Goal: Information Seeking & Learning: Learn about a topic

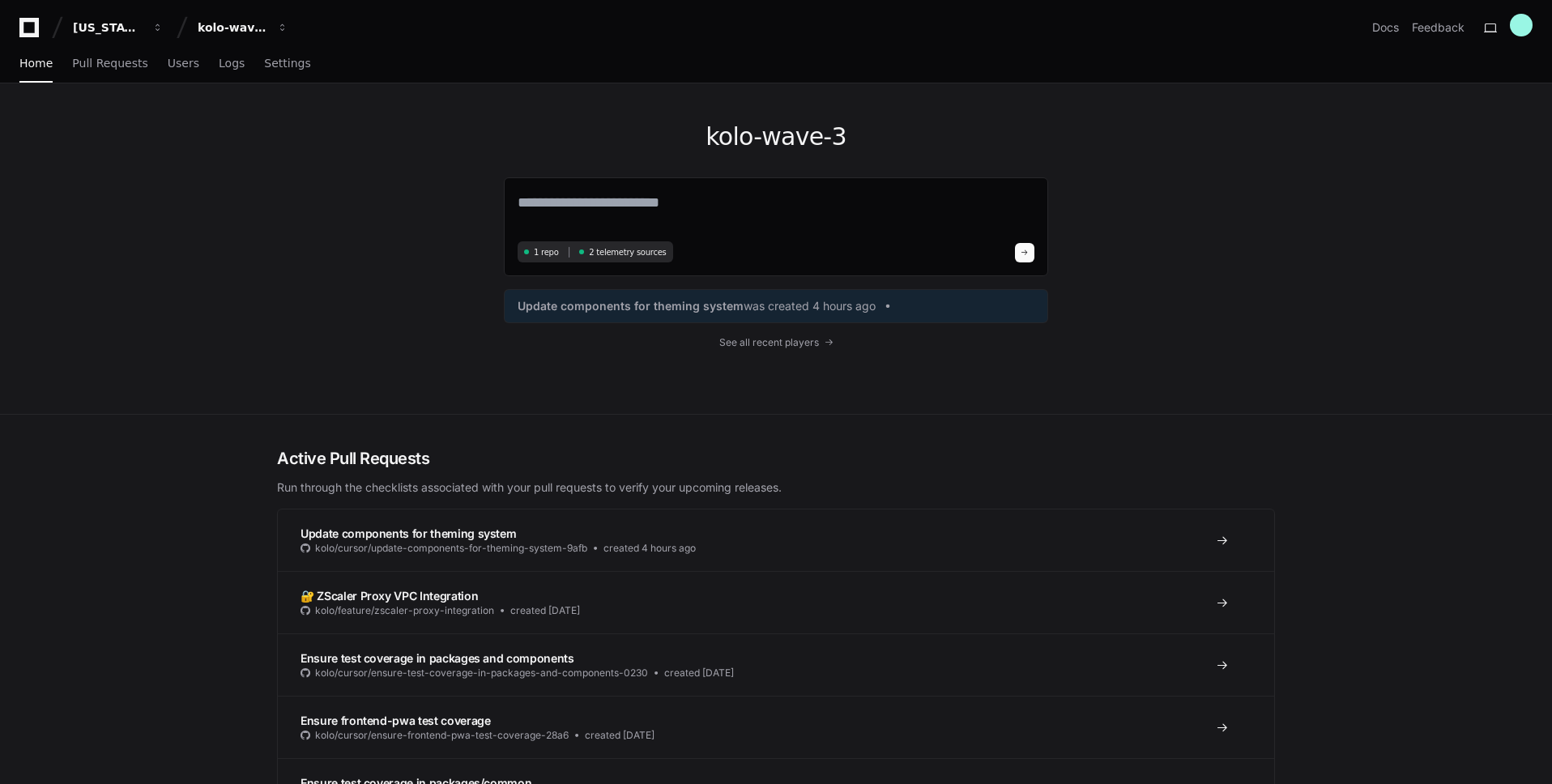
click at [425, 319] on div "kolo-wave-3 1 repo 2 telemetry sources Update components for theming system was…" at bounding box center [776, 249] width 1036 height 331
click at [276, 67] on span "Settings" at bounding box center [287, 63] width 46 height 10
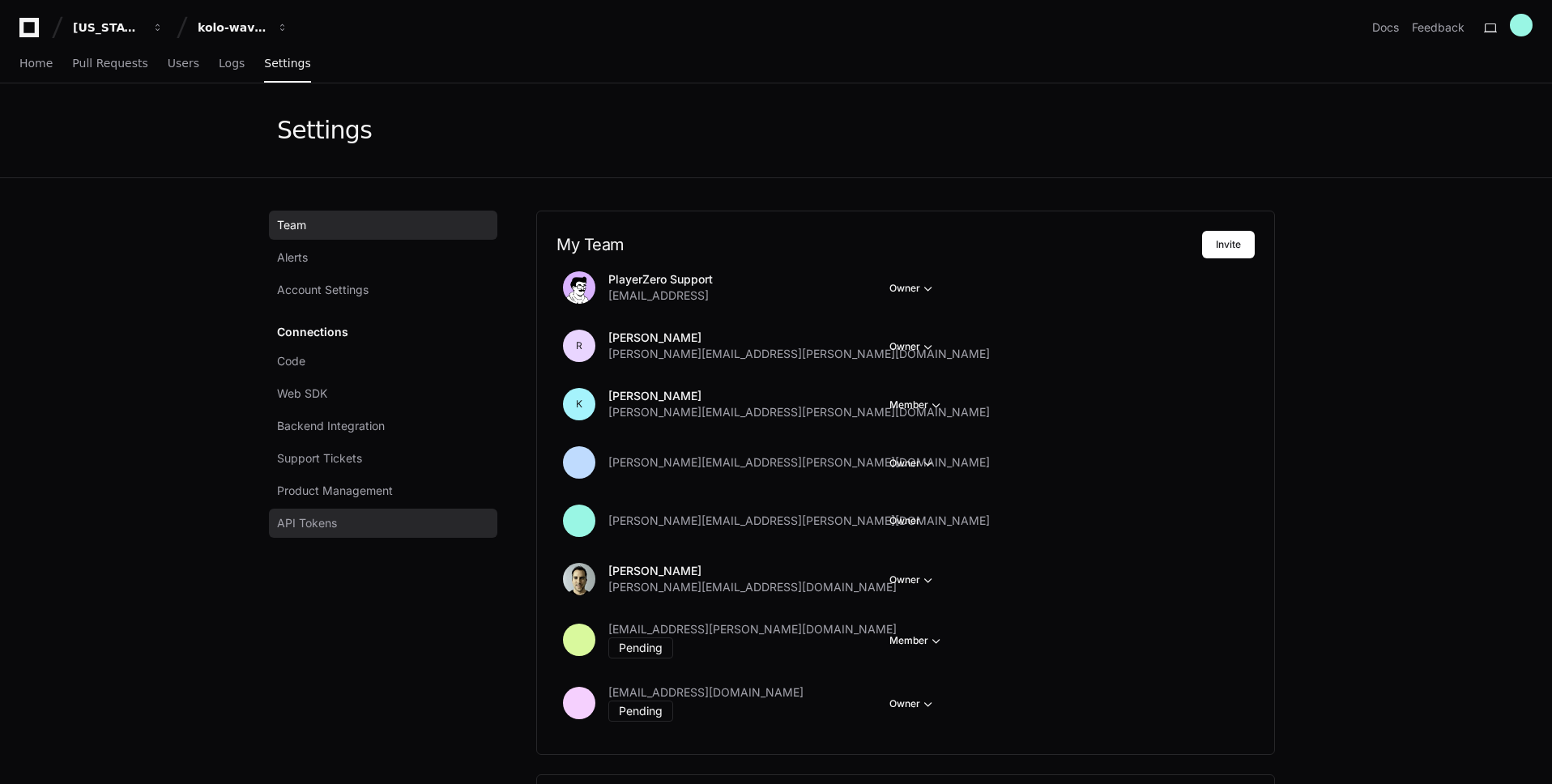
click at [331, 520] on span "API Tokens" at bounding box center [306, 524] width 59 height 16
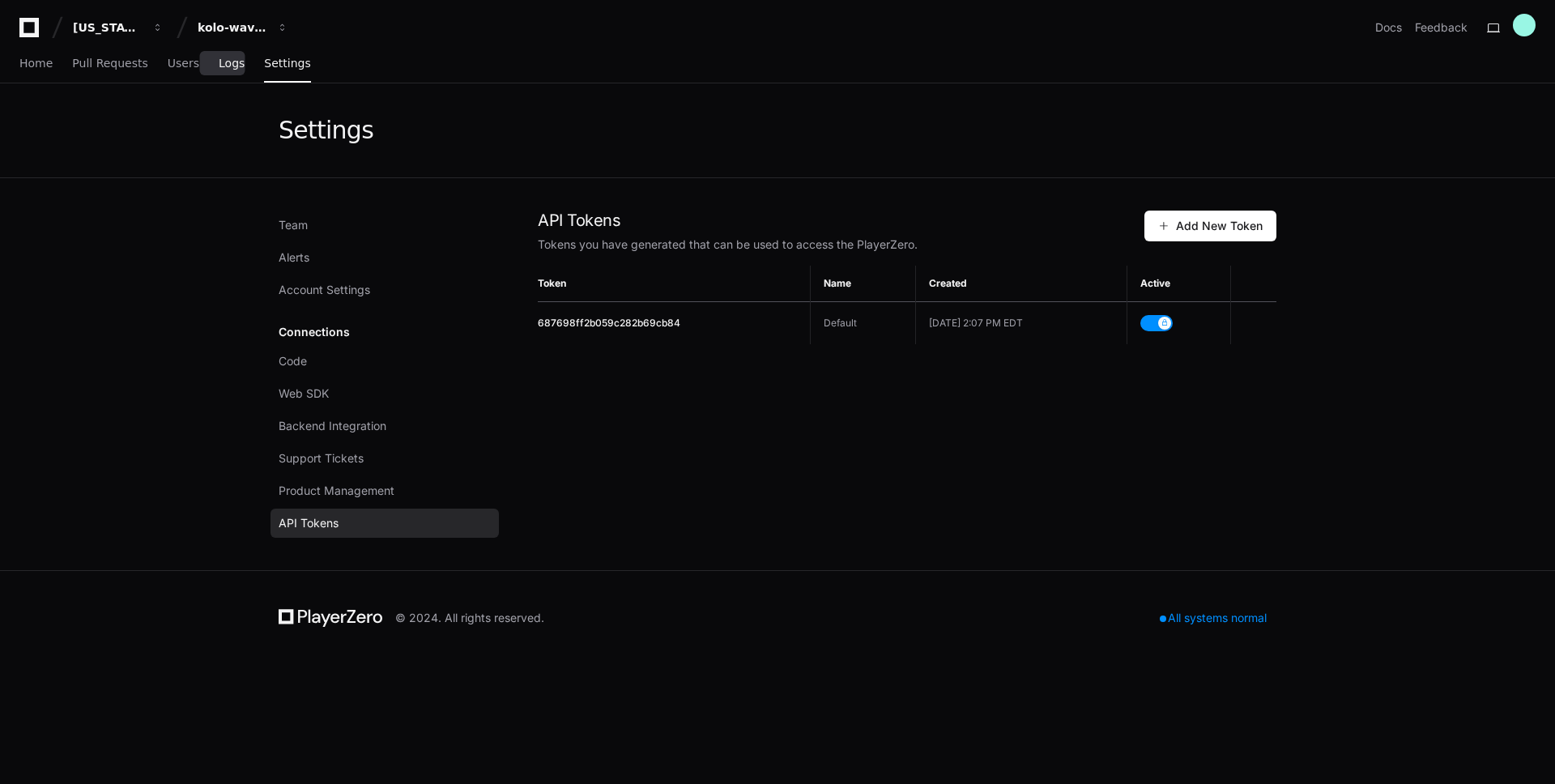
click at [222, 68] on span "Logs" at bounding box center [232, 63] width 26 height 10
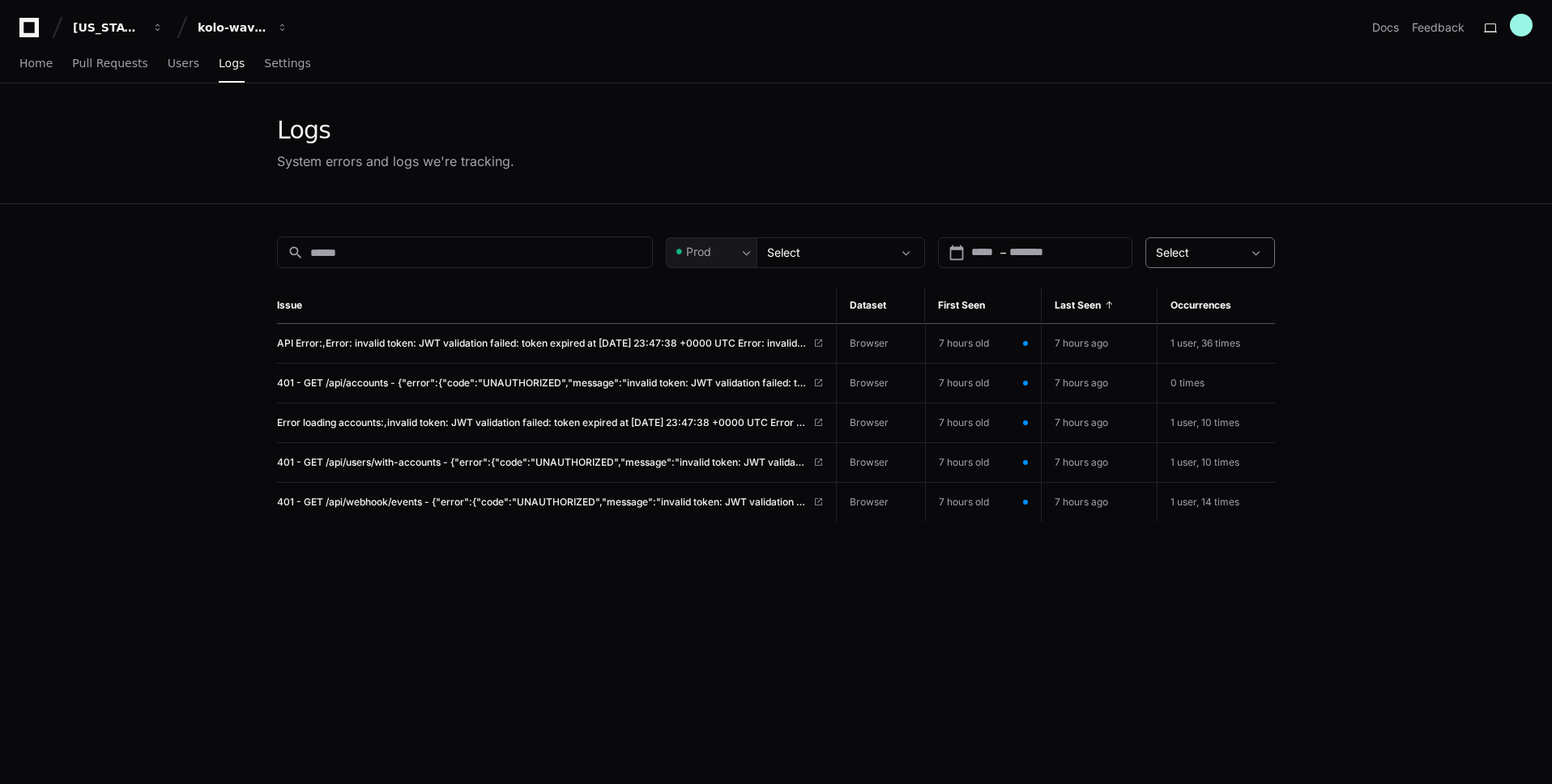
click at [1189, 248] on span "Select" at bounding box center [1172, 251] width 33 height 14
click at [890, 259] on div at bounding box center [776, 392] width 1552 height 784
click at [890, 259] on div "Select" at bounding box center [829, 252] width 124 height 16
click at [908, 257] on div at bounding box center [776, 392] width 1552 height 784
click at [181, 72] on link "Users" at bounding box center [183, 63] width 32 height 37
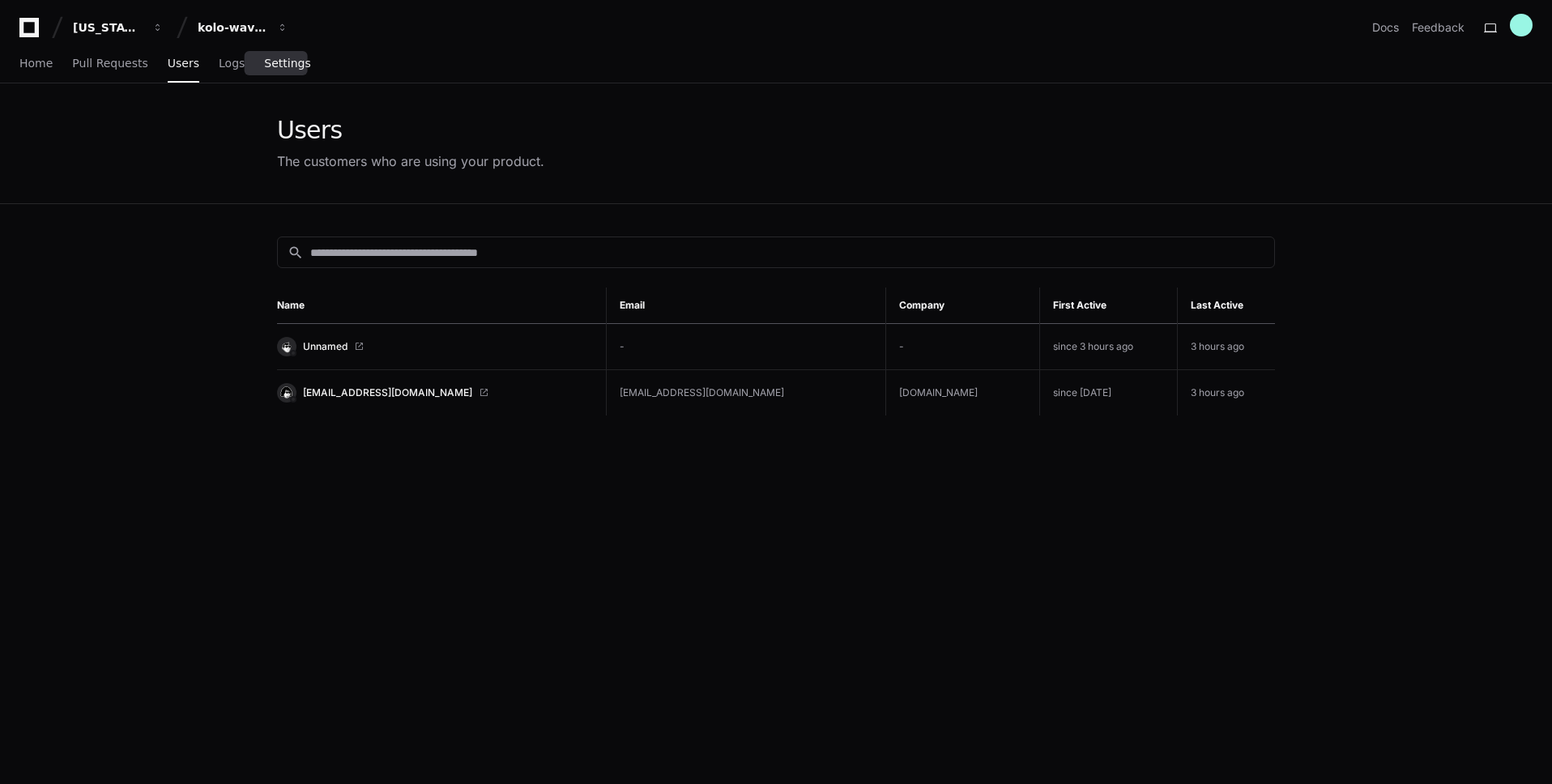
click at [286, 76] on link "Settings" at bounding box center [287, 63] width 46 height 37
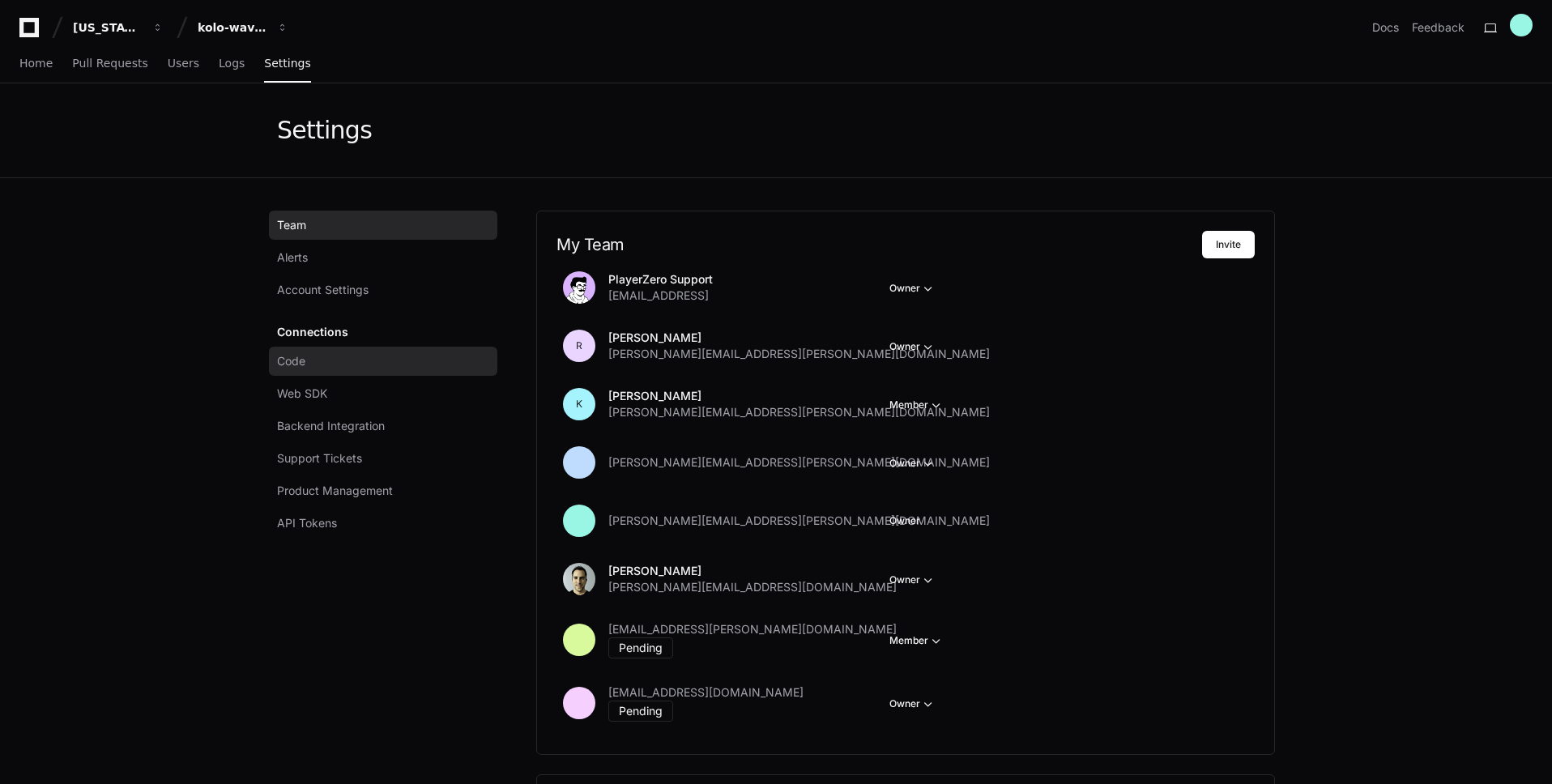
click at [306, 357] on span "Code" at bounding box center [290, 361] width 28 height 16
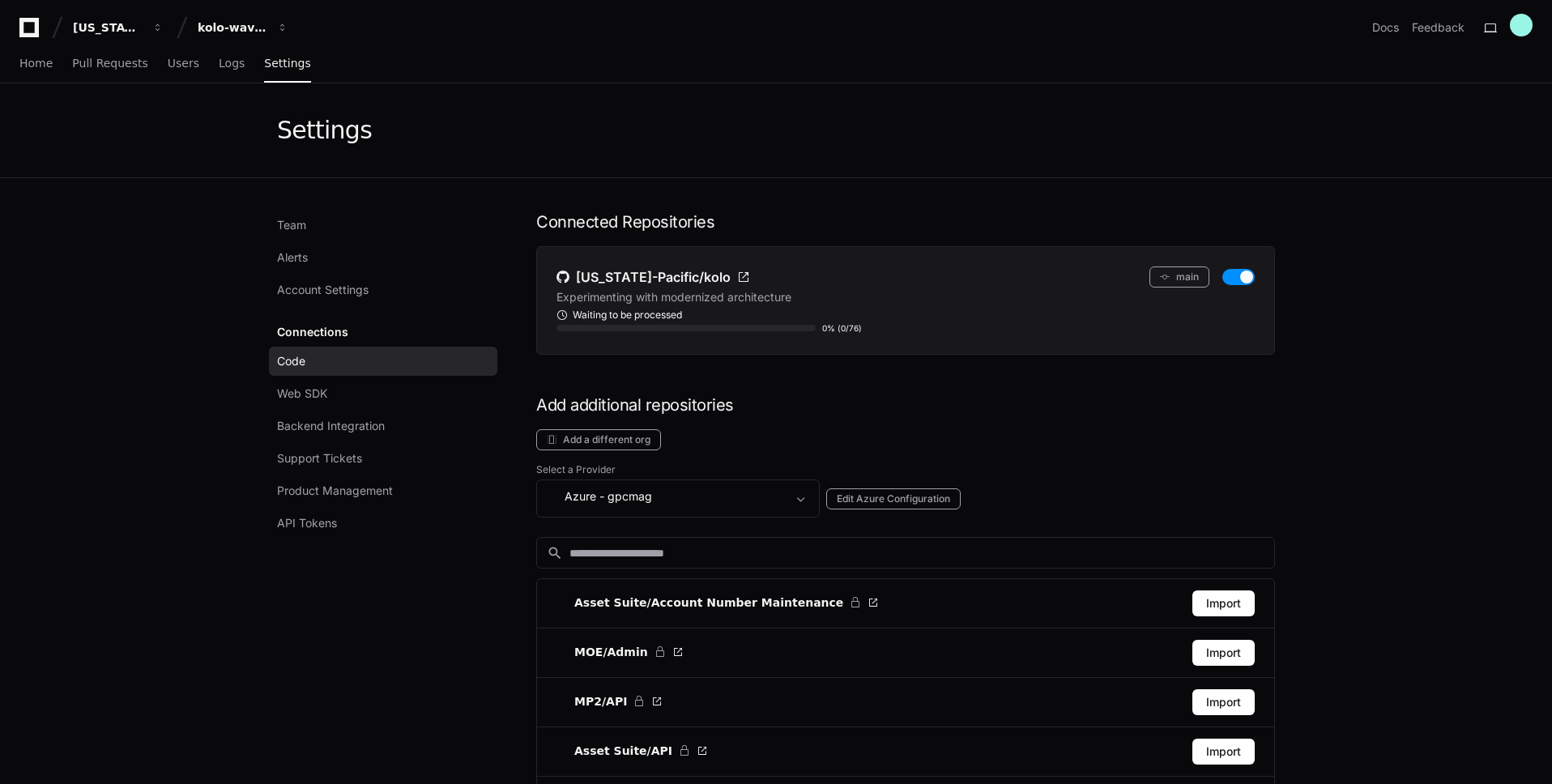
click at [705, 314] on div "Waiting to be processed" at bounding box center [905, 315] width 698 height 13
click at [696, 328] on div at bounding box center [686, 327] width 260 height 6
click at [839, 328] on div "0% (0/76)" at bounding box center [842, 328] width 40 height 13
click at [348, 389] on link "Web SDK" at bounding box center [382, 394] width 228 height 29
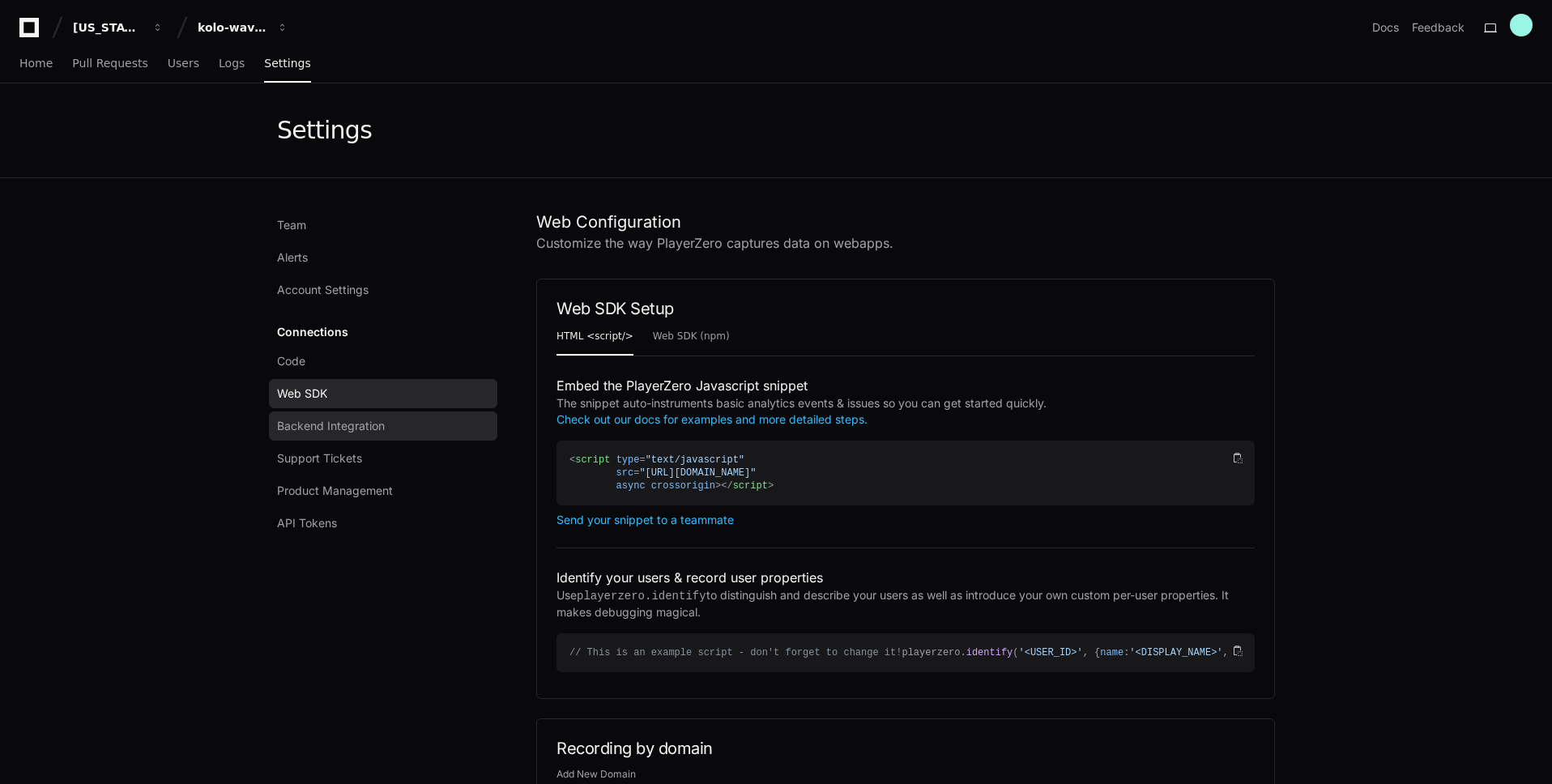
click at [360, 427] on span "Backend Integration" at bounding box center [331, 426] width 108 height 16
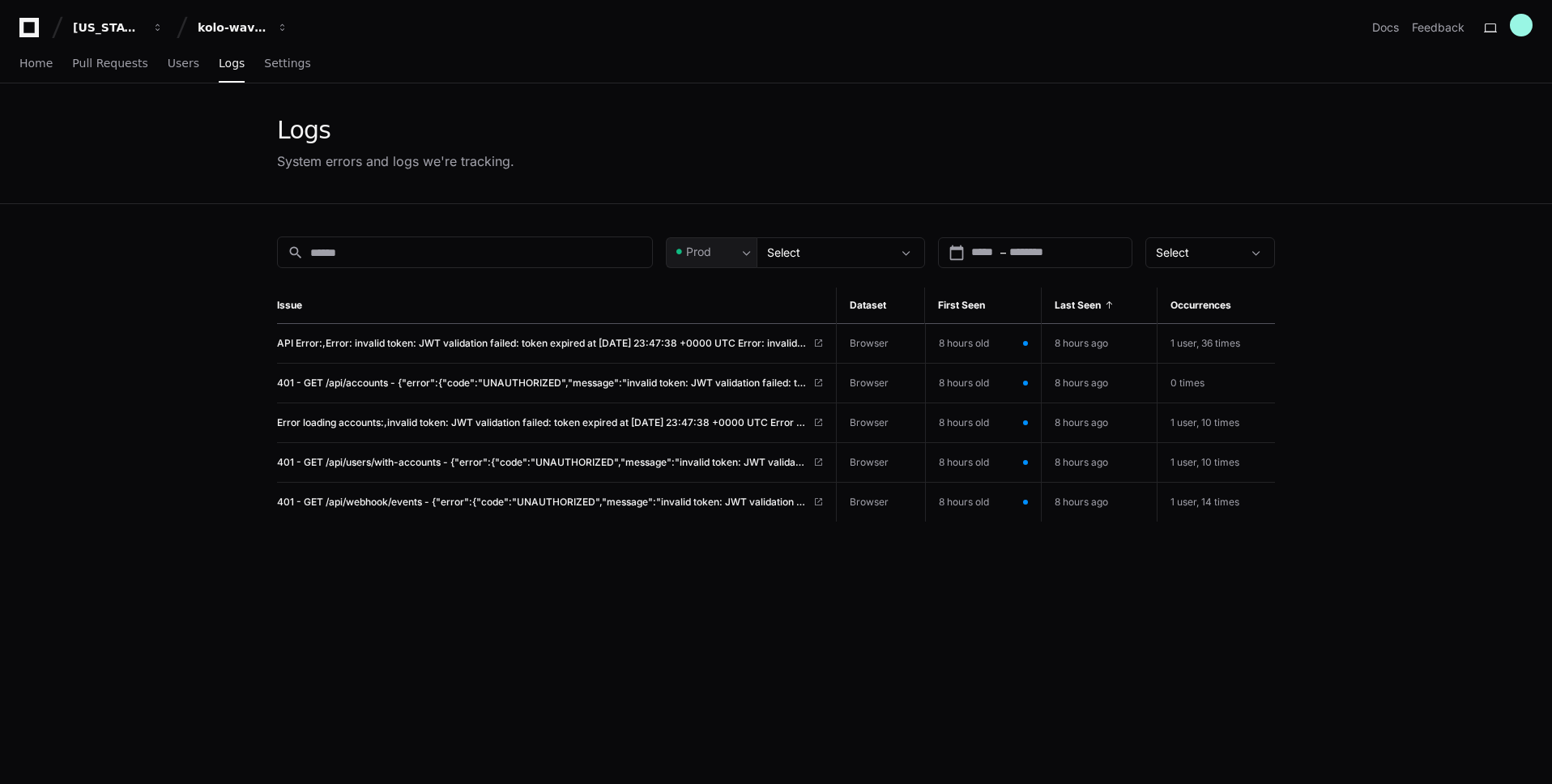
click at [228, 268] on app-issue-list-page "Logs System errors and logs we're tracking. search Prod Select calendar_today S…" at bounding box center [776, 536] width 1552 height 905
click at [890, 252] on div "Select" at bounding box center [829, 252] width 124 height 16
click at [762, 550] on div at bounding box center [776, 392] width 1552 height 784
click at [538, 344] on span "API Error:,Error: invalid token: JWT validation failed: token expired at [DATE]…" at bounding box center [542, 343] width 530 height 13
click at [1024, 387] on td "8 hours old" at bounding box center [982, 382] width 116 height 39
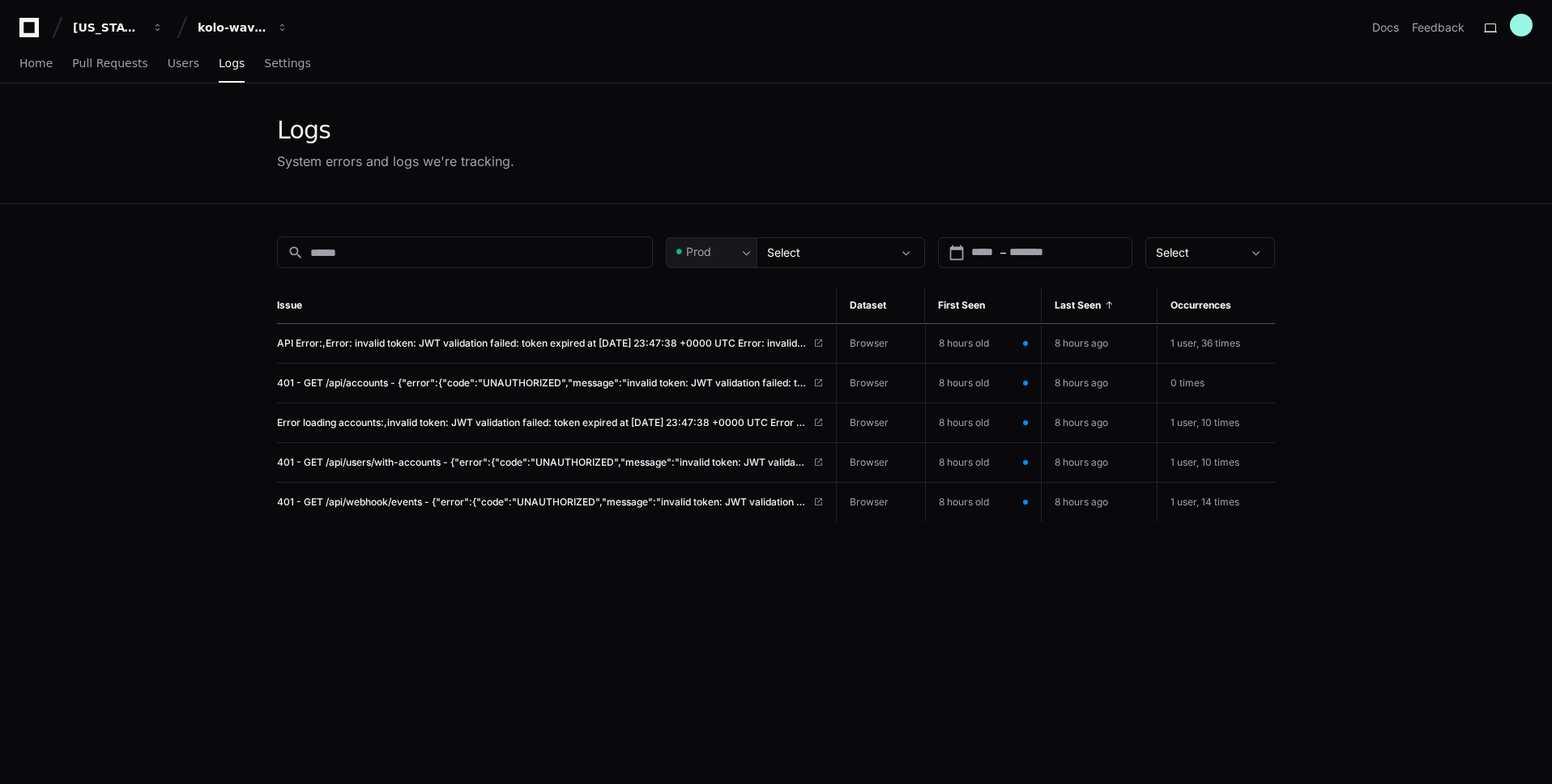
click at [1018, 384] on td "8 hours old" at bounding box center [982, 382] width 116 height 39
click at [1099, 340] on td "8 hours ago" at bounding box center [1100, 343] width 116 height 40
click at [370, 462] on span "401 - GET /api/users/with-accounts - {"error":{"code":"UNAUTHORIZED","message":…" at bounding box center [542, 462] width 530 height 13
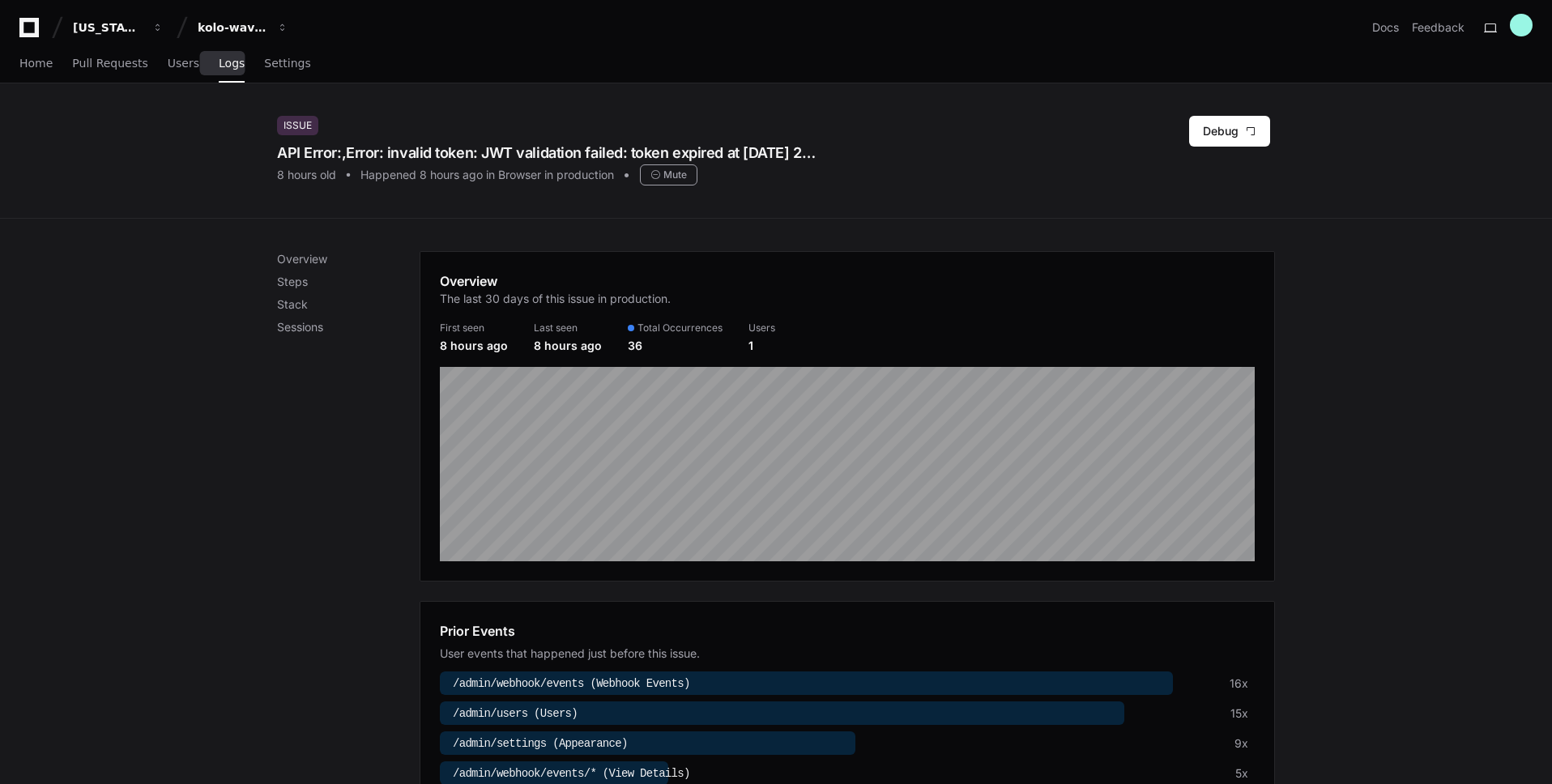
click at [219, 64] on span "Logs" at bounding box center [232, 63] width 26 height 10
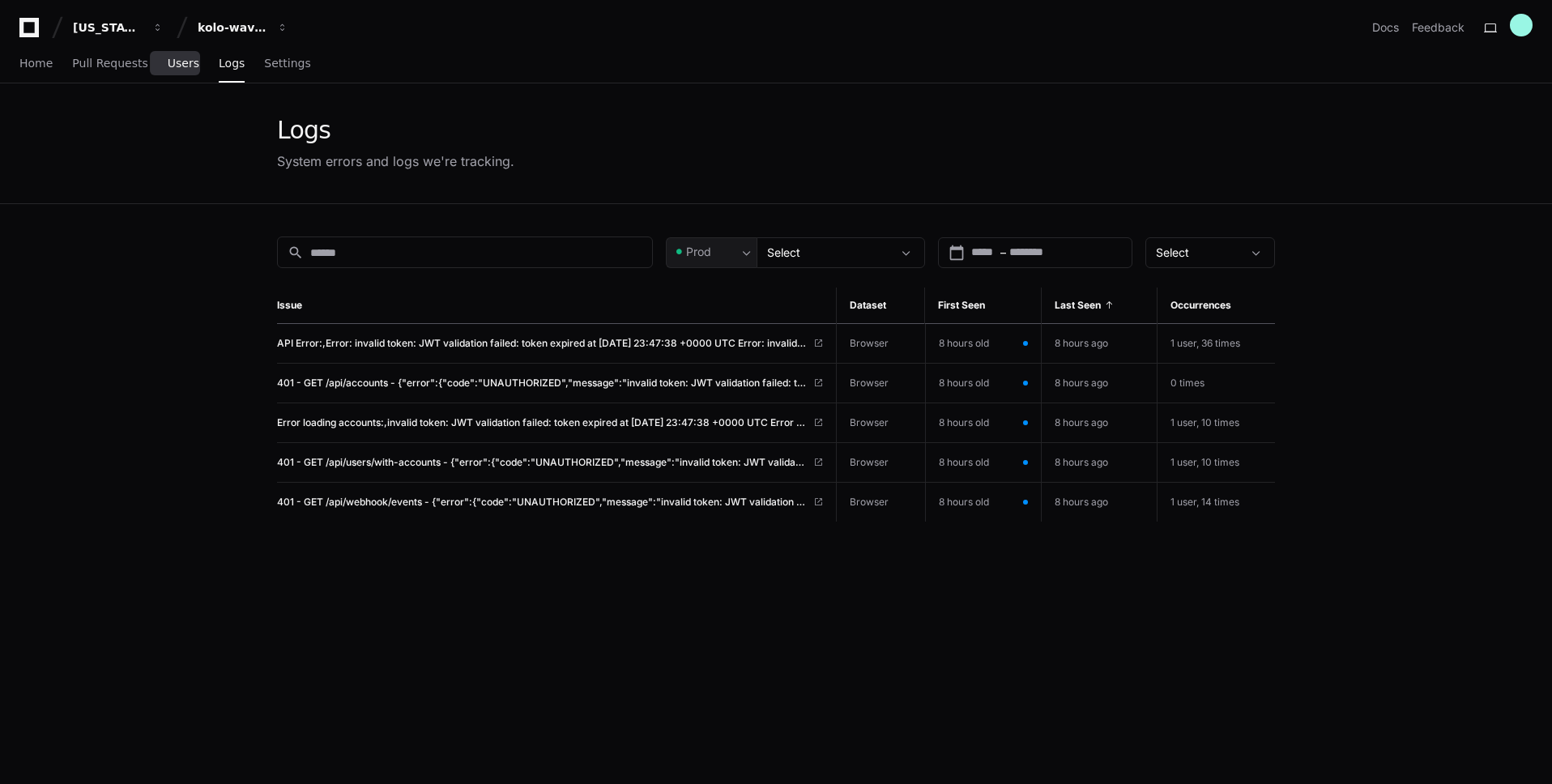
click at [176, 62] on span "Users" at bounding box center [183, 63] width 32 height 10
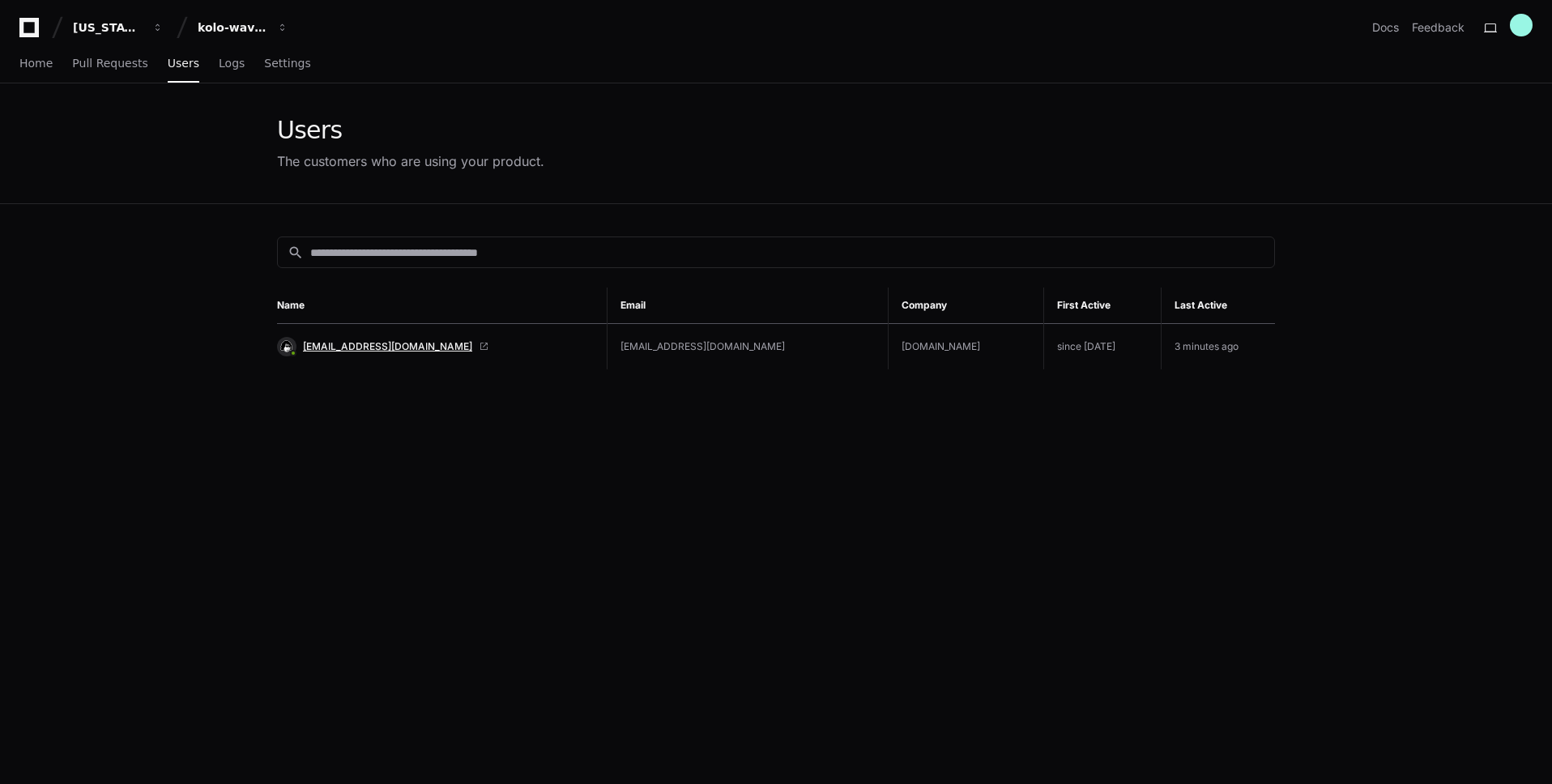
click at [324, 345] on span "[EMAIL_ADDRESS][DOMAIN_NAME]" at bounding box center [388, 346] width 169 height 13
click at [235, 68] on div "Home Pull Requests Users Logs Settings" at bounding box center [166, 63] width 292 height 37
click at [223, 66] on span "Logs" at bounding box center [232, 63] width 26 height 10
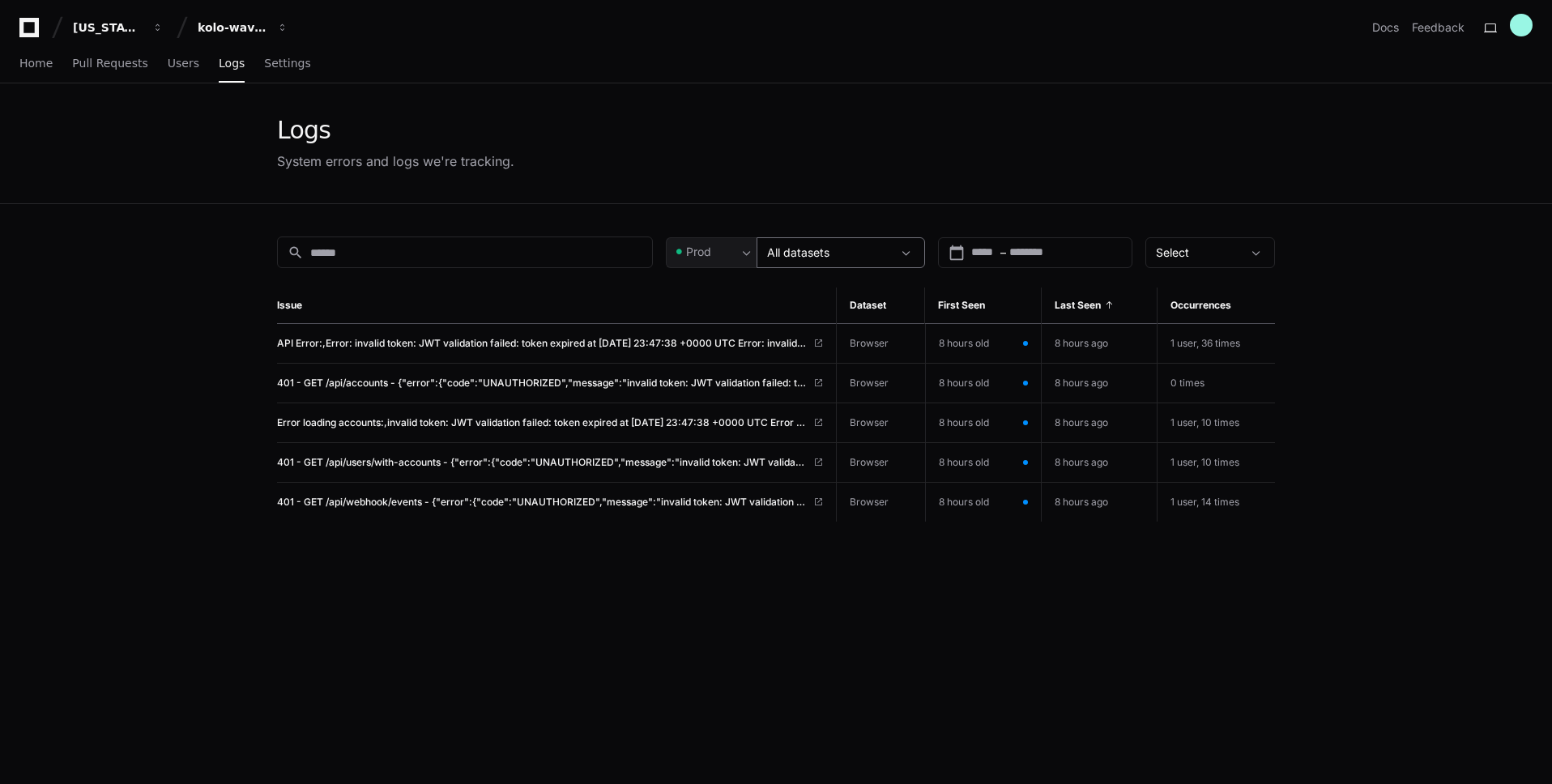
click at [838, 239] on div "All datasets" at bounding box center [840, 252] width 169 height 31
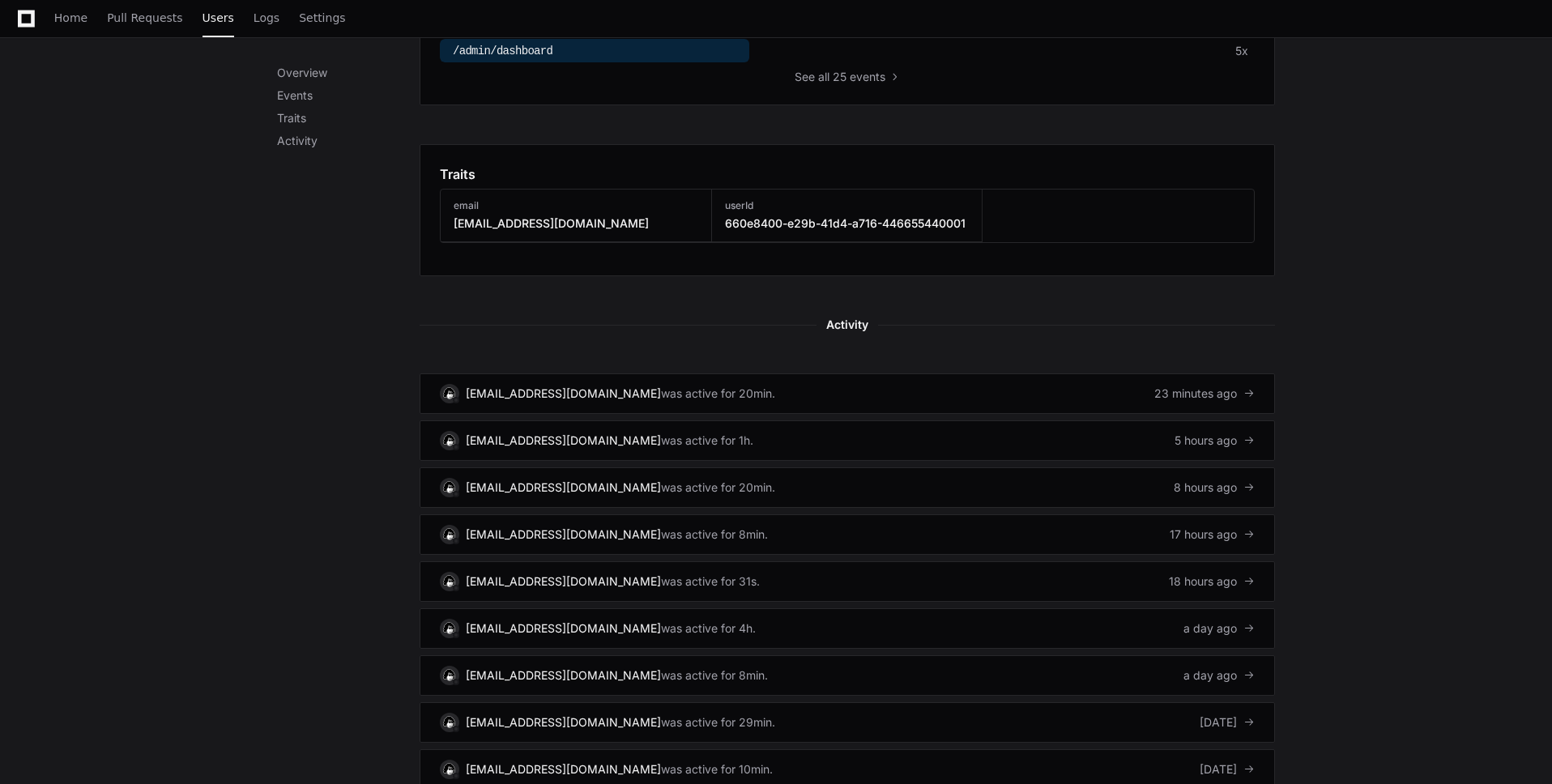
scroll to position [966, 0]
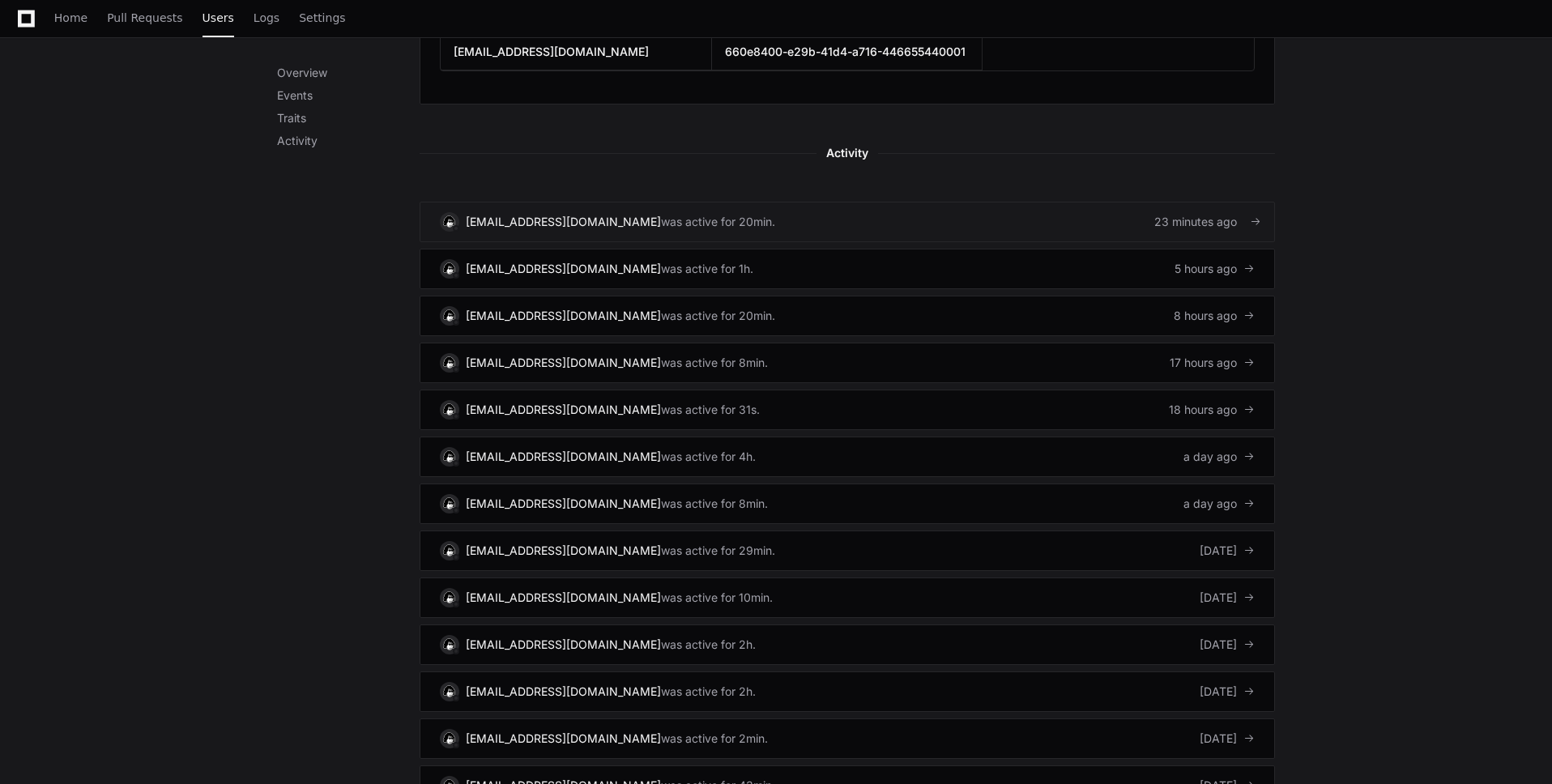
click at [665, 225] on div "was active for 20min." at bounding box center [717, 222] width 114 height 16
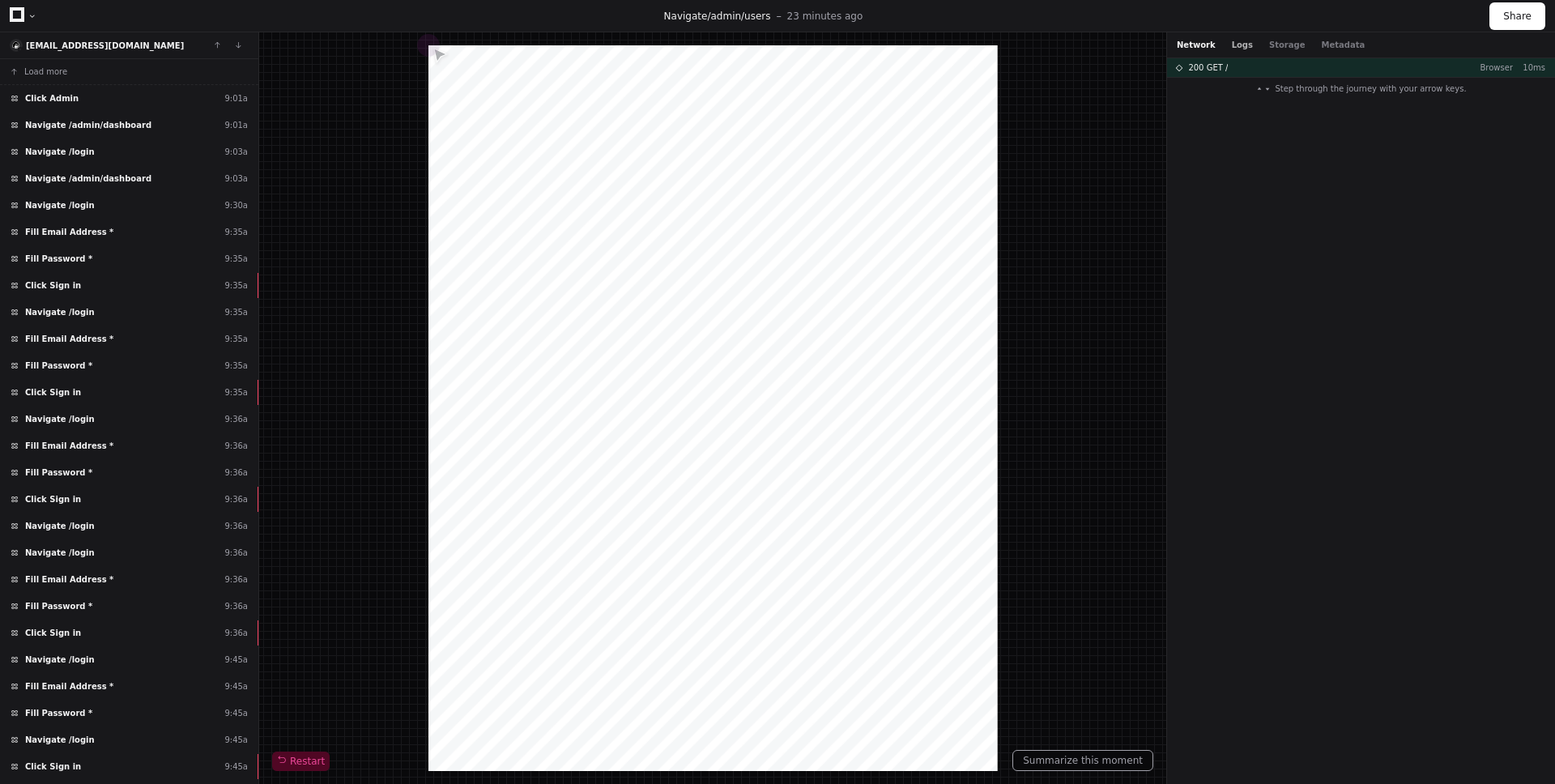
click at [1232, 47] on button "Logs" at bounding box center [1242, 44] width 21 height 12
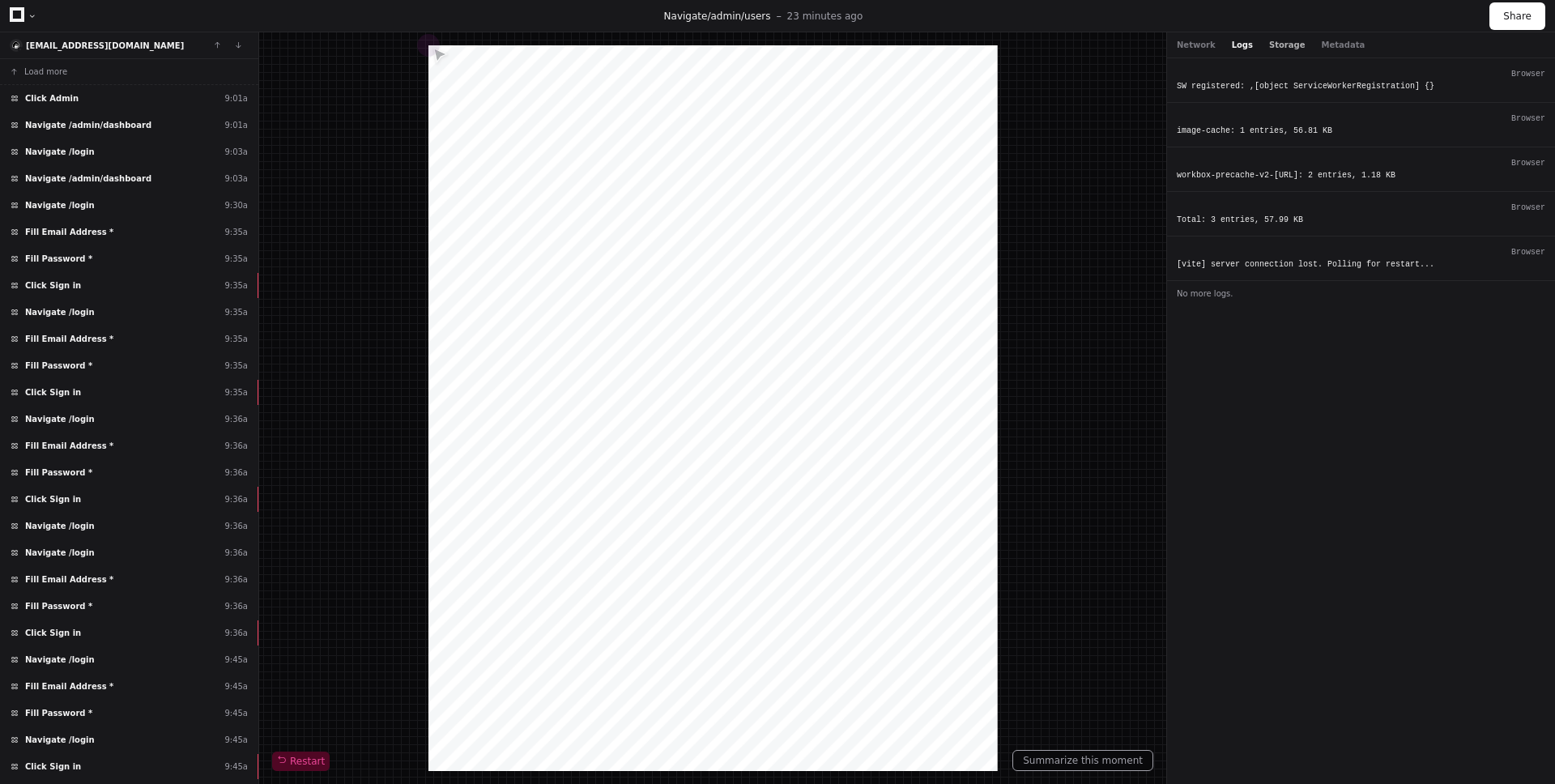
click at [1283, 44] on button "Storage" at bounding box center [1287, 44] width 36 height 12
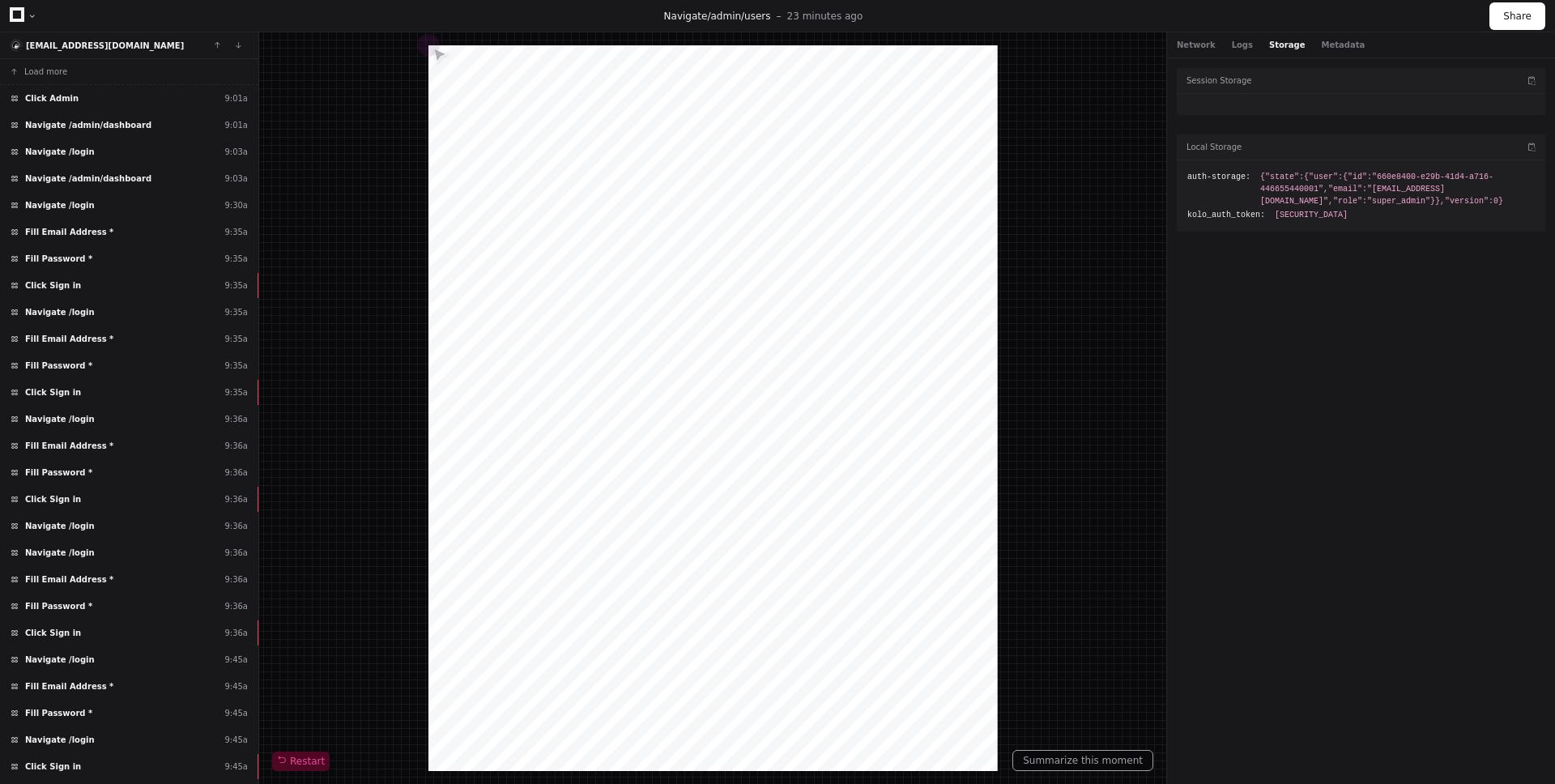
click at [1281, 179] on span "{"state":{"user":{"id":"660e8400-e29b-41d4-a716-446655440001","email":"admin@ko…" at bounding box center [1397, 189] width 275 height 36
click at [1167, 196] on div "Session Storage Local Storage auth-storage: {"state":{"user":{"id":"660e8400-e2…" at bounding box center [1361, 418] width 388 height 719
drag, startPoint x: 1260, startPoint y: 179, endPoint x: 1388, endPoint y: 221, distance: 134.7
click at [1388, 221] on div "auth-storage: {"state":{"user":{"id":"660e8400-e29b-41d4-a716-446655440001","em…" at bounding box center [1361, 196] width 369 height 71
click at [1367, 187] on span "{"state":{"user":{"id":"660e8400-e29b-41d4-a716-446655440001","email":"admin@ko…" at bounding box center [1397, 189] width 275 height 36
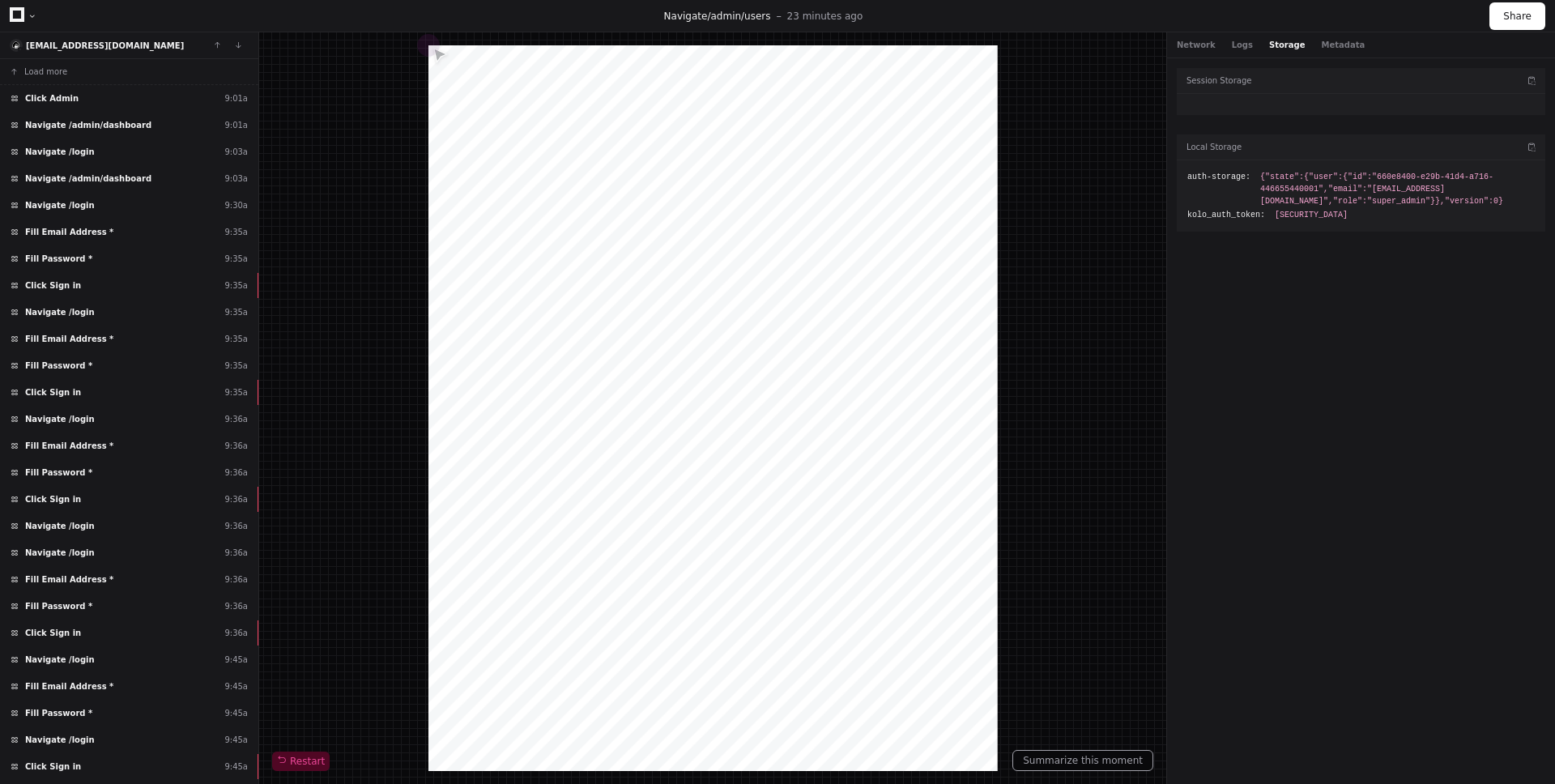
click at [1308, 178] on span "{"state":{"user":{"id":"660e8400-e29b-41d4-a716-446655440001","email":"admin@ko…" at bounding box center [1397, 189] width 275 height 36
click at [1235, 50] on button "Logs" at bounding box center [1242, 44] width 21 height 12
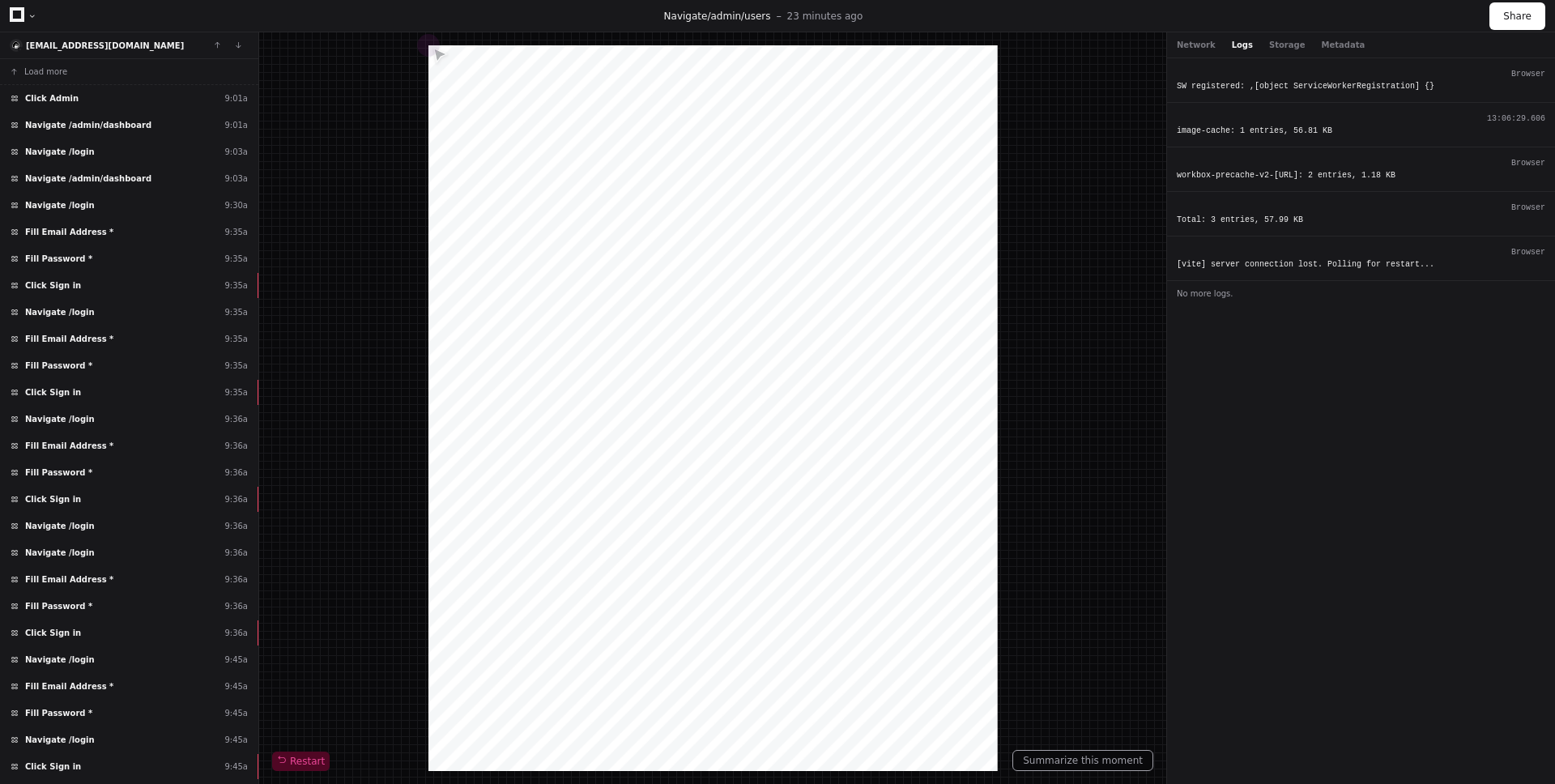
click at [1258, 134] on div "image-cache: 1 entries, 56.81 KB" at bounding box center [1361, 130] width 369 height 12
click at [1255, 171] on div "workbox-precache-v2-http://localhost:3007/: 2 entries, 1.18 KB" at bounding box center [1361, 175] width 369 height 12
click at [1255, 232] on div "13:06:29.607 Total: 3 entries, 57.99 KB" at bounding box center [1361, 214] width 388 height 44
click at [1255, 269] on div "[vite] server connection lost. Polling for restart..." at bounding box center [1361, 264] width 369 height 12
click at [1260, 87] on div "SW registered: ,[object ServiceWorkerRegistration] {}" at bounding box center [1361, 86] width 369 height 12
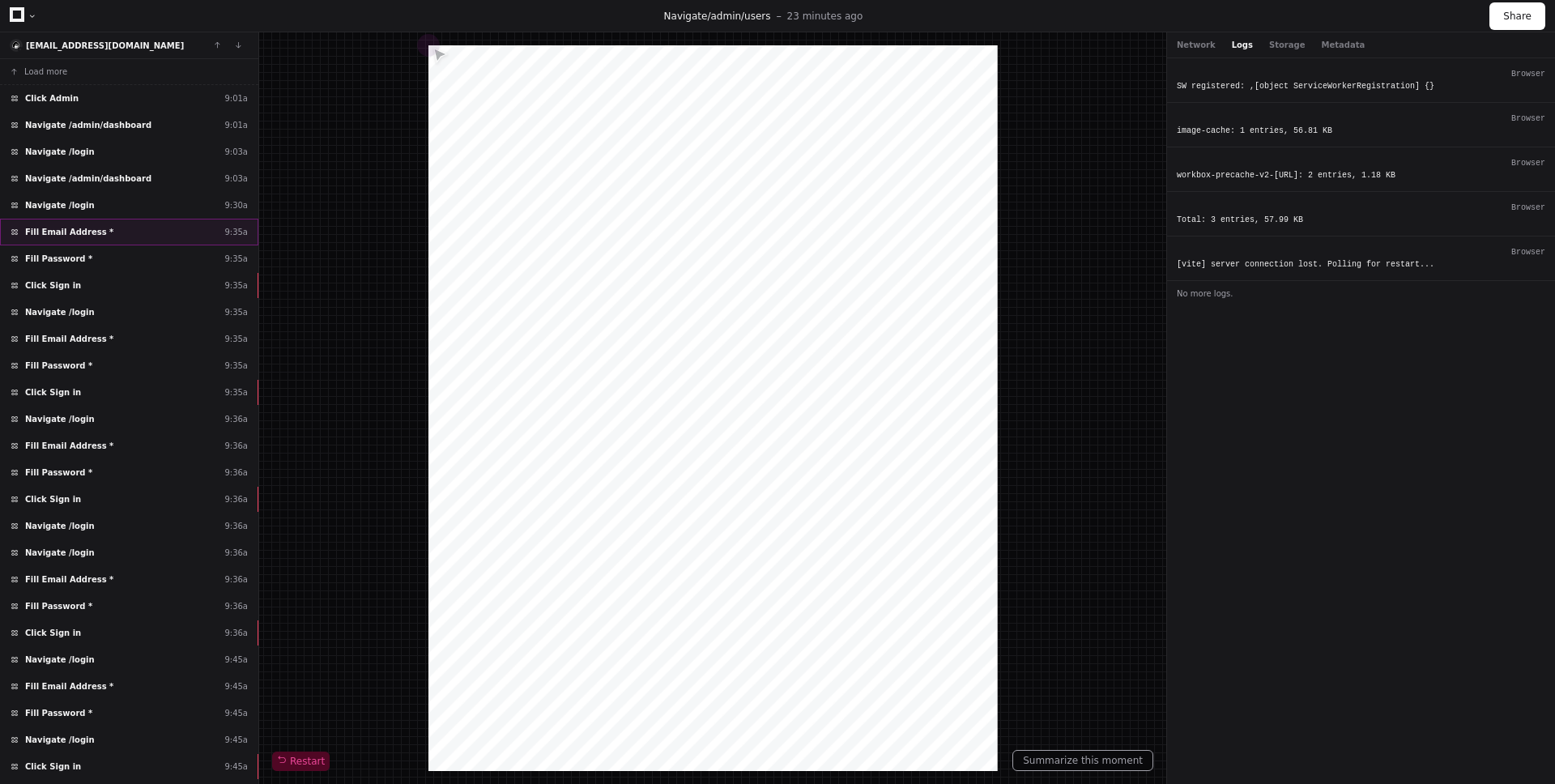
click at [64, 229] on span "Fill Email Address *" at bounding box center [69, 232] width 88 height 12
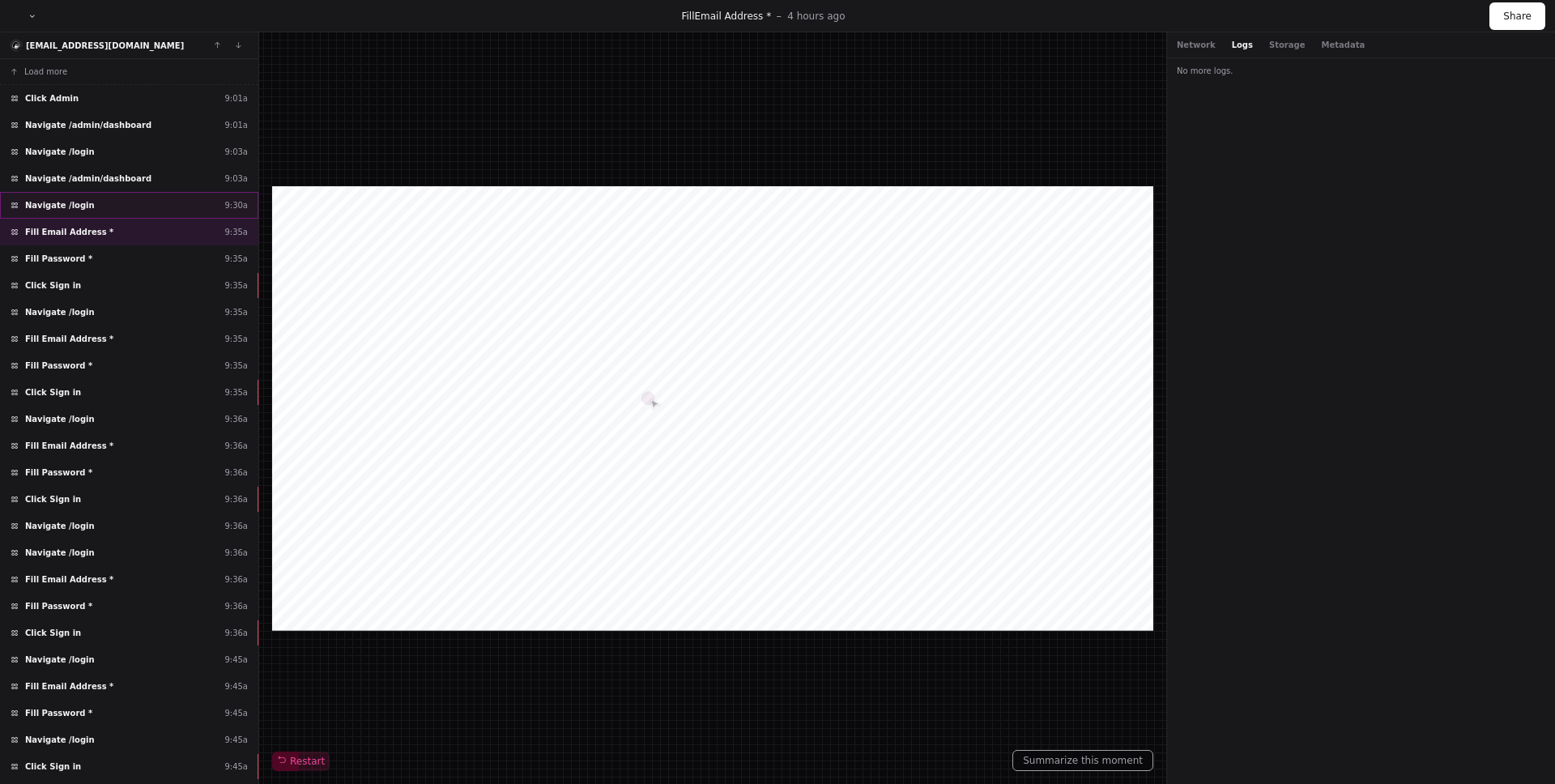
click at [66, 204] on span "Navigate /login" at bounding box center [59, 205] width 69 height 12
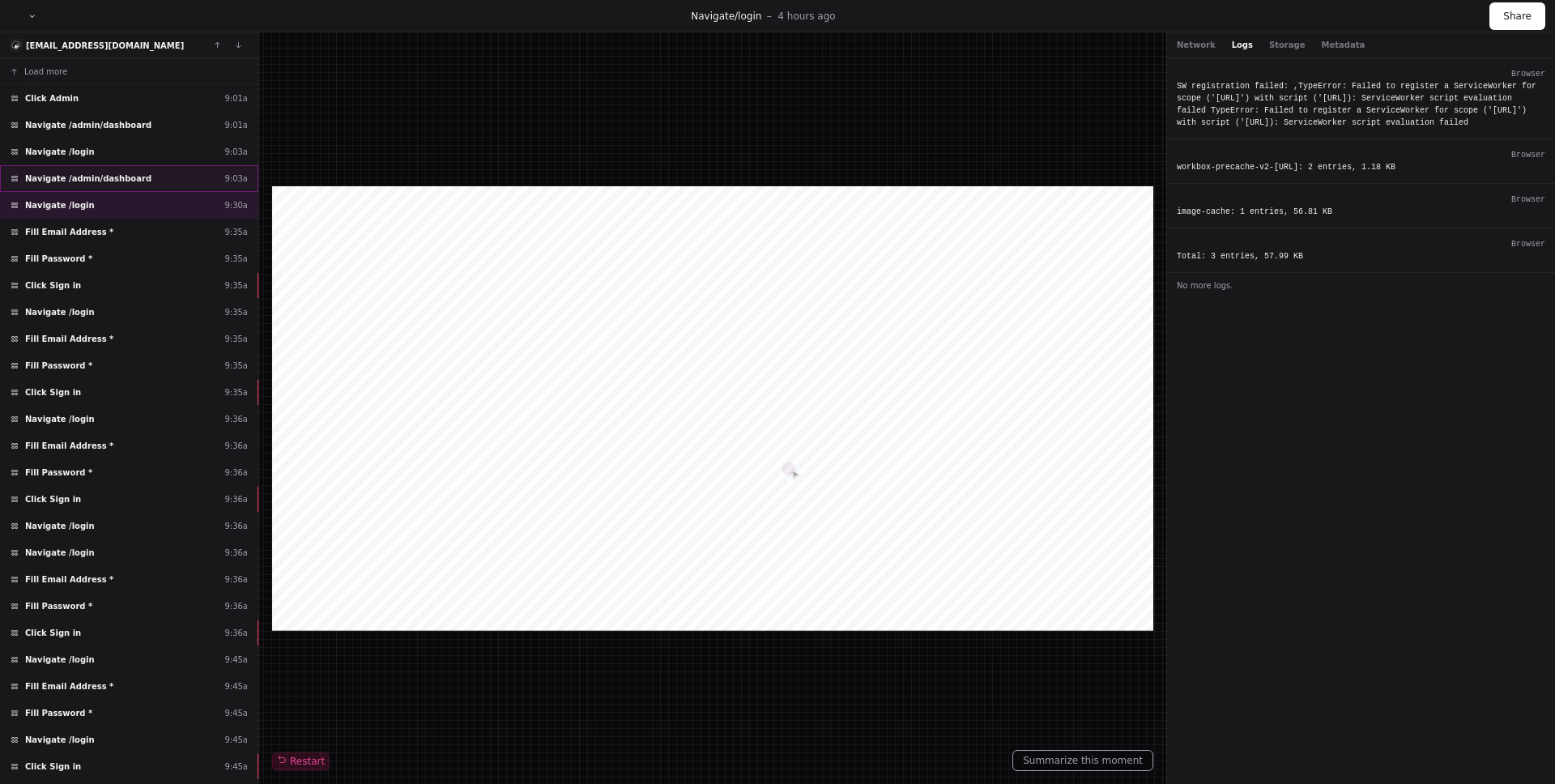
click at [68, 187] on div "Navigate /admin/dashboard 9:03a" at bounding box center [129, 178] width 259 height 27
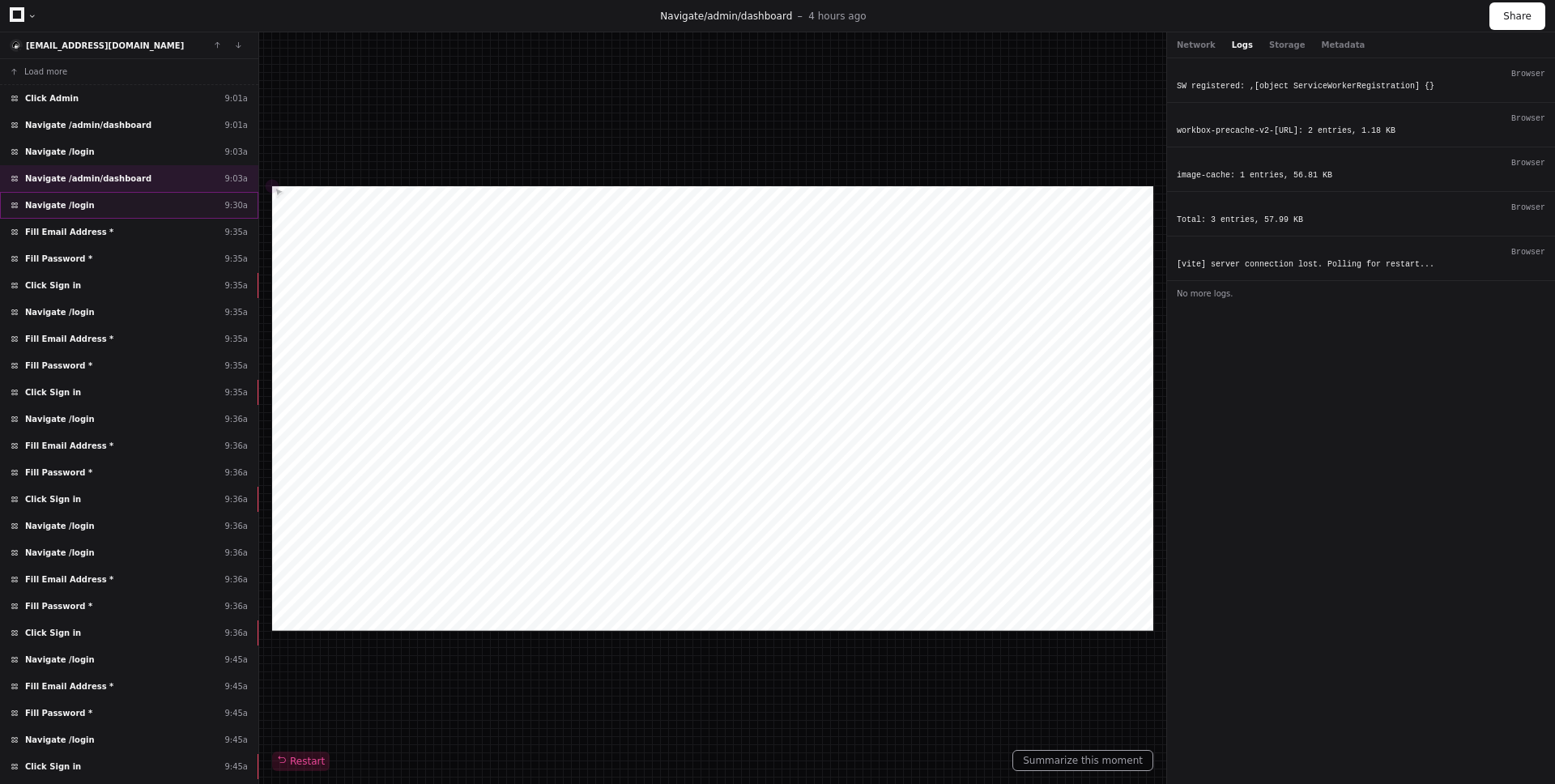
click at [66, 201] on span "Navigate /login" at bounding box center [59, 205] width 69 height 12
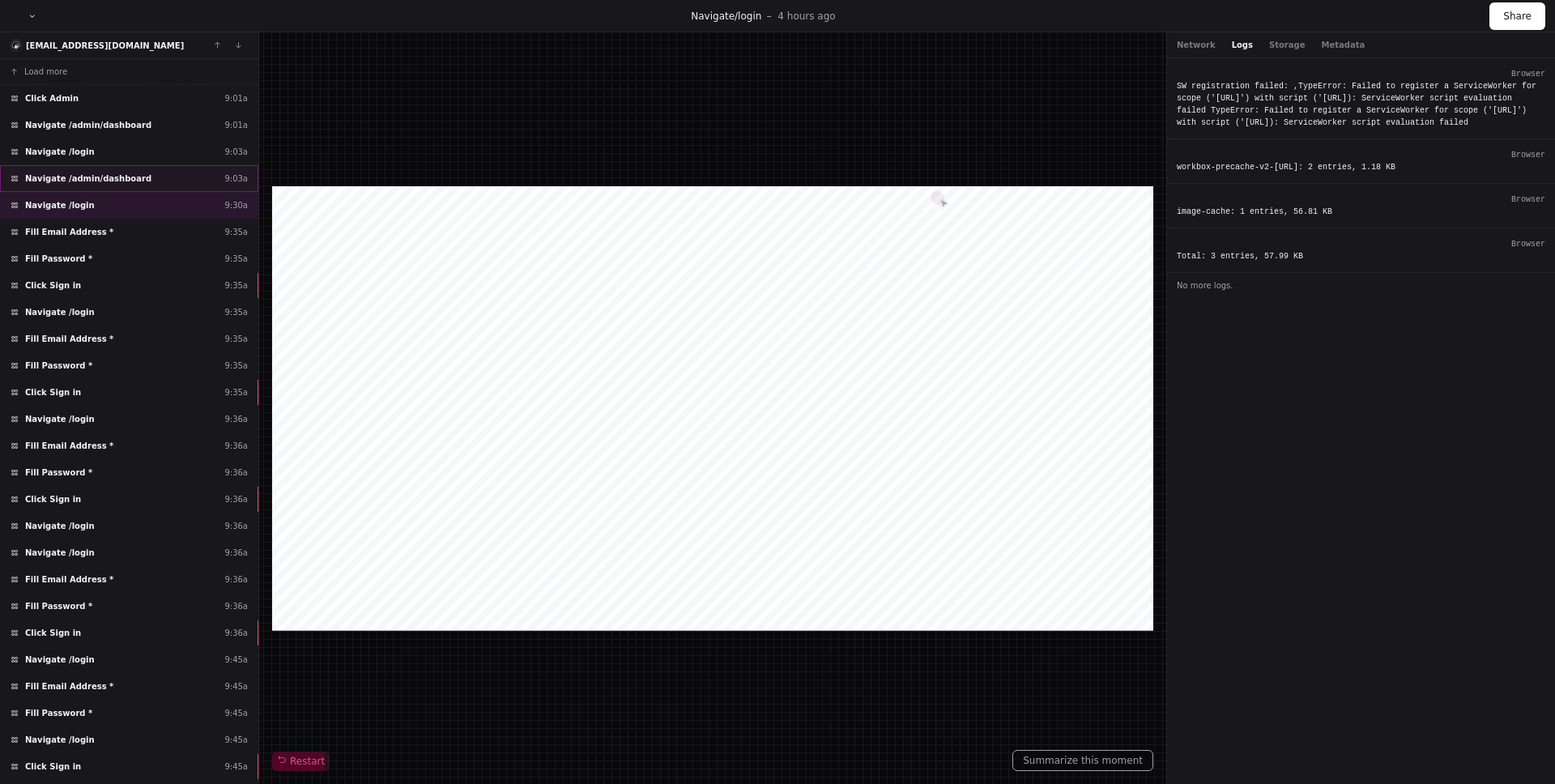
click at [66, 187] on div "Navigate /admin/dashboard 9:03a" at bounding box center [129, 178] width 259 height 27
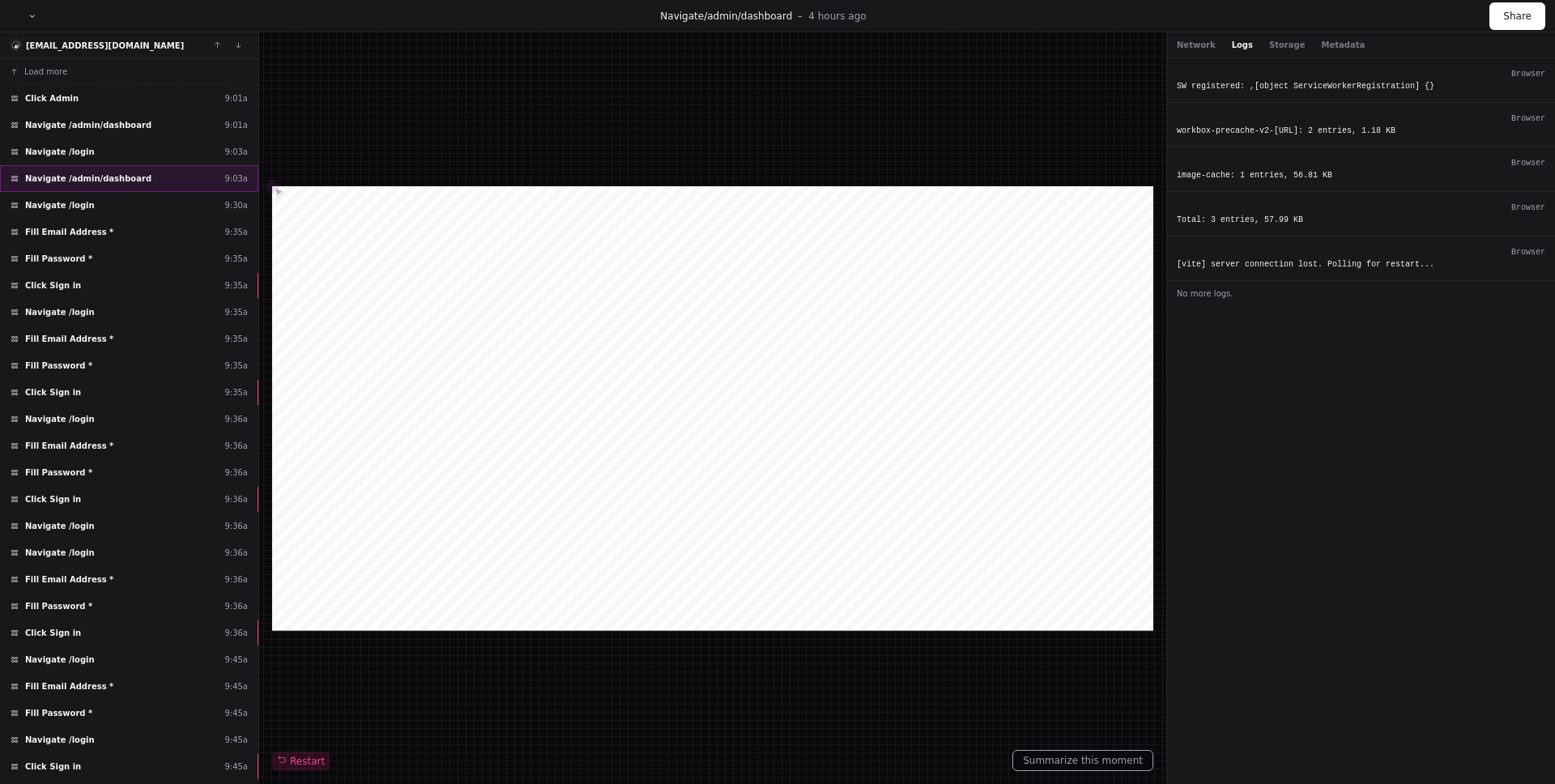
click at [69, 178] on span "Navigate /admin/dashboard" at bounding box center [88, 178] width 126 height 12
click at [73, 146] on span "Navigate /login" at bounding box center [59, 151] width 69 height 12
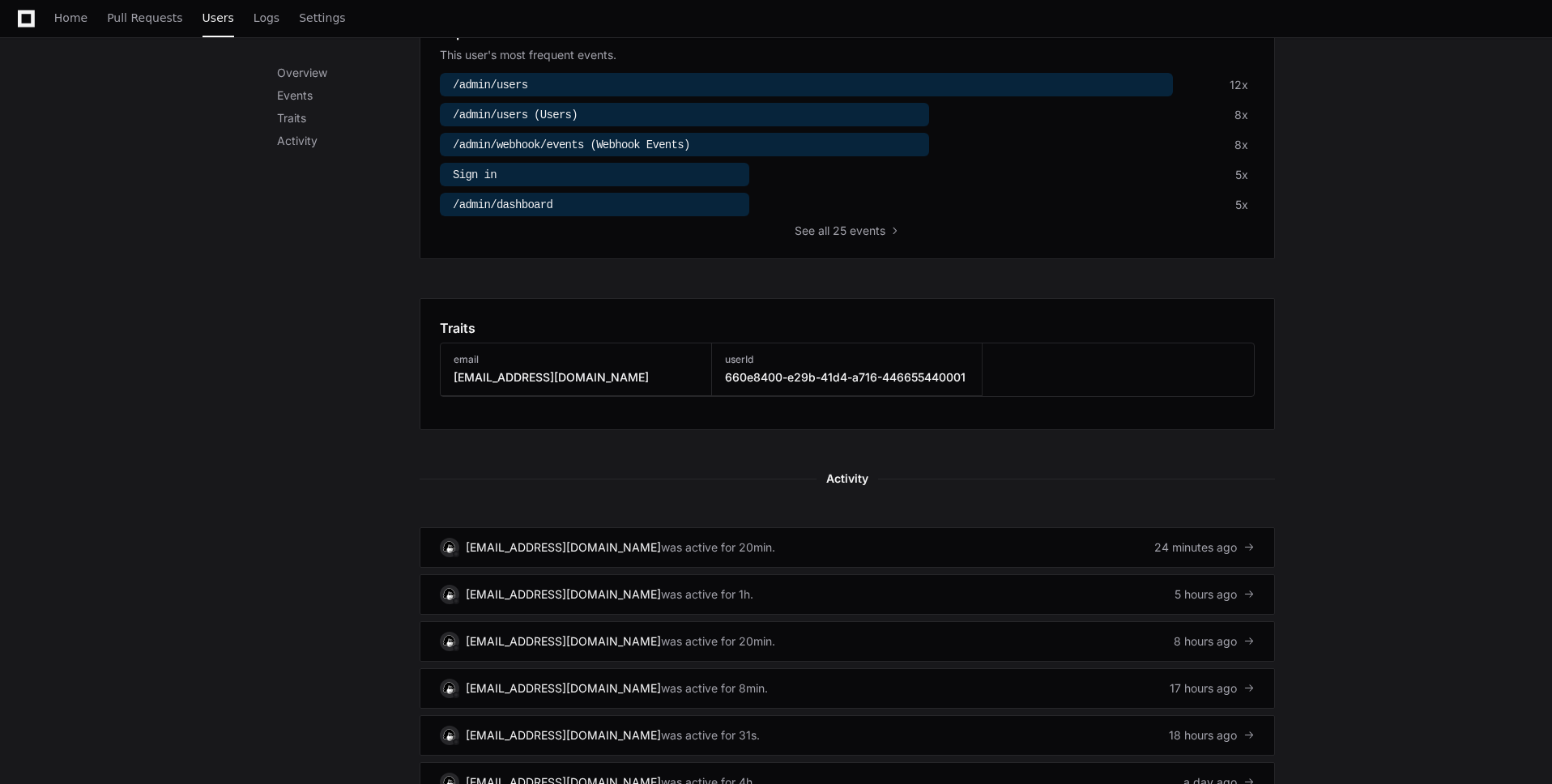
scroll to position [706, 0]
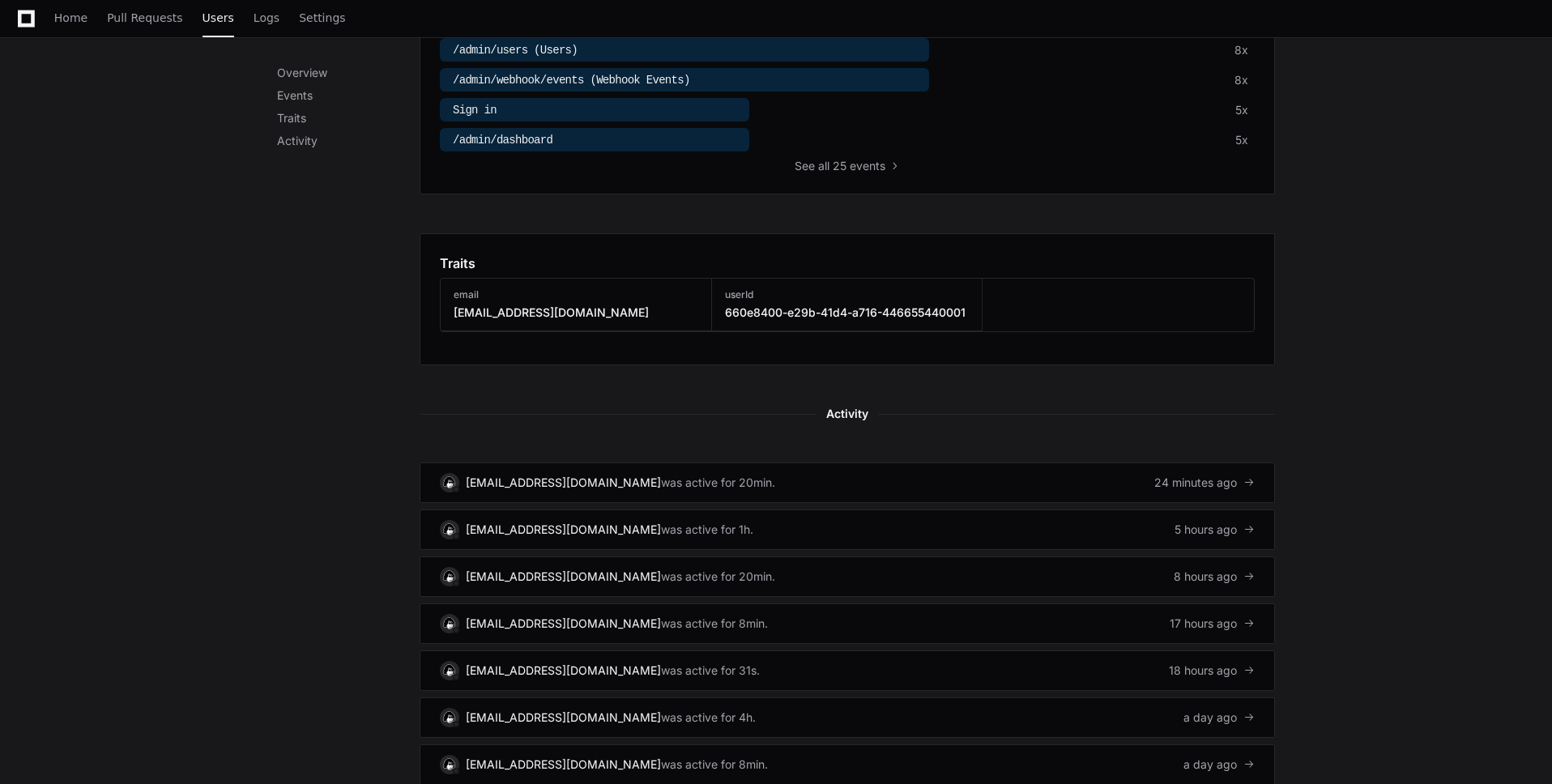
click at [726, 308] on h3 "660e8400-e29b-41d4-a716-446655440001" at bounding box center [844, 313] width 241 height 16
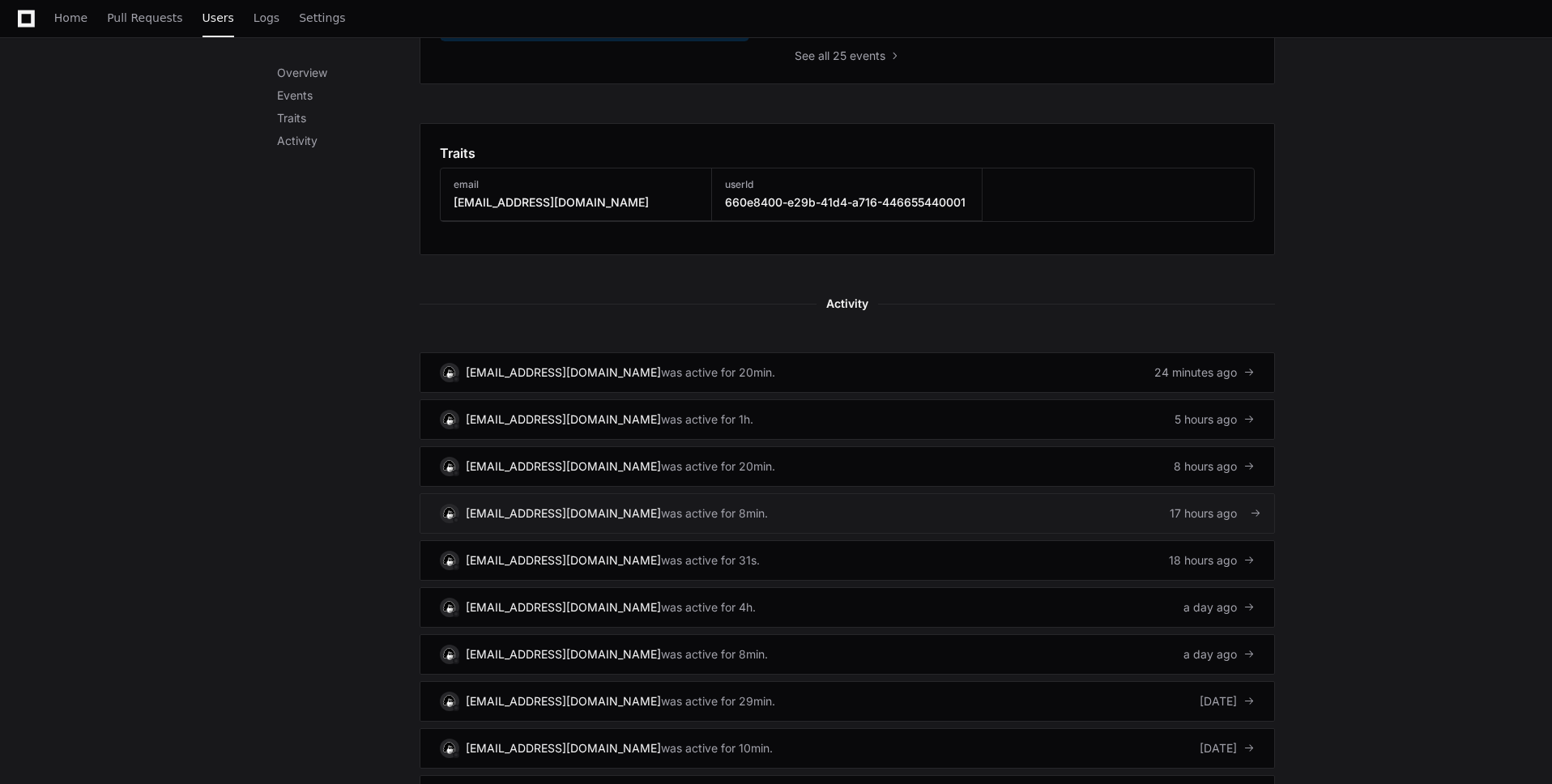
click at [705, 503] on link "admin@kolo.com was active for 8min. 17 hours ago" at bounding box center [846, 513] width 855 height 41
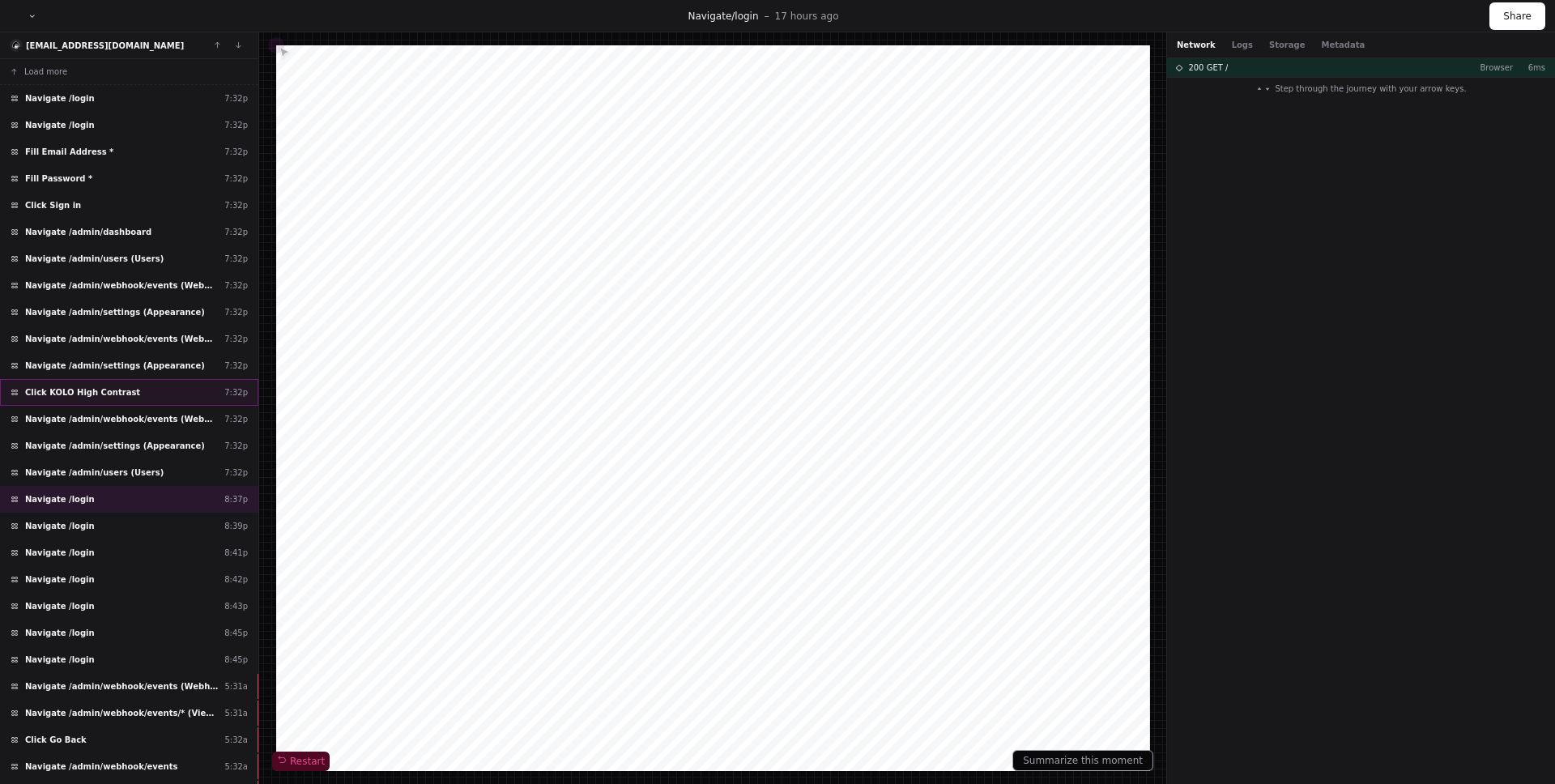
click at [145, 389] on div "Click KOLO High Contrast 7:32p" at bounding box center [129, 393] width 259 height 27
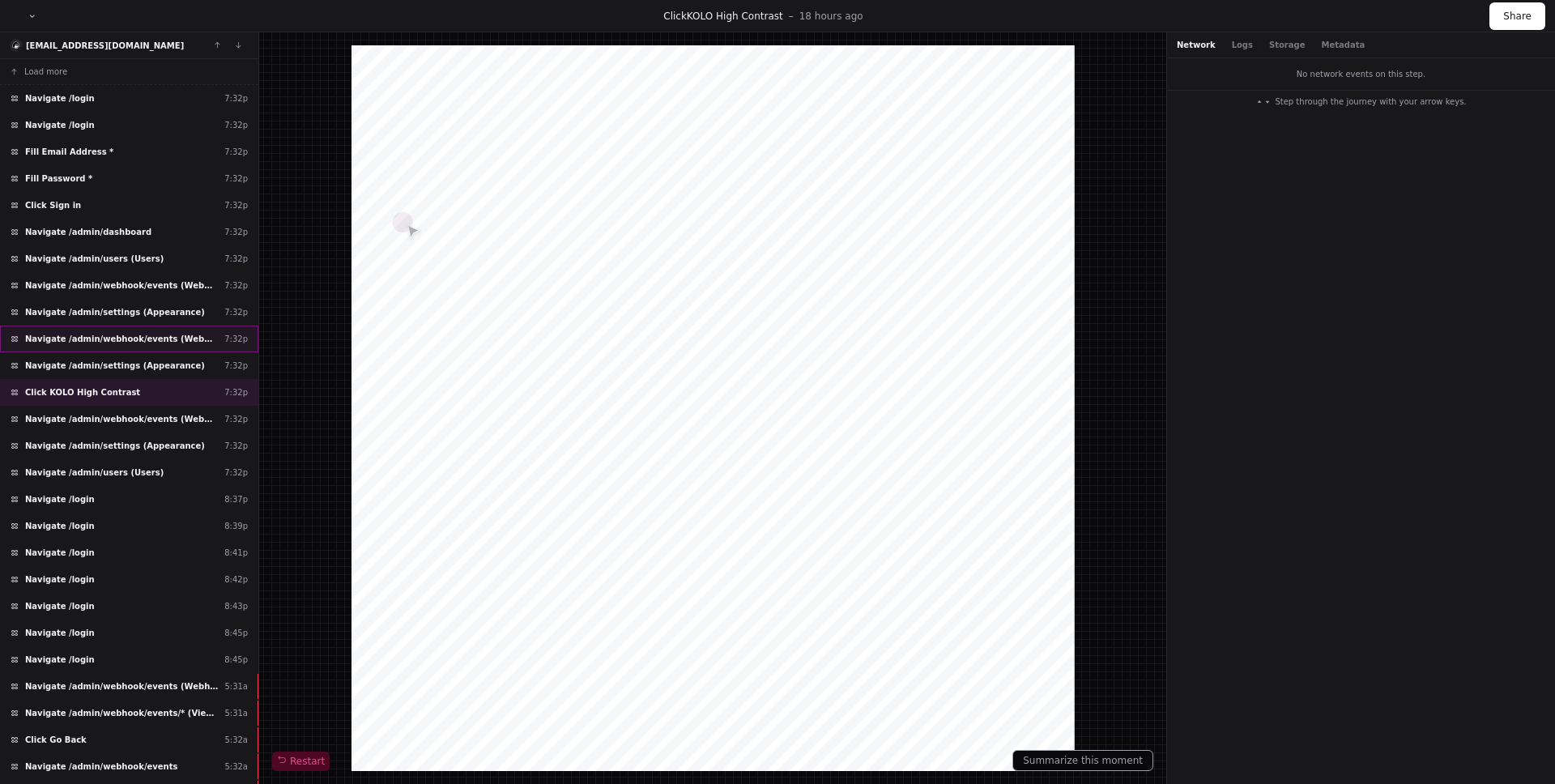
click at [137, 341] on span "Navigate /admin/webhook/events (Webhook Events)" at bounding box center [122, 338] width 193 height 12
click at [137, 305] on div "Navigate /admin/settings (Appearance) 7:32p" at bounding box center [129, 313] width 259 height 27
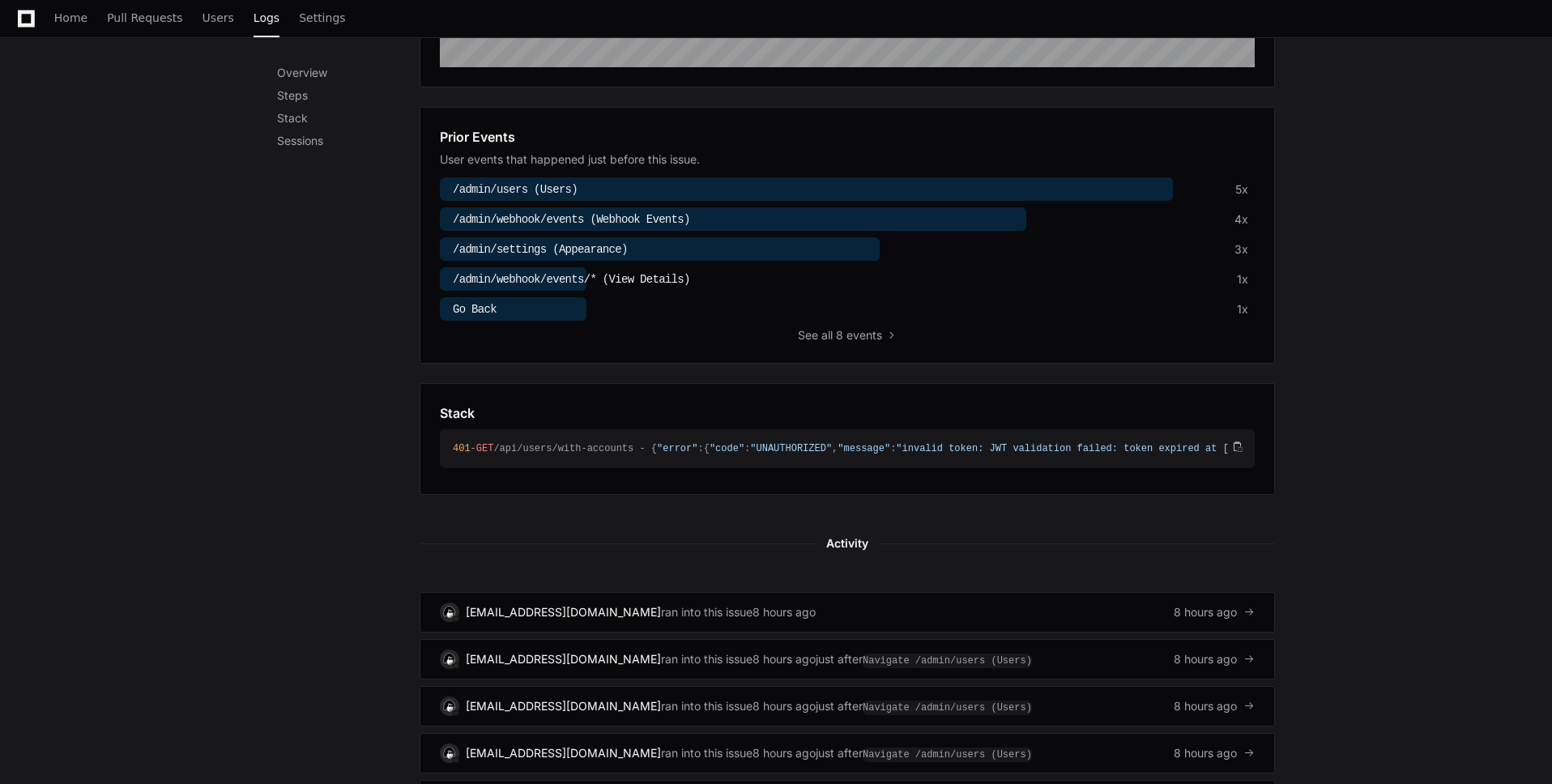
scroll to position [565, 0]
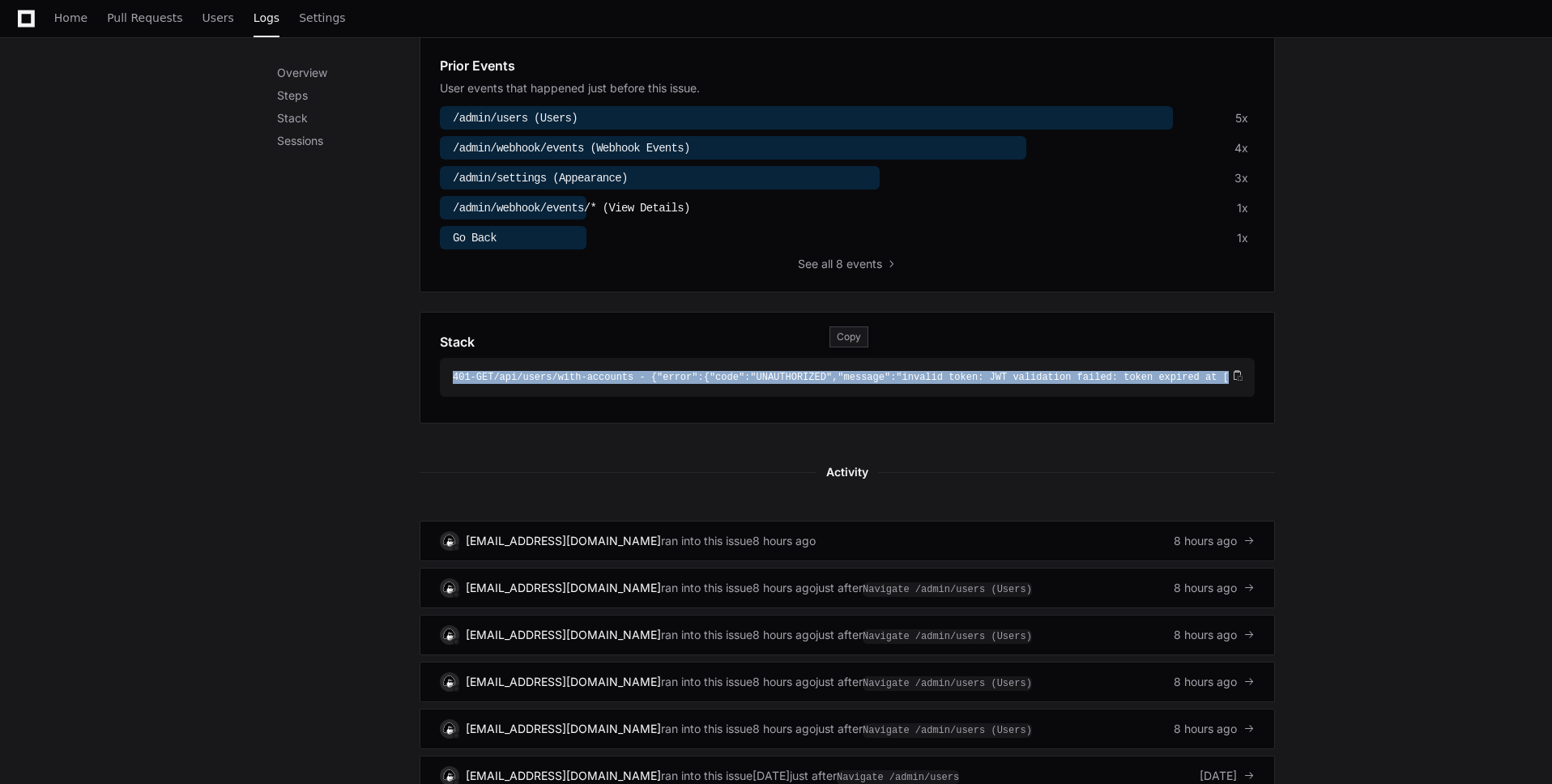
click at [603, 372] on div "401 - GET /api/users/with-accounts - { "error" :{ "code" : "UNAUTHORIZED" , "me…" at bounding box center [840, 378] width 776 height 13
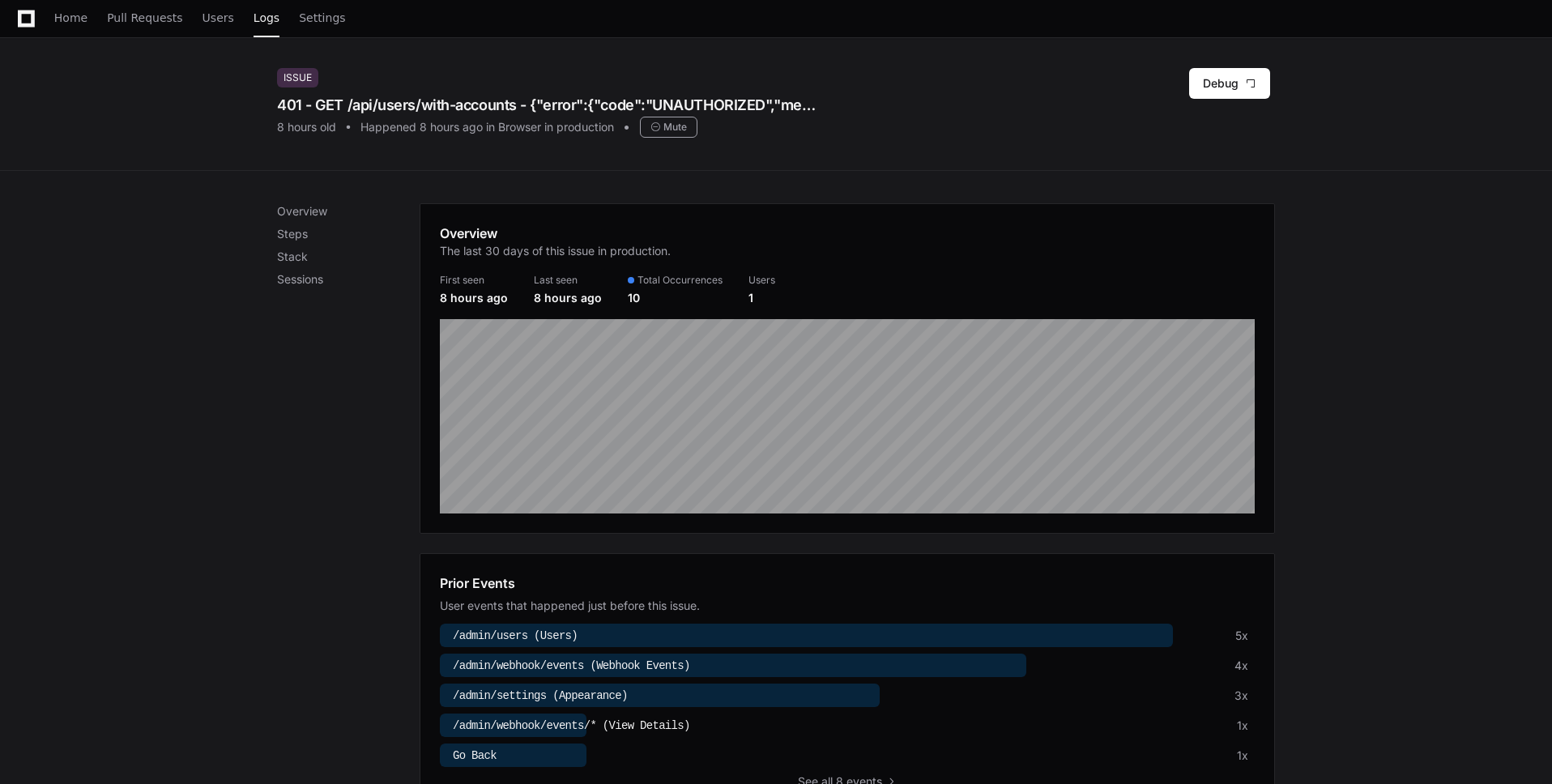
scroll to position [0, 0]
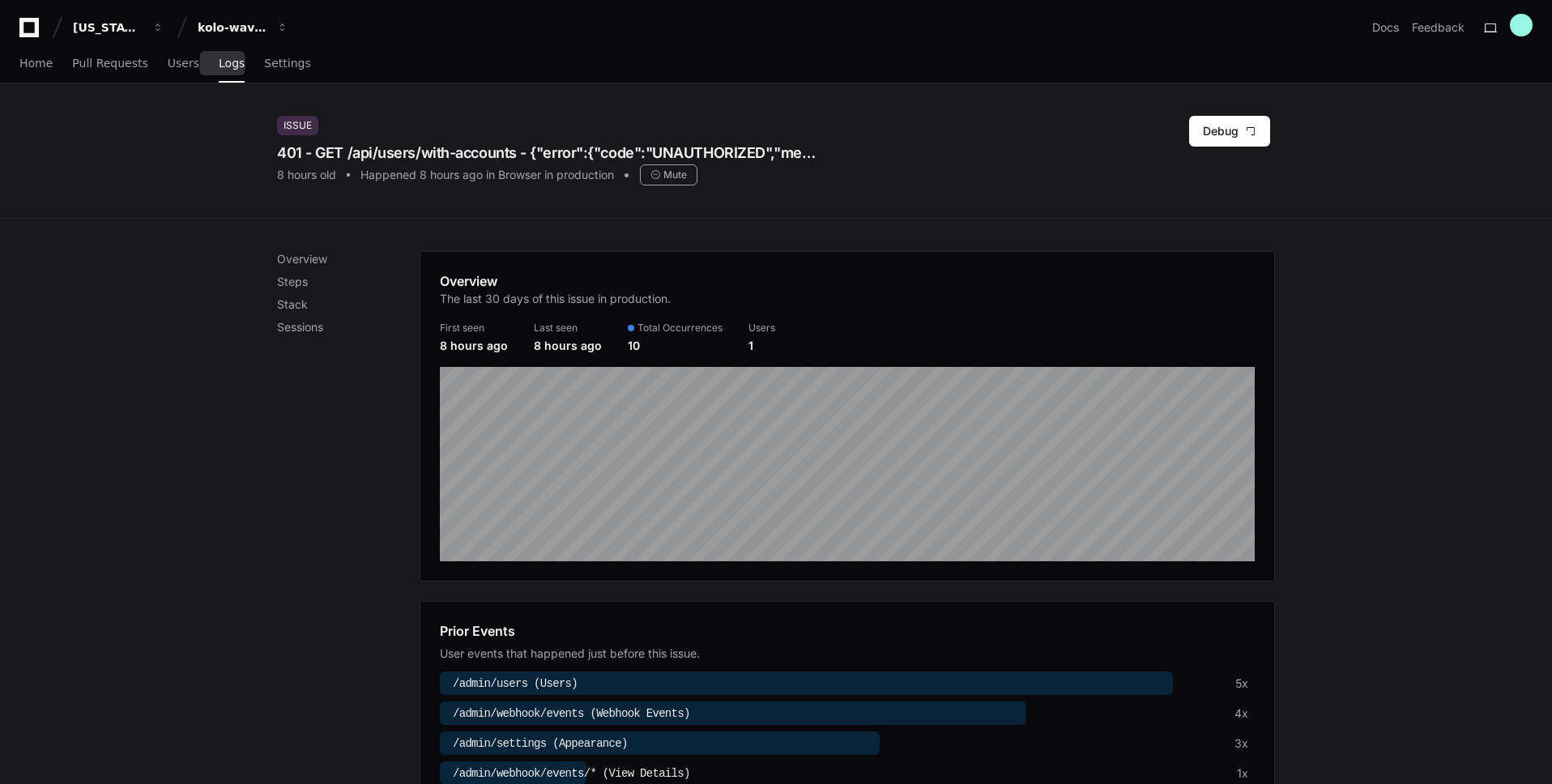
click at [228, 67] on span "Logs" at bounding box center [232, 63] width 26 height 10
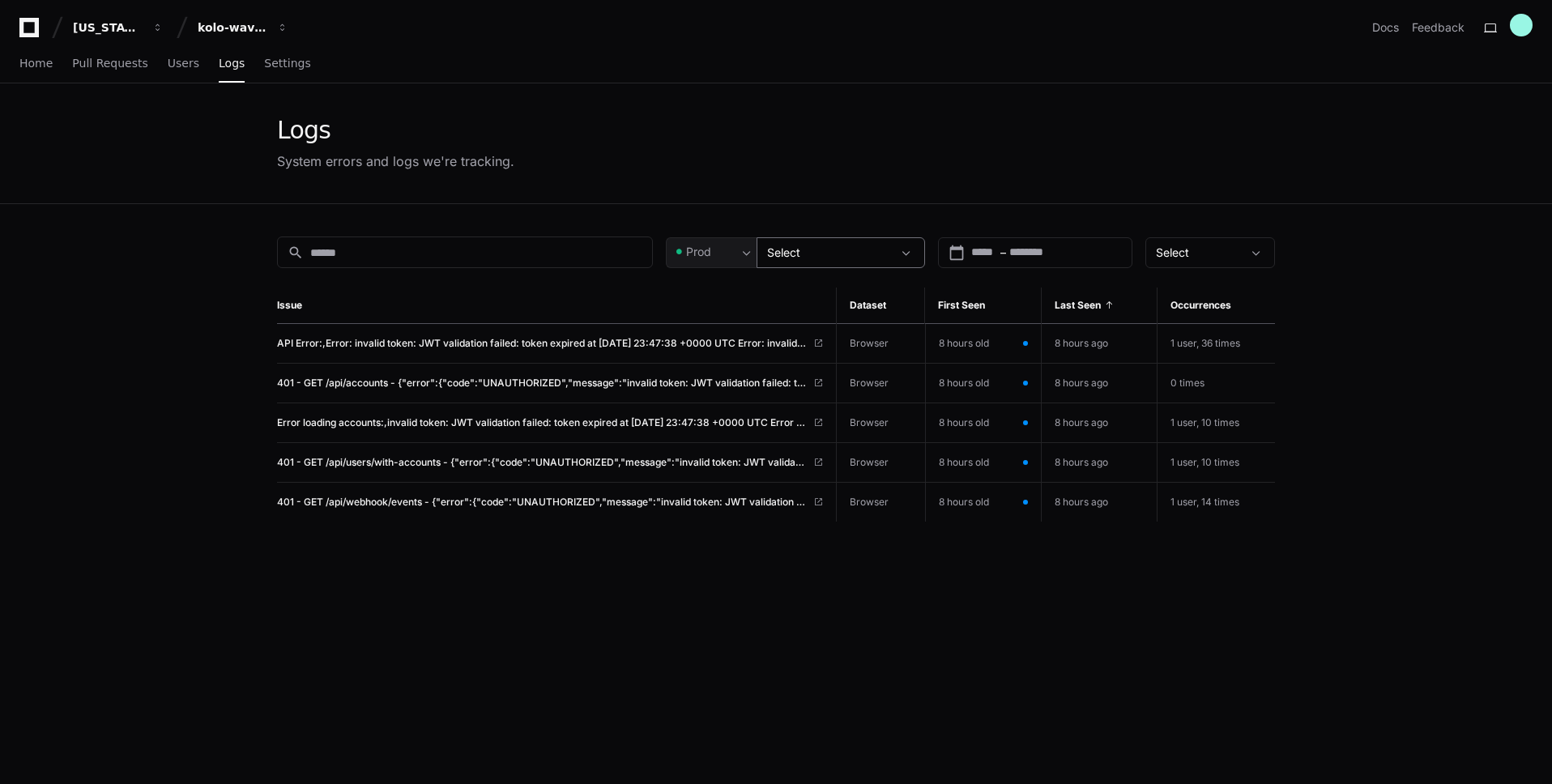
click at [835, 245] on div "Select" at bounding box center [829, 252] width 124 height 16
click at [801, 305] on label "All datasets" at bounding box center [859, 299] width 130 height 39
click at [179, 68] on div at bounding box center [776, 392] width 1552 height 784
click at [273, 68] on span "Settings" at bounding box center [287, 63] width 46 height 10
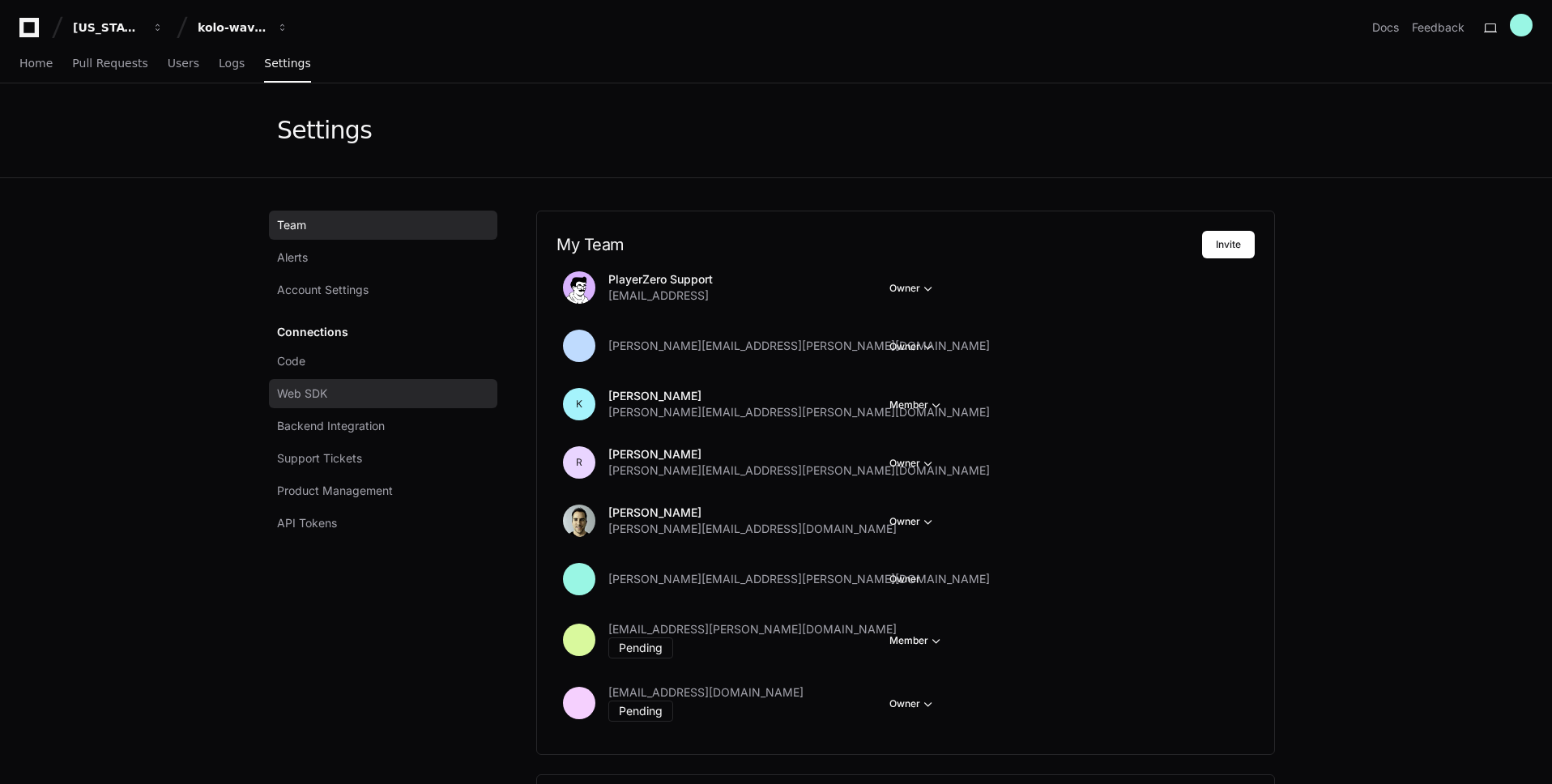
click at [309, 387] on span "Web SDK" at bounding box center [302, 394] width 50 height 16
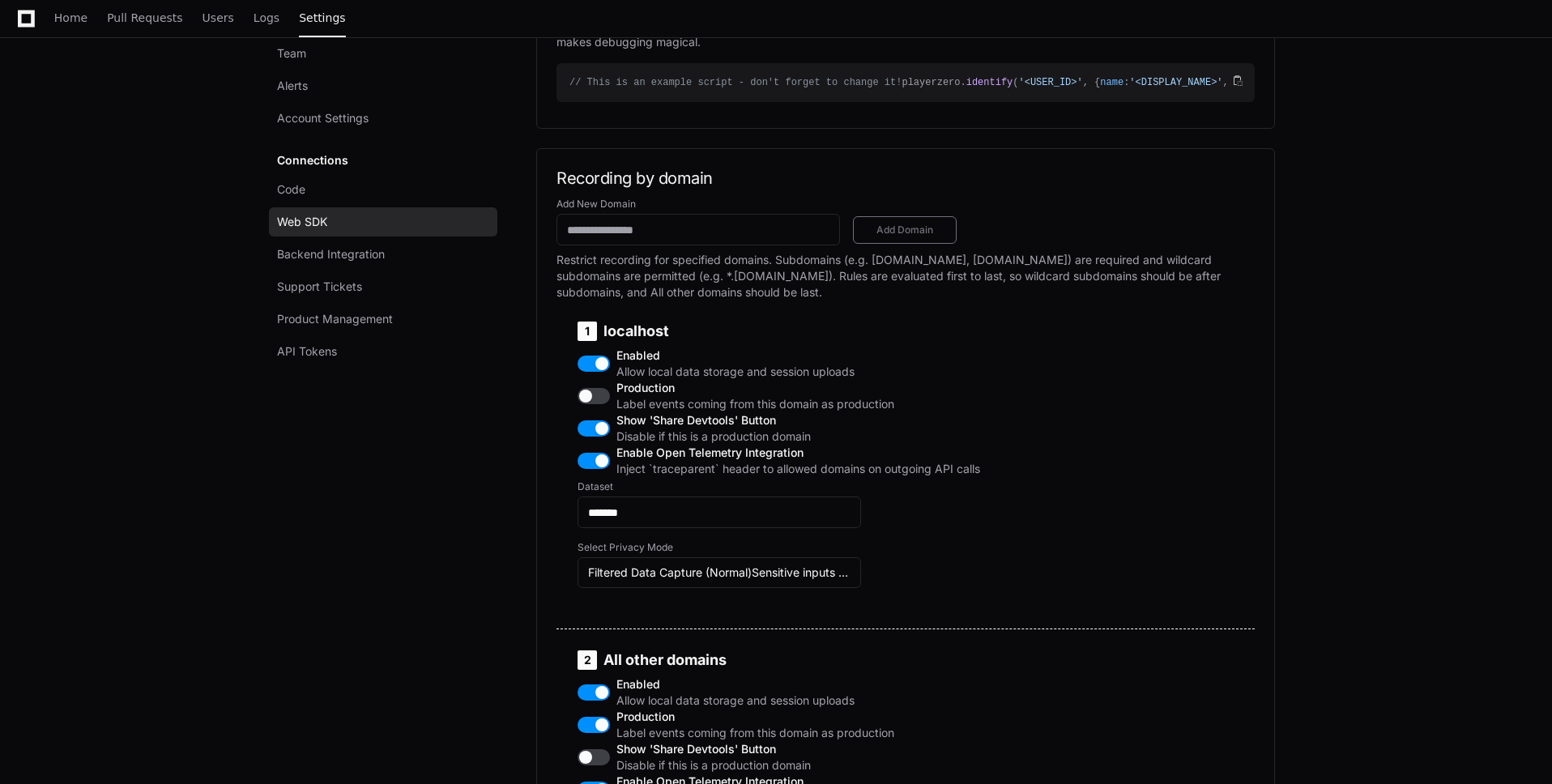
scroll to position [553, 0]
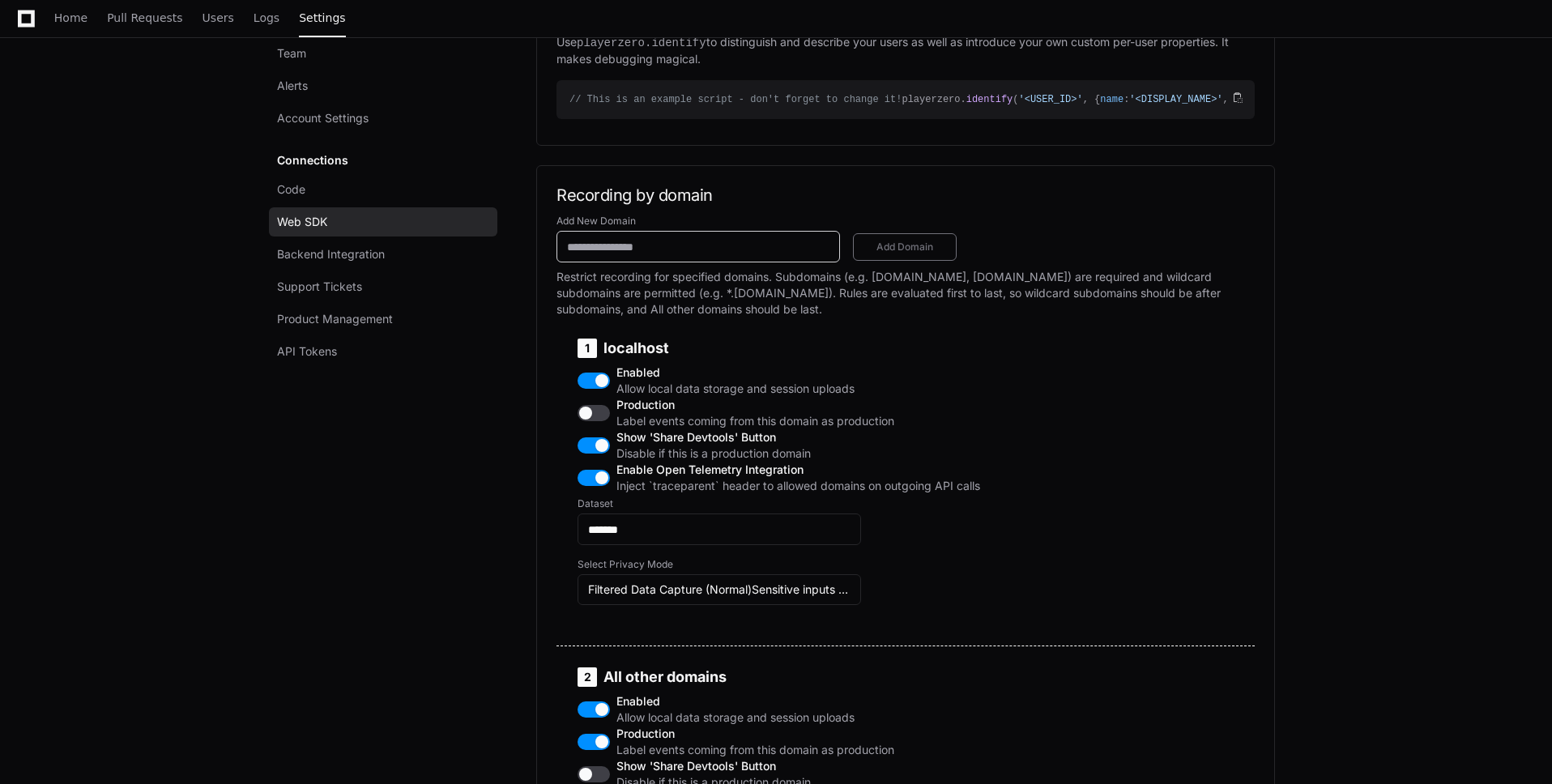
click at [794, 255] on input "Add New Domain" at bounding box center [698, 247] width 262 height 16
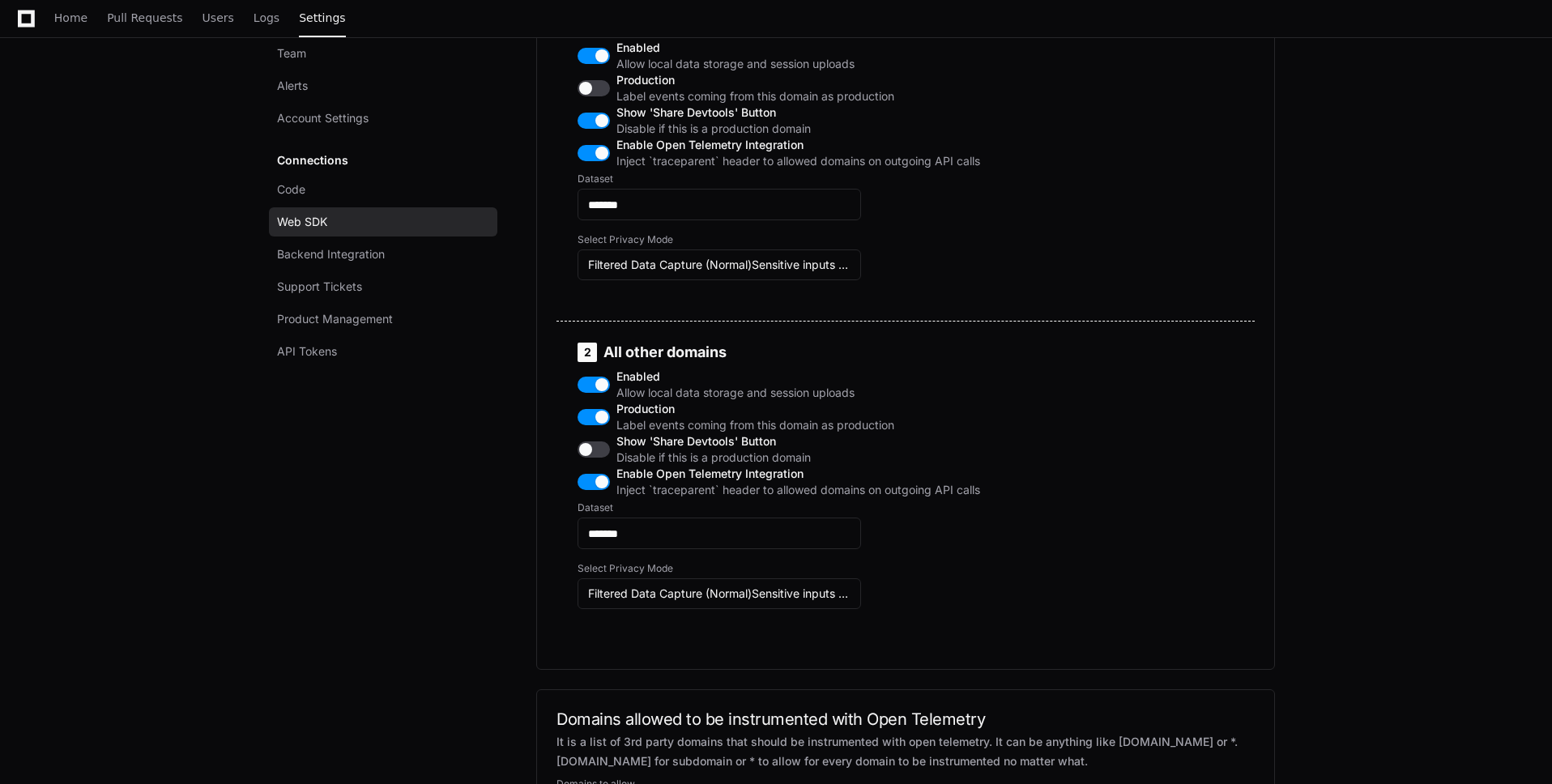
scroll to position [944, 0]
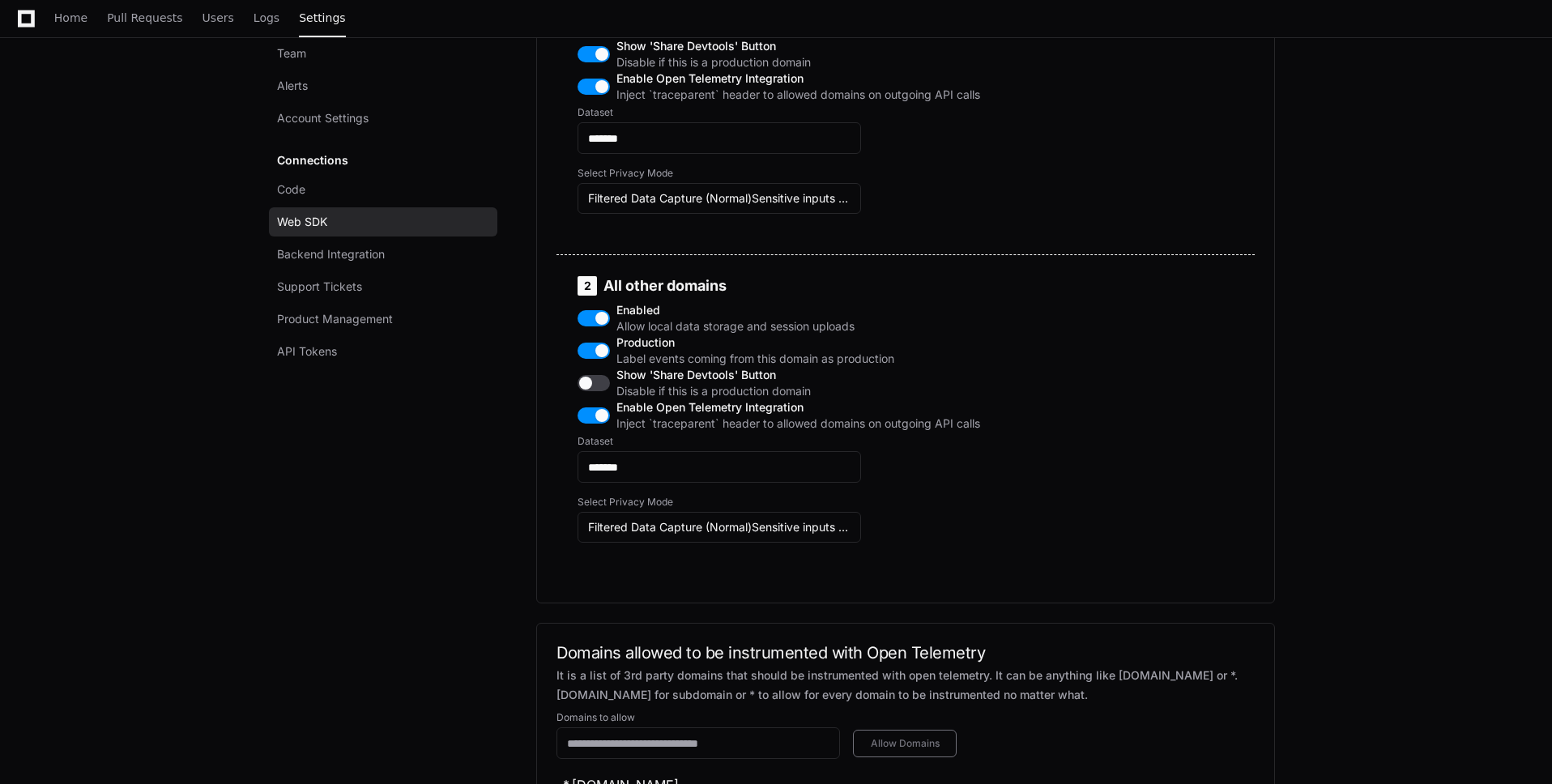
click at [603, 391] on button "button" at bounding box center [594, 383] width 32 height 16
click at [602, 391] on button "button" at bounding box center [594, 383] width 32 height 16
click at [593, 391] on button "button" at bounding box center [594, 383] width 32 height 16
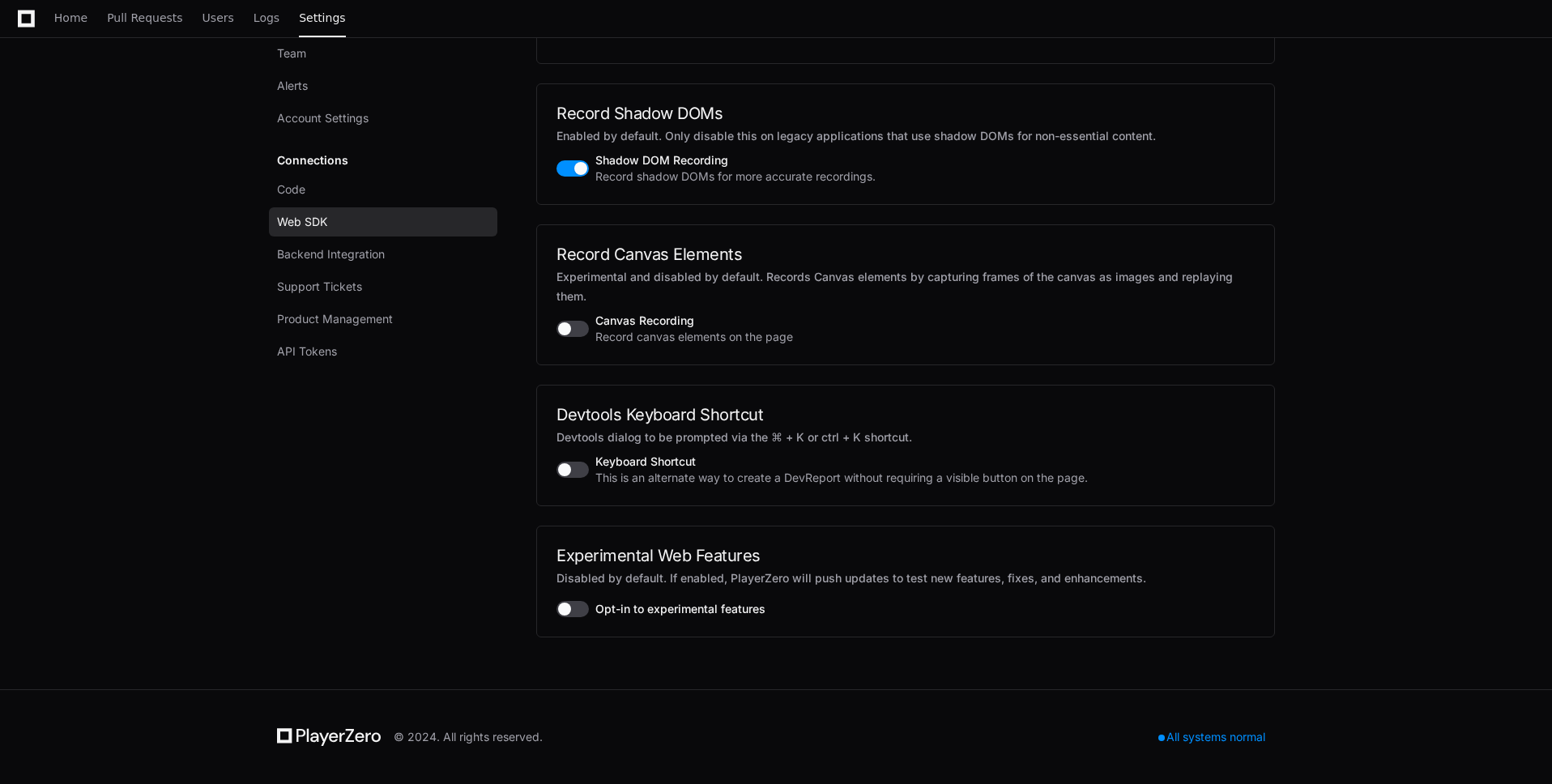
scroll to position [2345, 0]
click at [378, 249] on span "Backend Integration" at bounding box center [331, 254] width 108 height 16
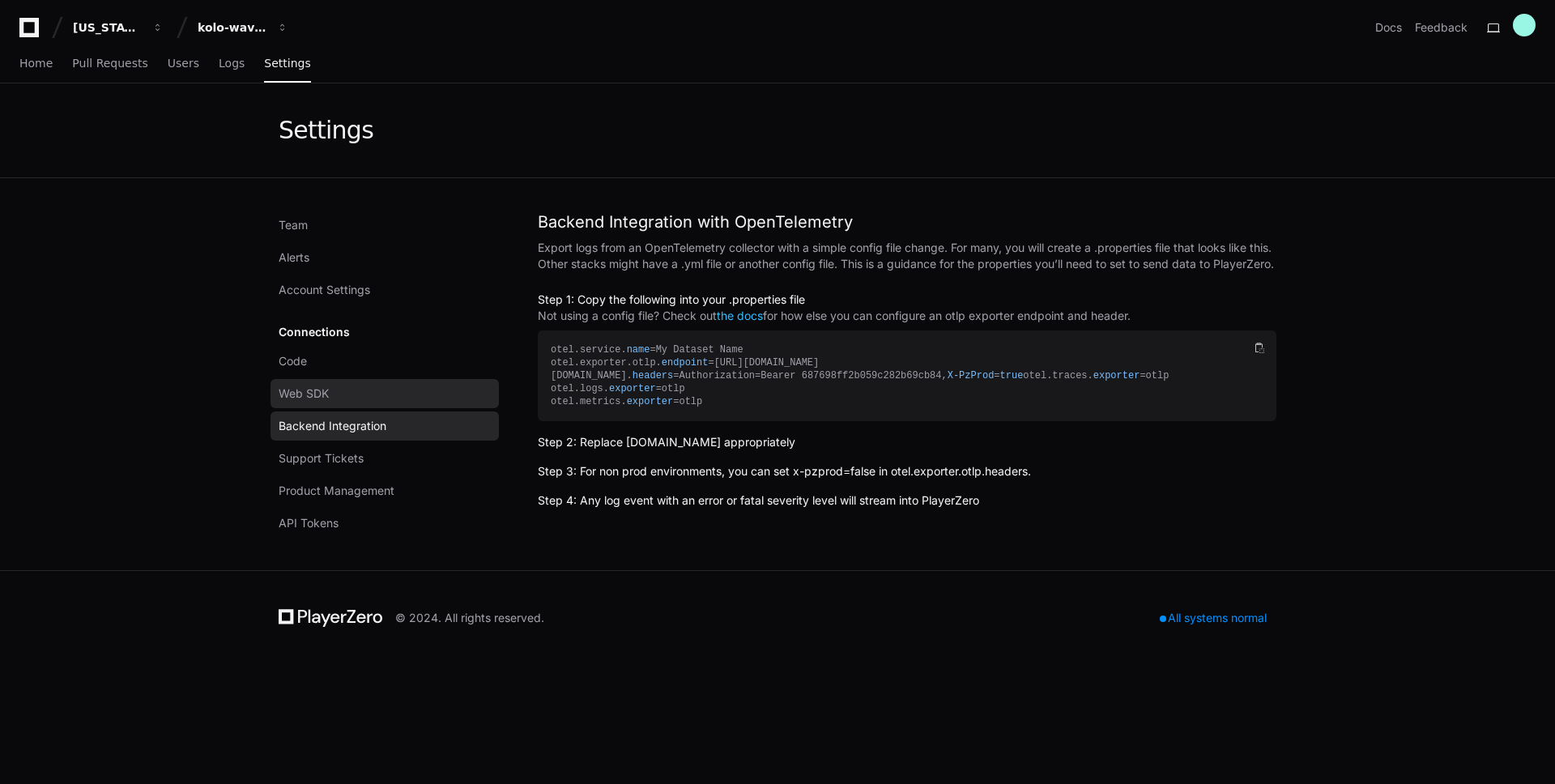
click at [352, 393] on link "Web SDK" at bounding box center [384, 394] width 228 height 29
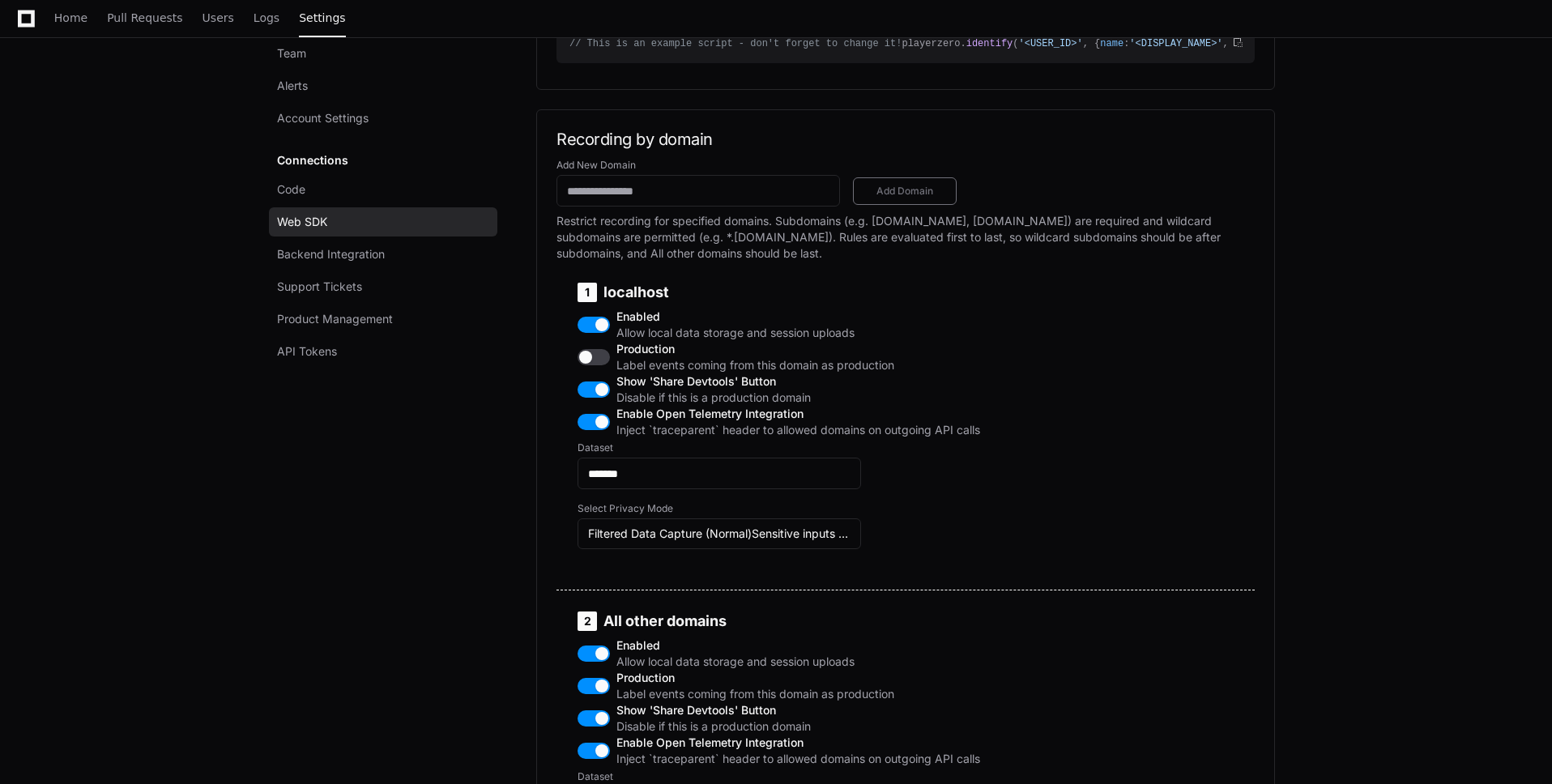
scroll to position [663, 0]
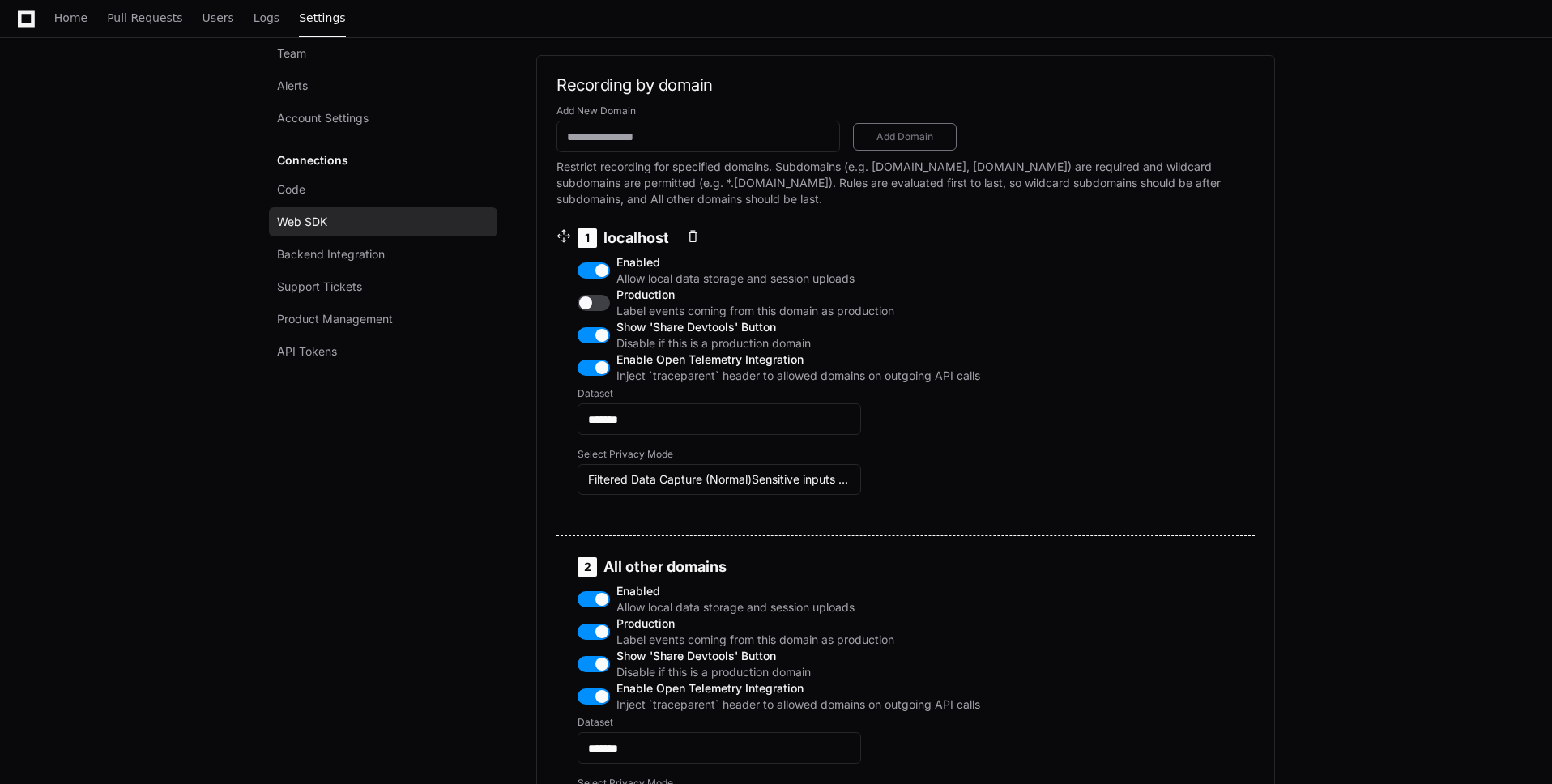
click at [602, 376] on button "button" at bounding box center [594, 368] width 32 height 16
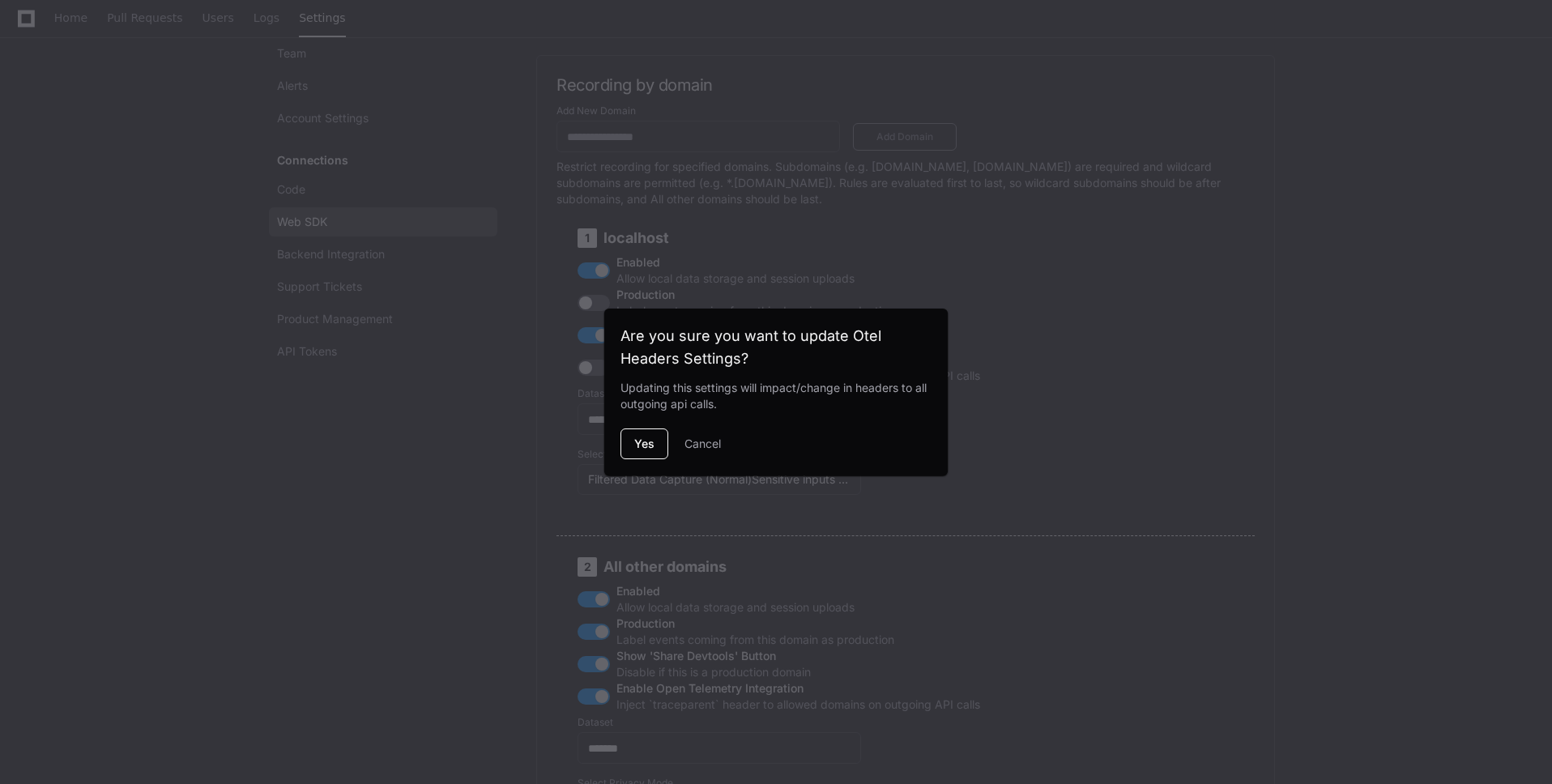
click at [648, 446] on button "Yes" at bounding box center [644, 443] width 48 height 31
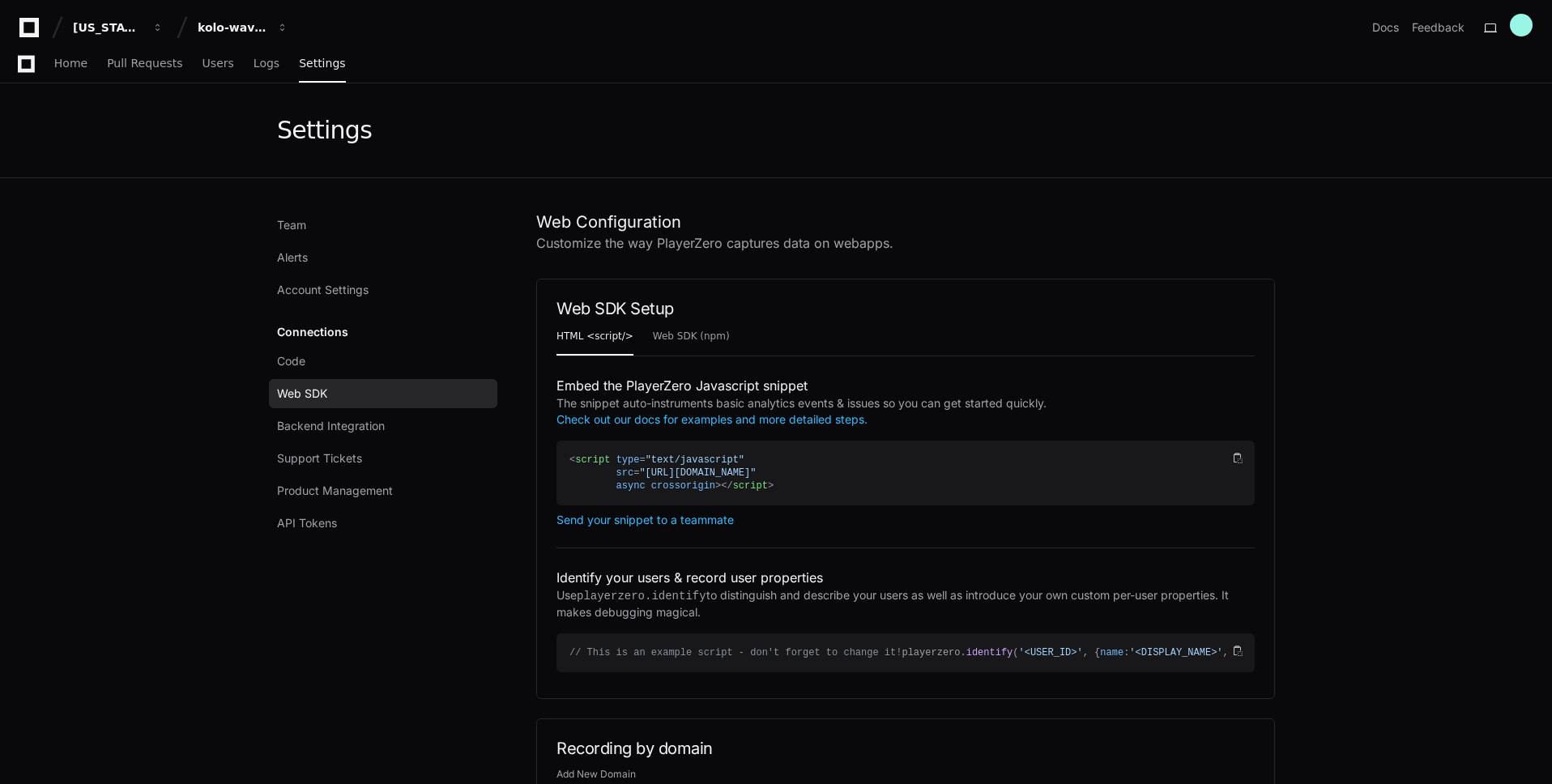
scroll to position [663, 0]
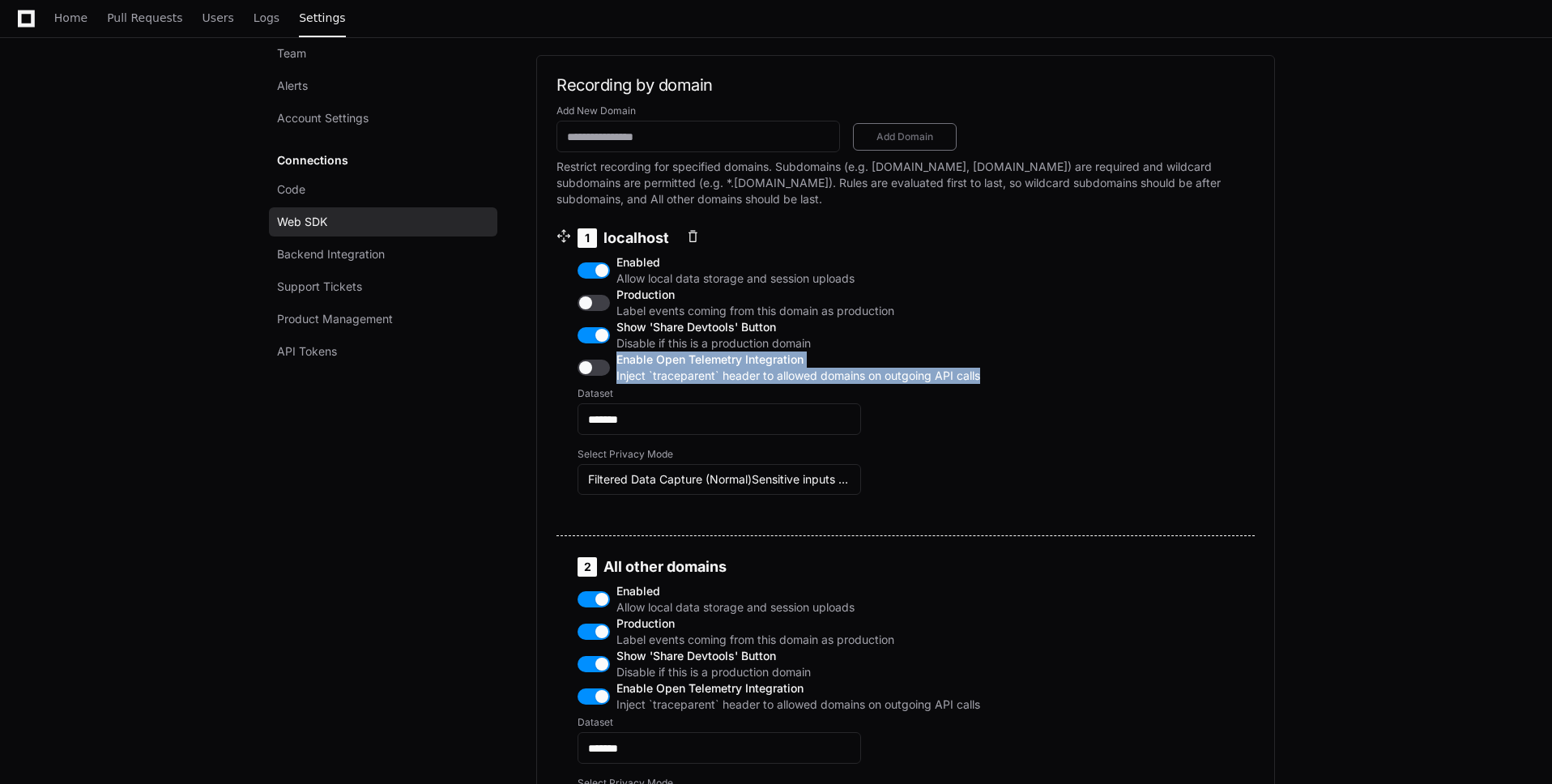
drag, startPoint x: 984, startPoint y: 438, endPoint x: 619, endPoint y: 422, distance: 365.4
click at [619, 422] on div "1 localhost Enabled Allow local data storage and session uploads Production Lab…" at bounding box center [779, 371] width 442 height 324
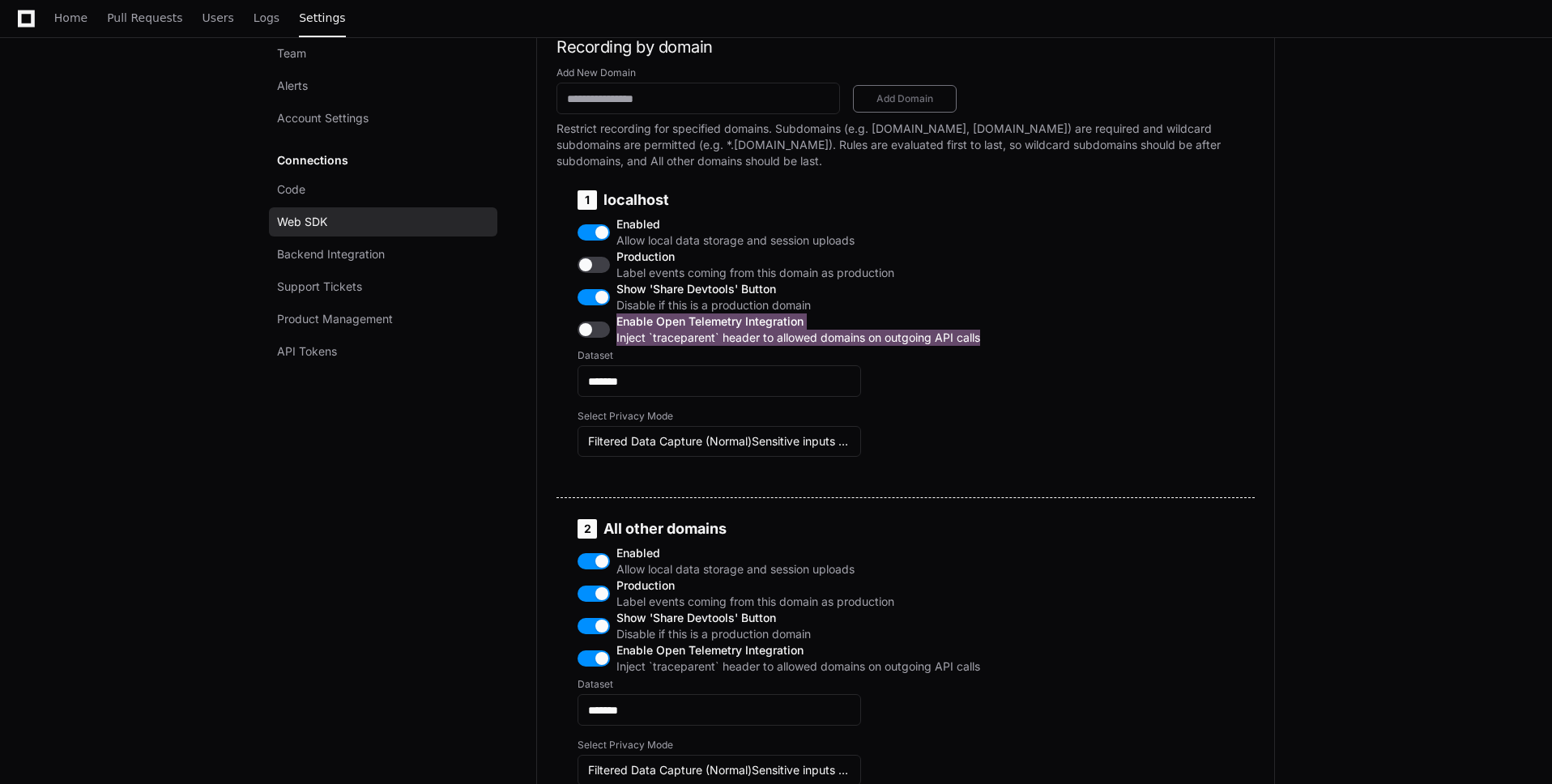
scroll to position [716, 0]
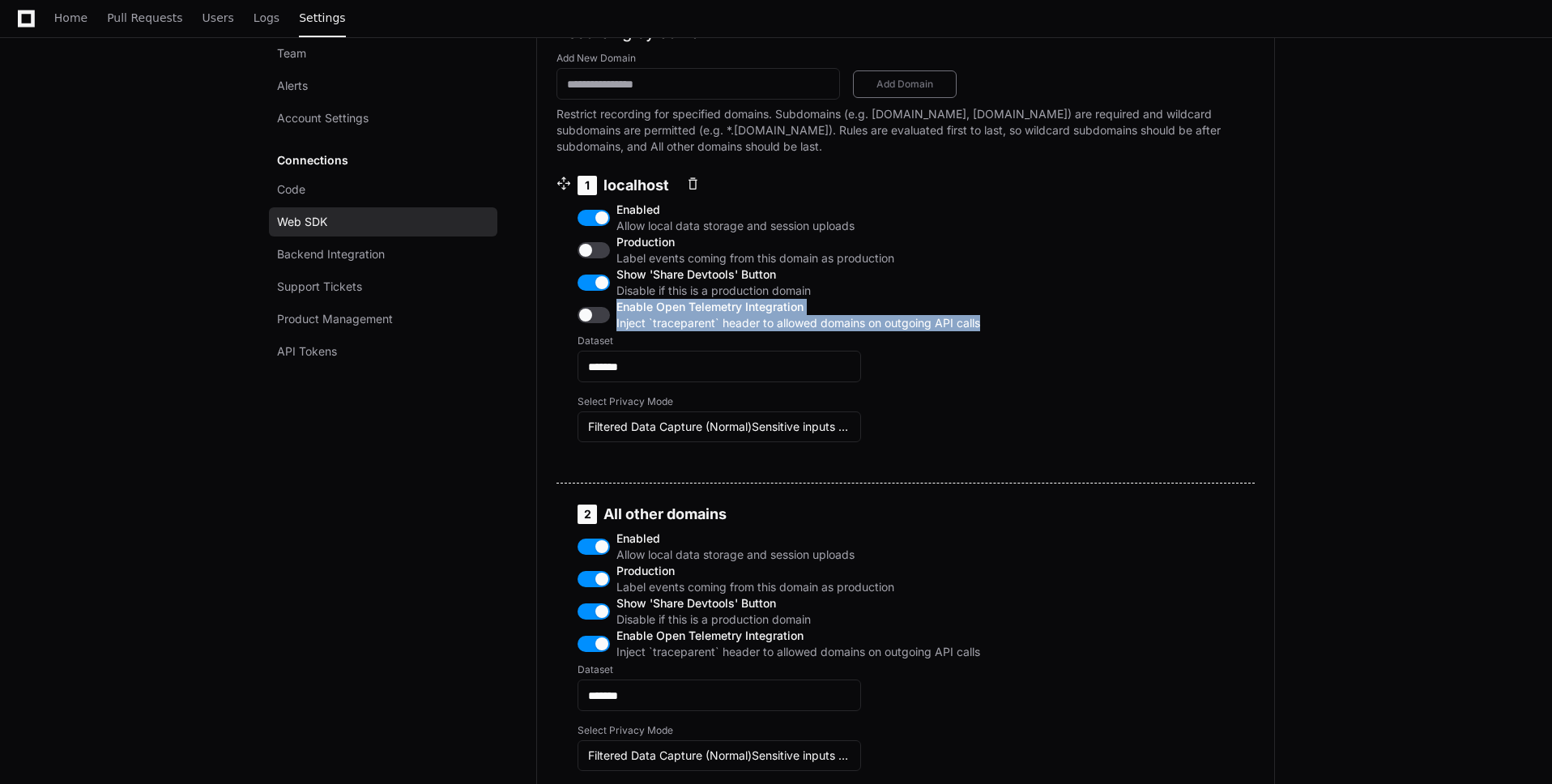
click at [589, 324] on button "button" at bounding box center [594, 315] width 32 height 16
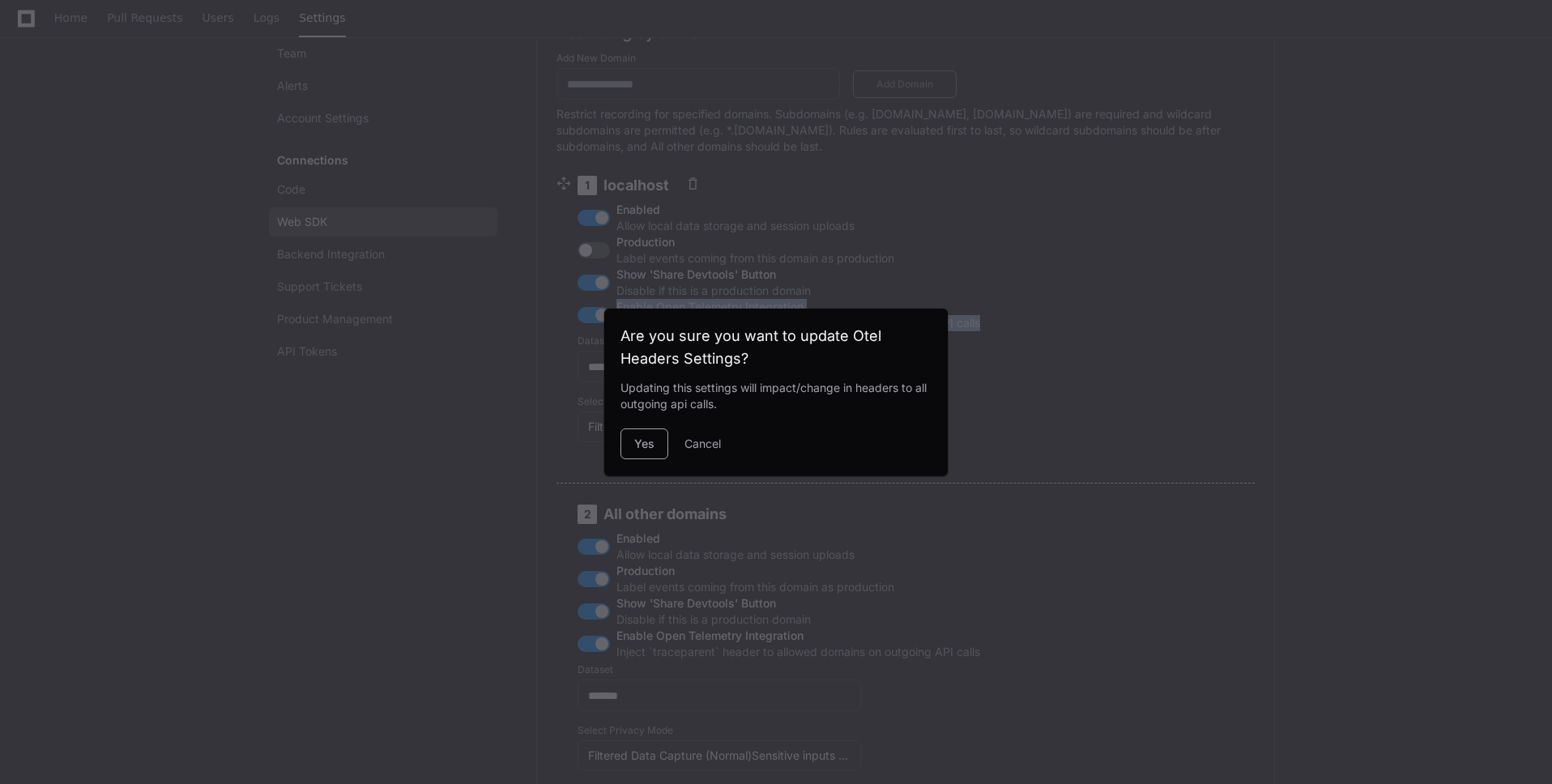
scroll to position [0, 0]
click at [642, 433] on button "Yes" at bounding box center [644, 443] width 48 height 31
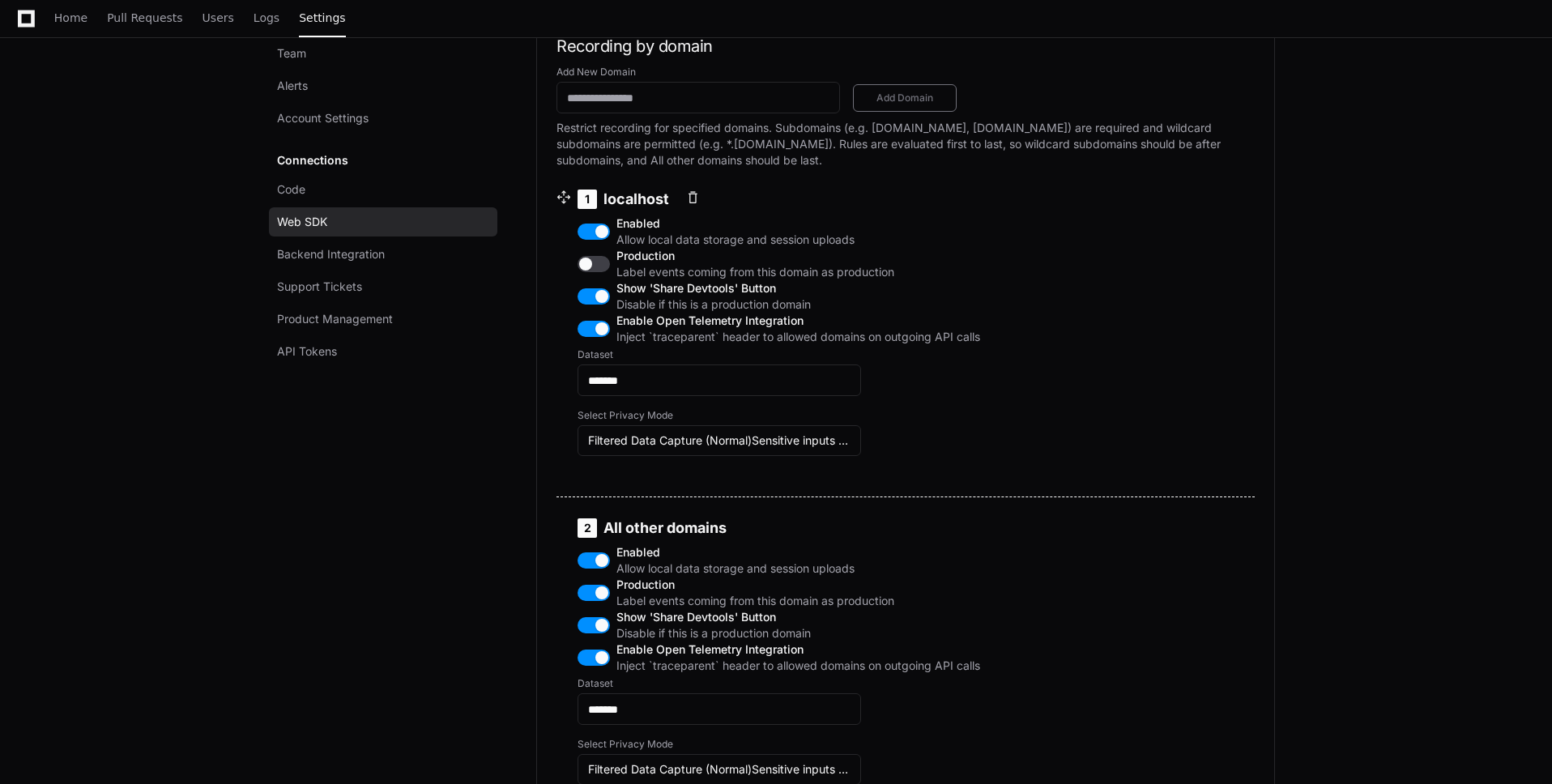
scroll to position [555, 0]
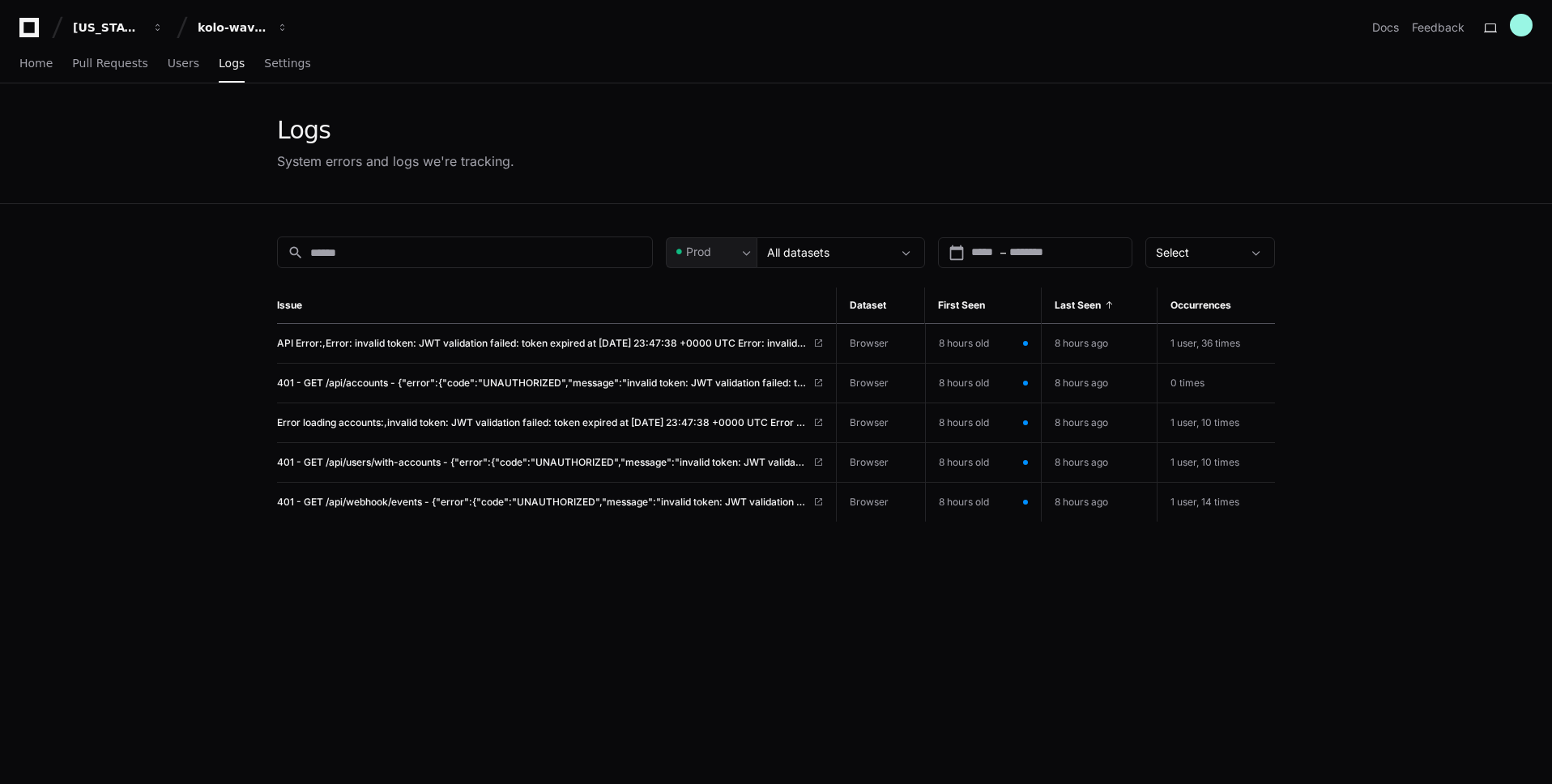
click at [651, 132] on div "Logs System errors and logs we're tracking." at bounding box center [775, 143] width 998 height 55
click at [661, 339] on span "API Error:,Error: invalid token: JWT validation failed: token expired at [DATE]…" at bounding box center [542, 343] width 530 height 13
click at [1493, 30] on button at bounding box center [1490, 27] width 26 height 26
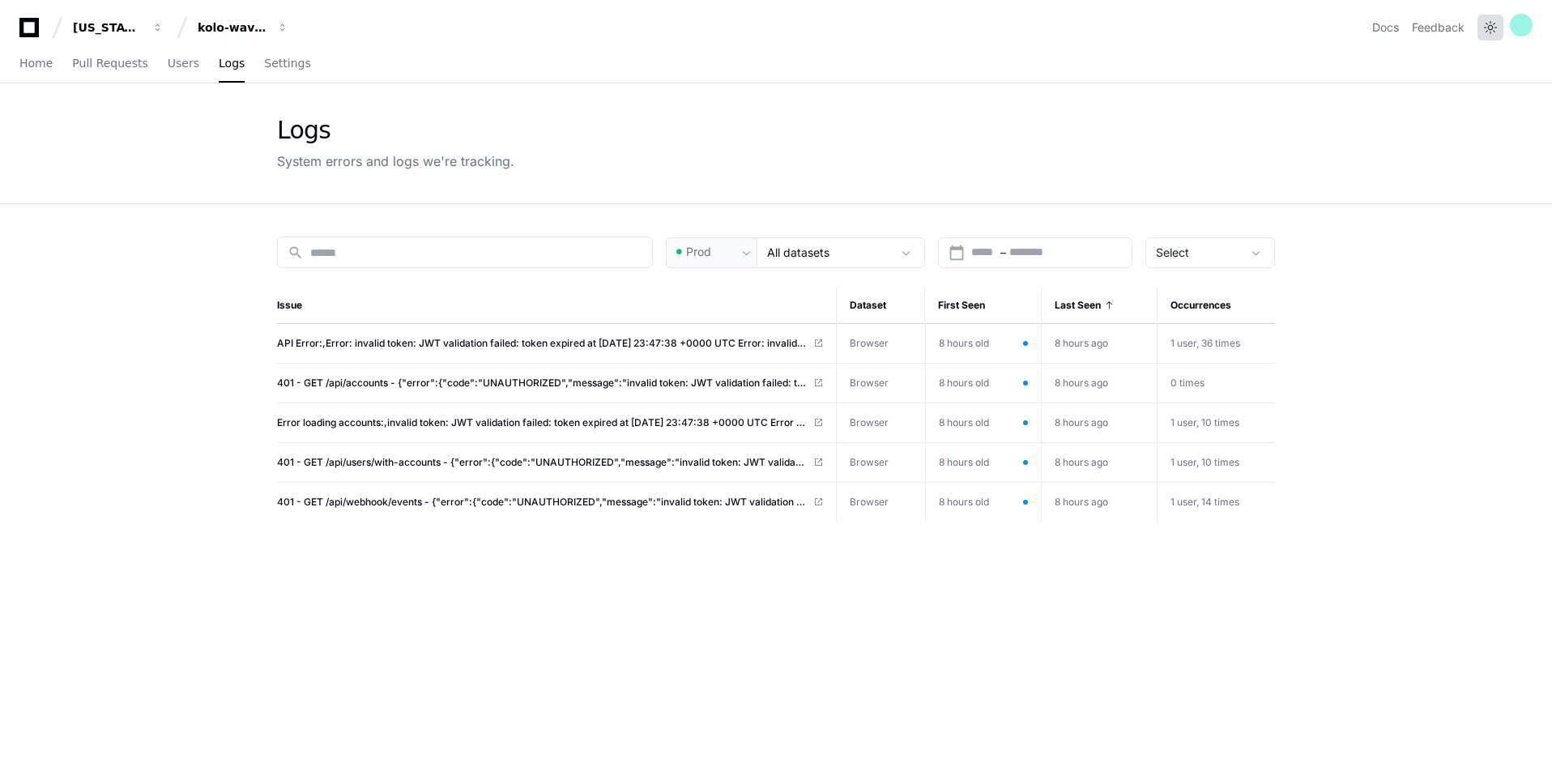
click at [1493, 30] on button at bounding box center [1490, 27] width 26 height 26
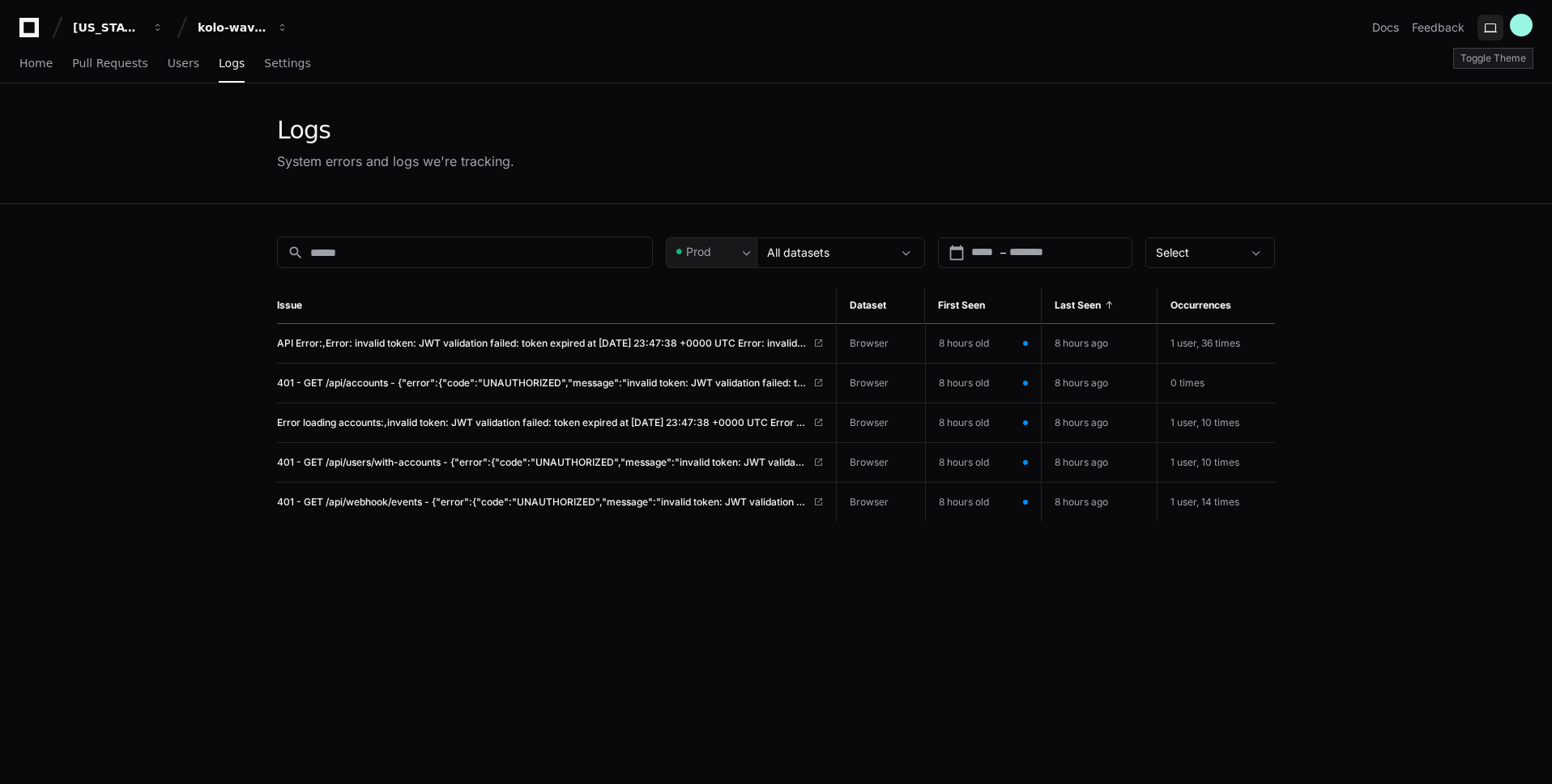
click at [1495, 23] on button at bounding box center [1490, 27] width 26 height 26
click at [1493, 28] on button at bounding box center [1490, 27] width 26 height 26
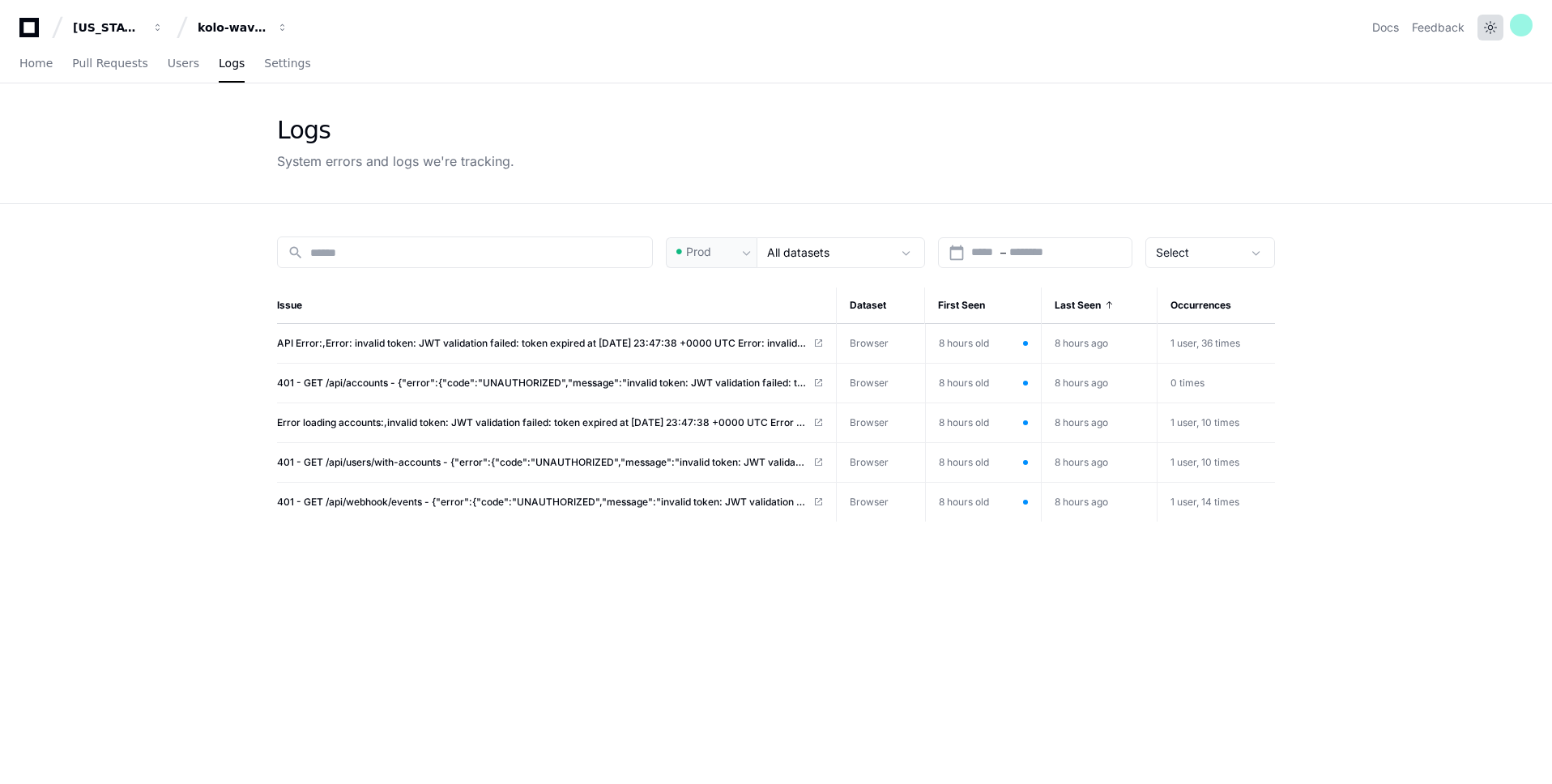
click at [1493, 28] on button at bounding box center [1490, 27] width 26 height 26
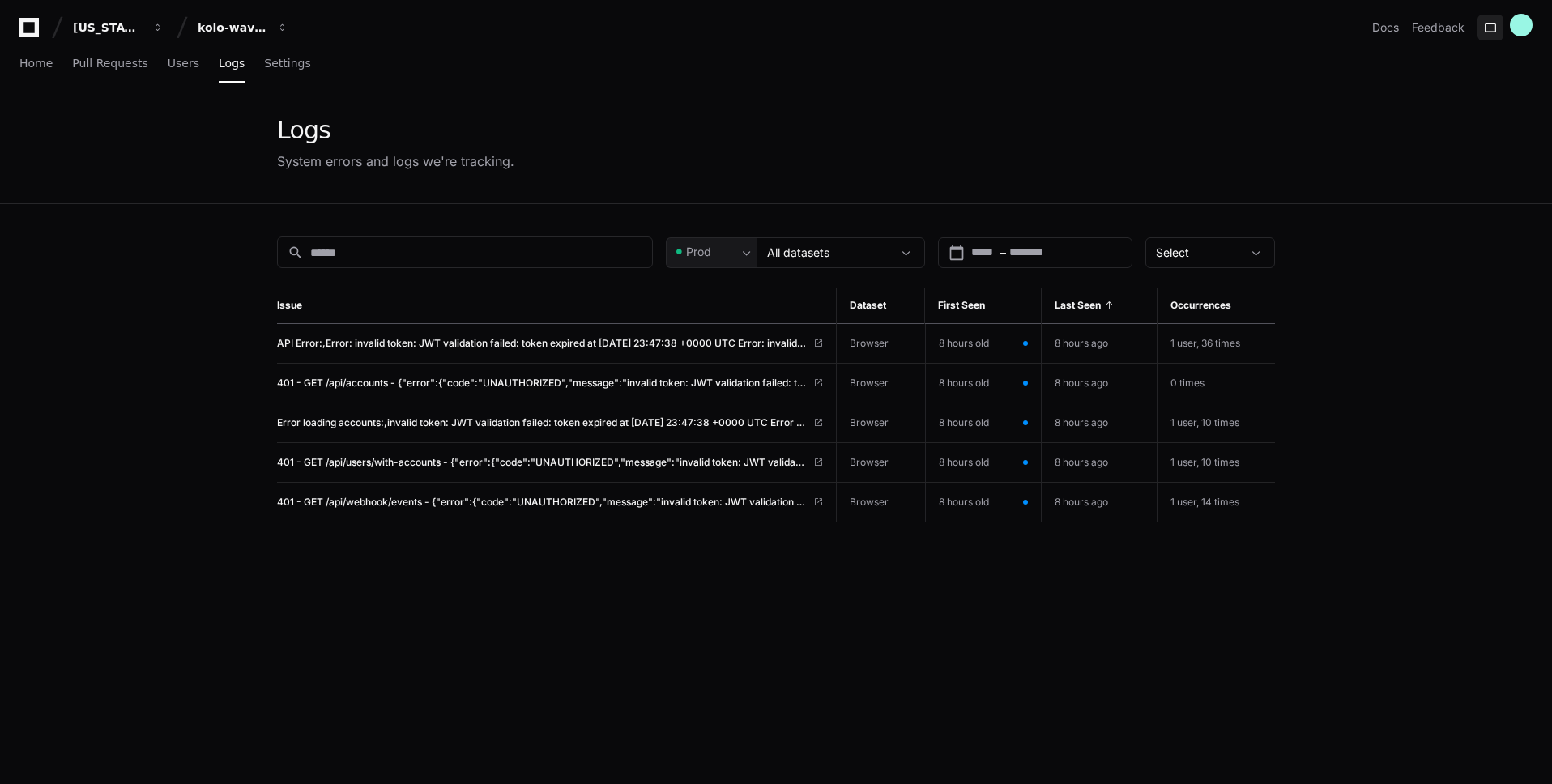
click at [1493, 28] on button at bounding box center [1490, 27] width 26 height 26
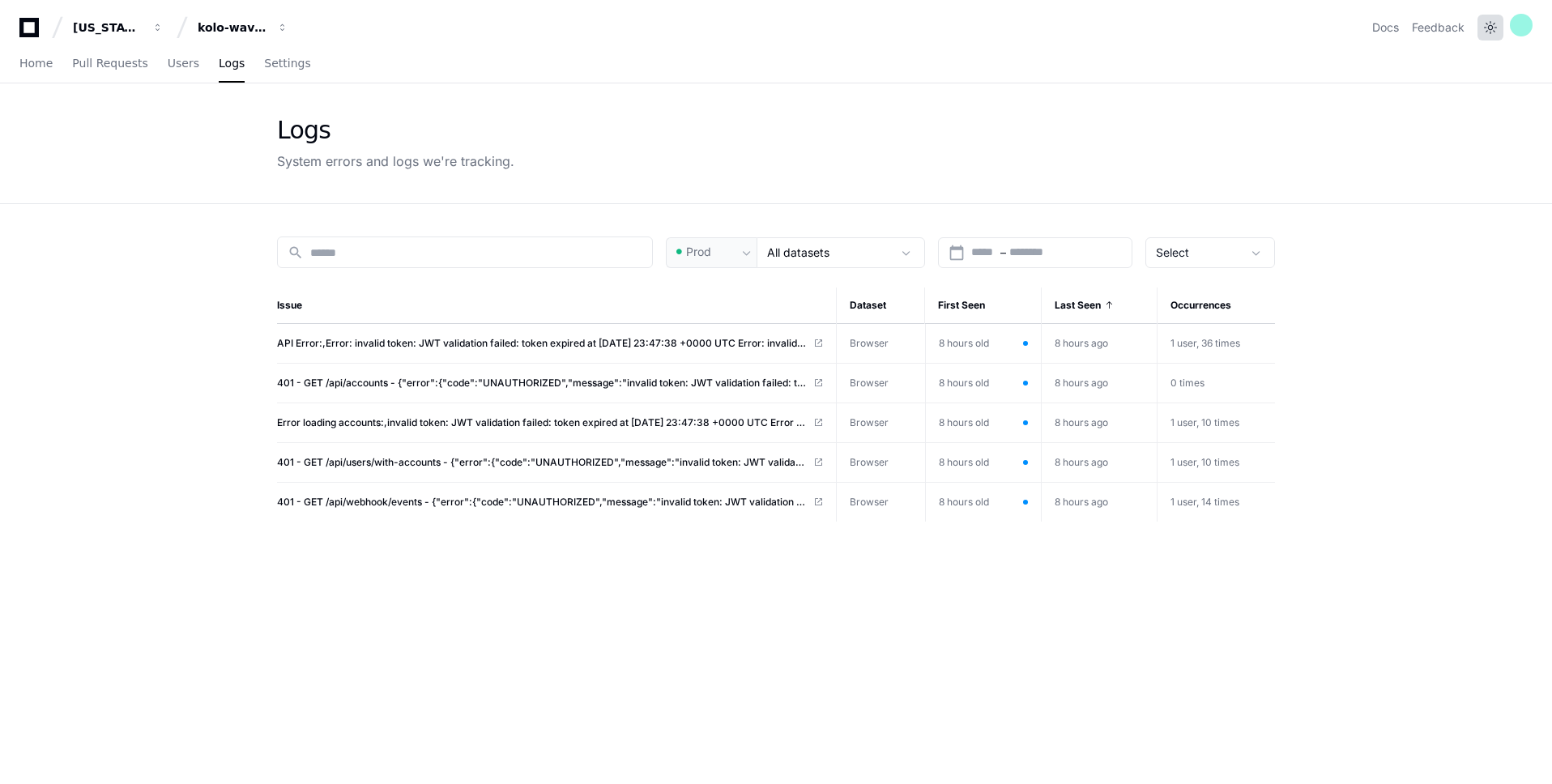
click at [1493, 28] on button at bounding box center [1490, 27] width 26 height 26
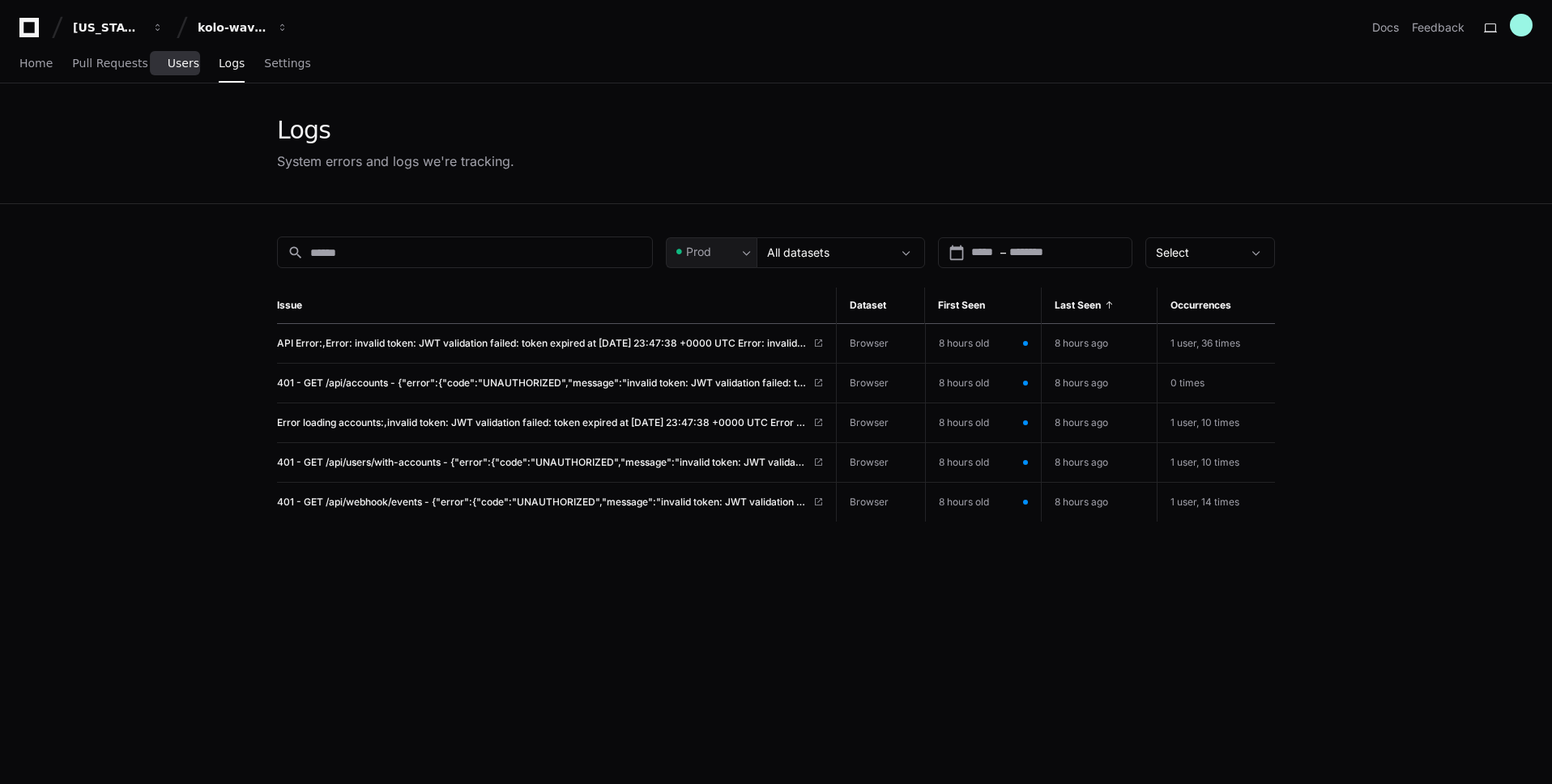
click at [179, 64] on span "Users" at bounding box center [183, 63] width 32 height 10
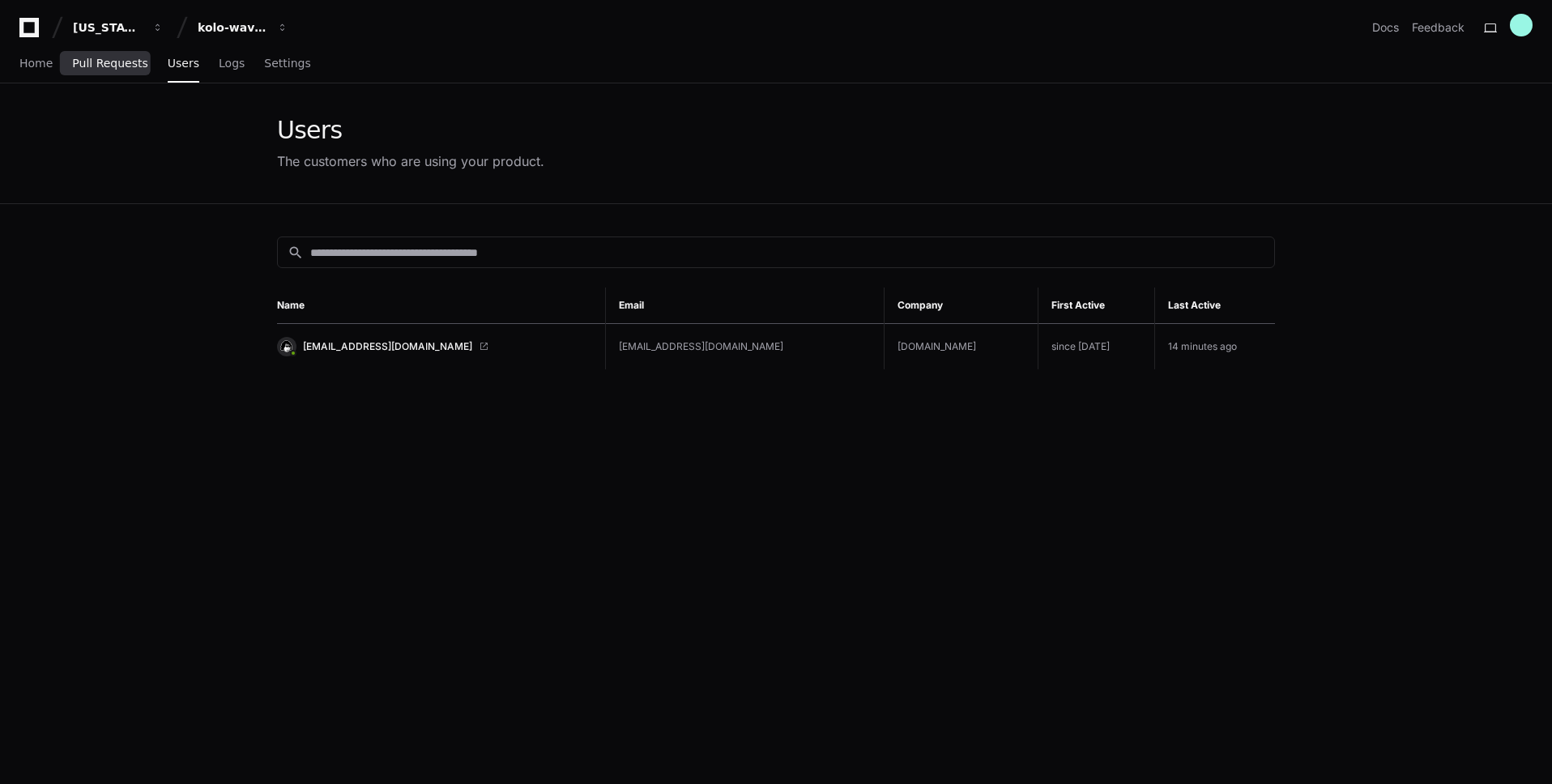
click at [129, 63] on span "Pull Requests" at bounding box center [110, 63] width 76 height 10
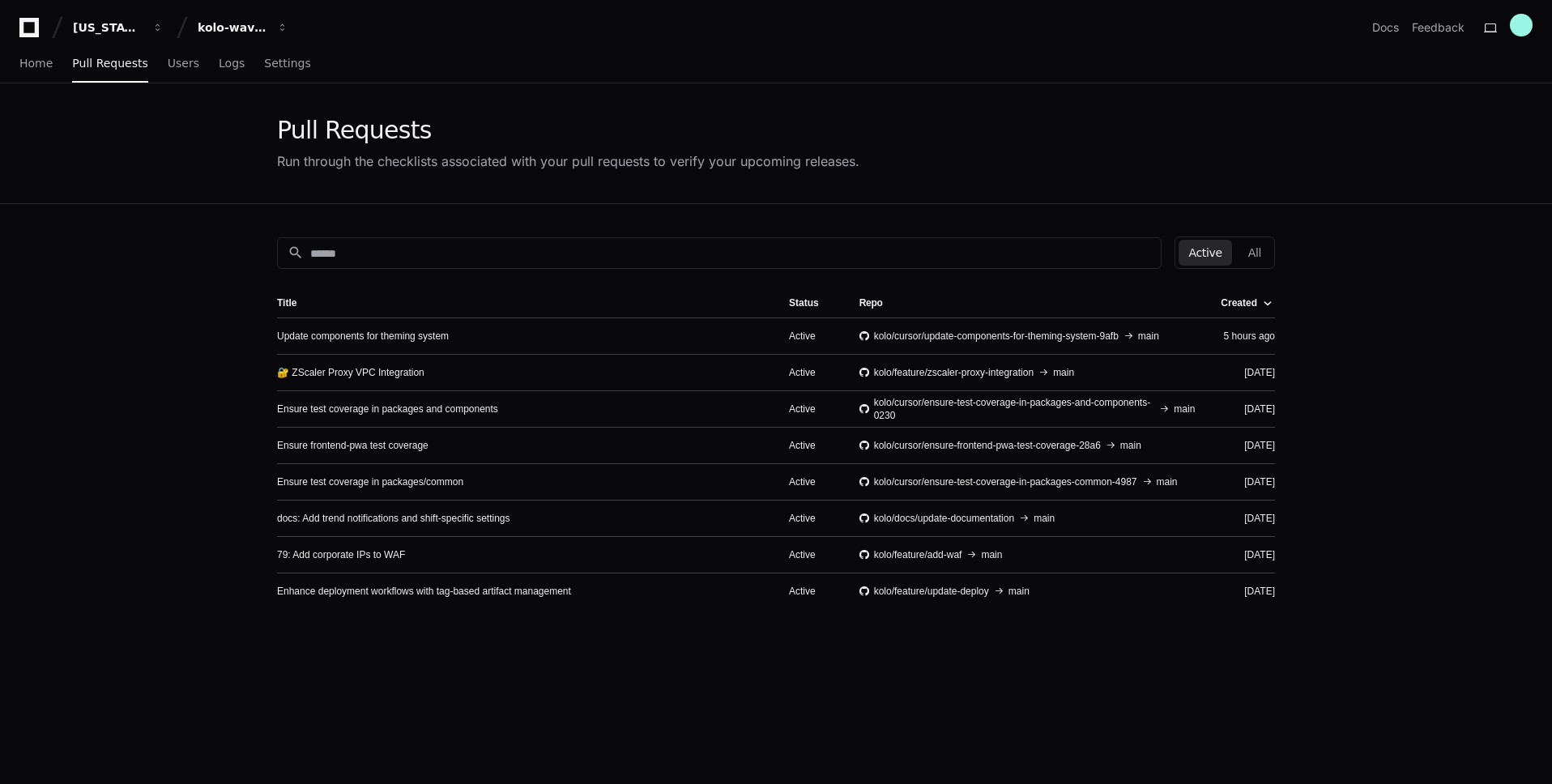
click at [503, 332] on div "Update components for theming system" at bounding box center [519, 336] width 486 height 13
click at [427, 340] on link "Update components for theming system" at bounding box center [362, 336] width 172 height 13
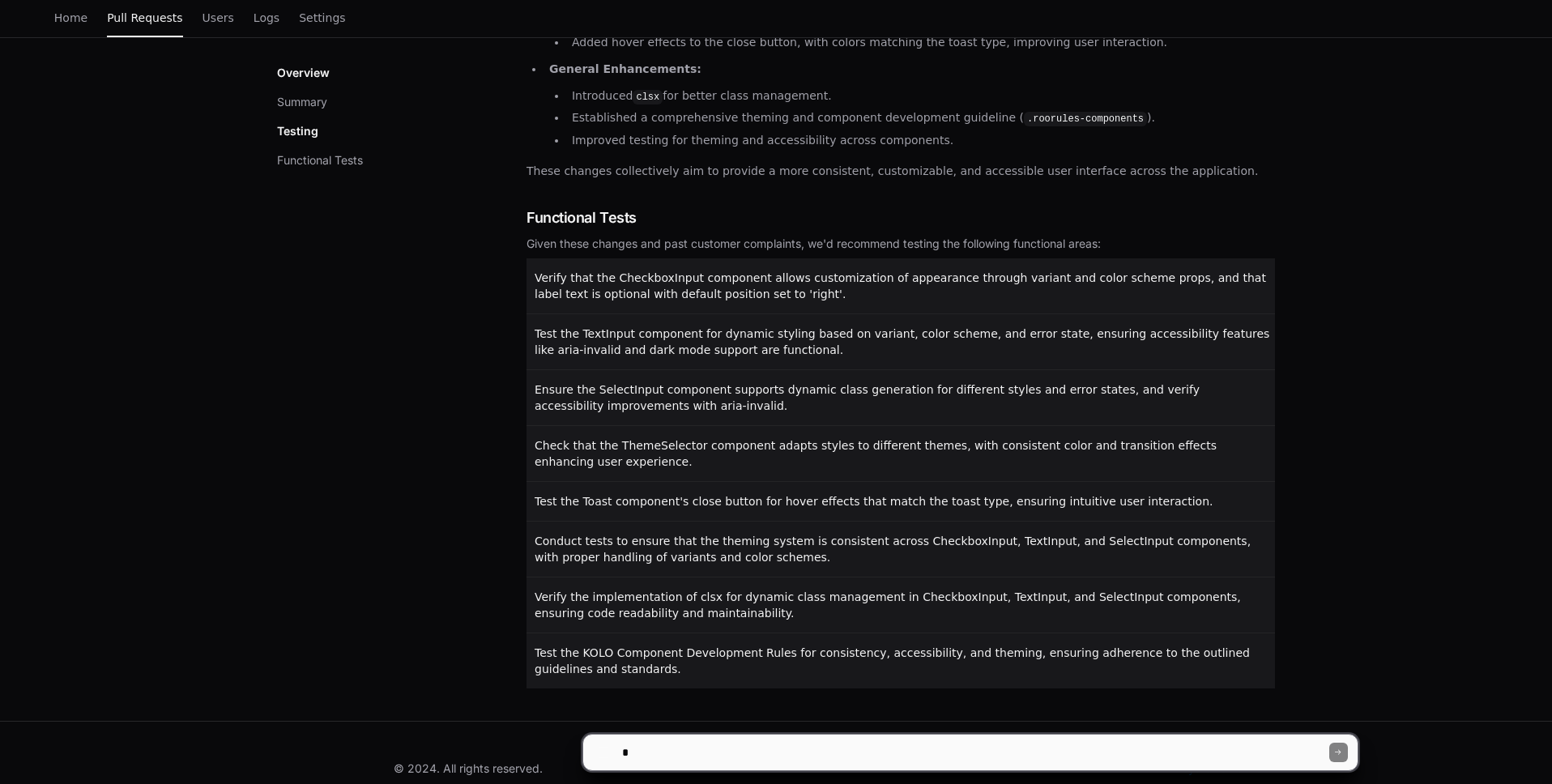
scroll to position [770, 0]
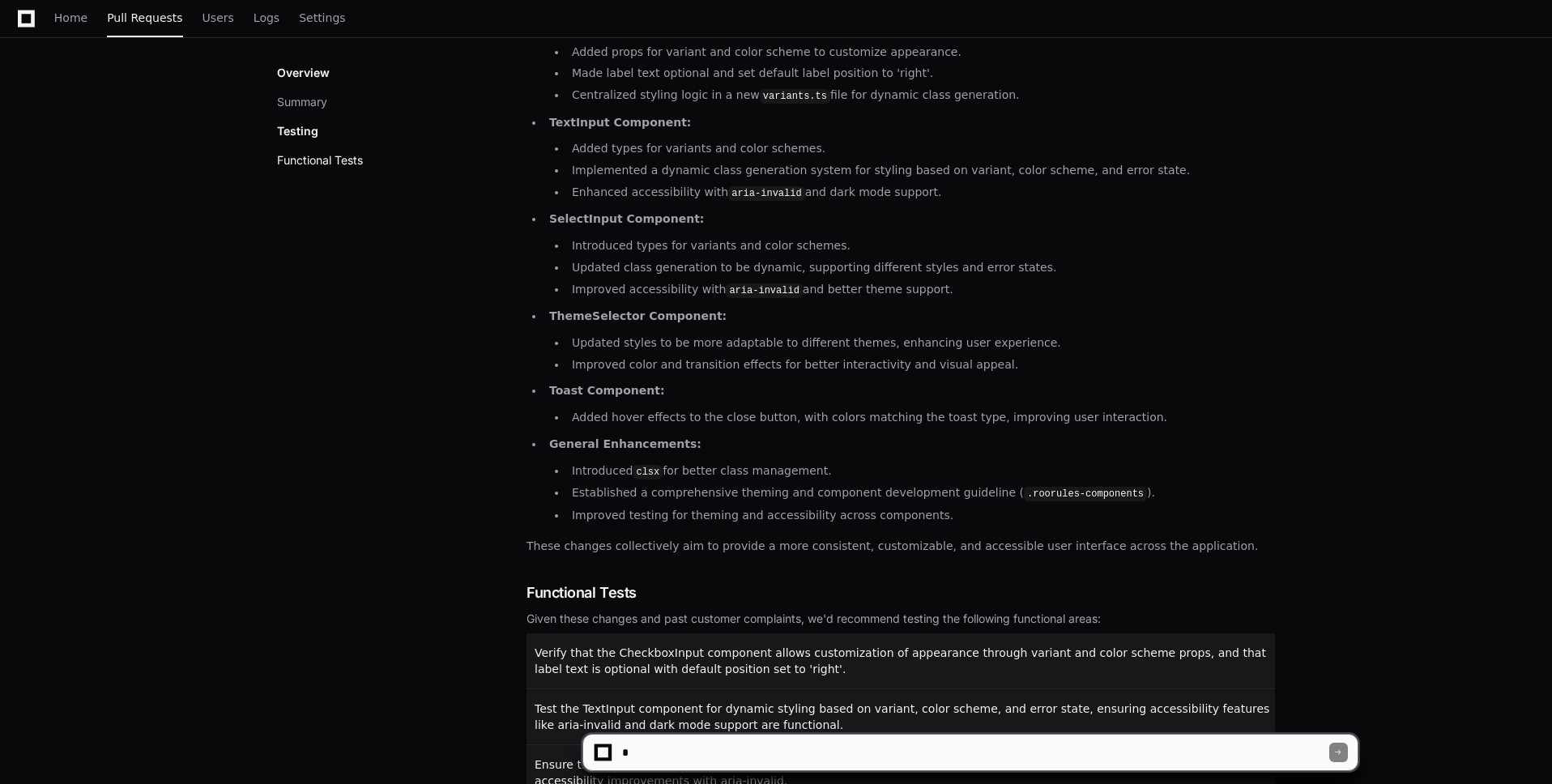
click at [348, 164] on button "Functional Tests" at bounding box center [319, 160] width 86 height 16
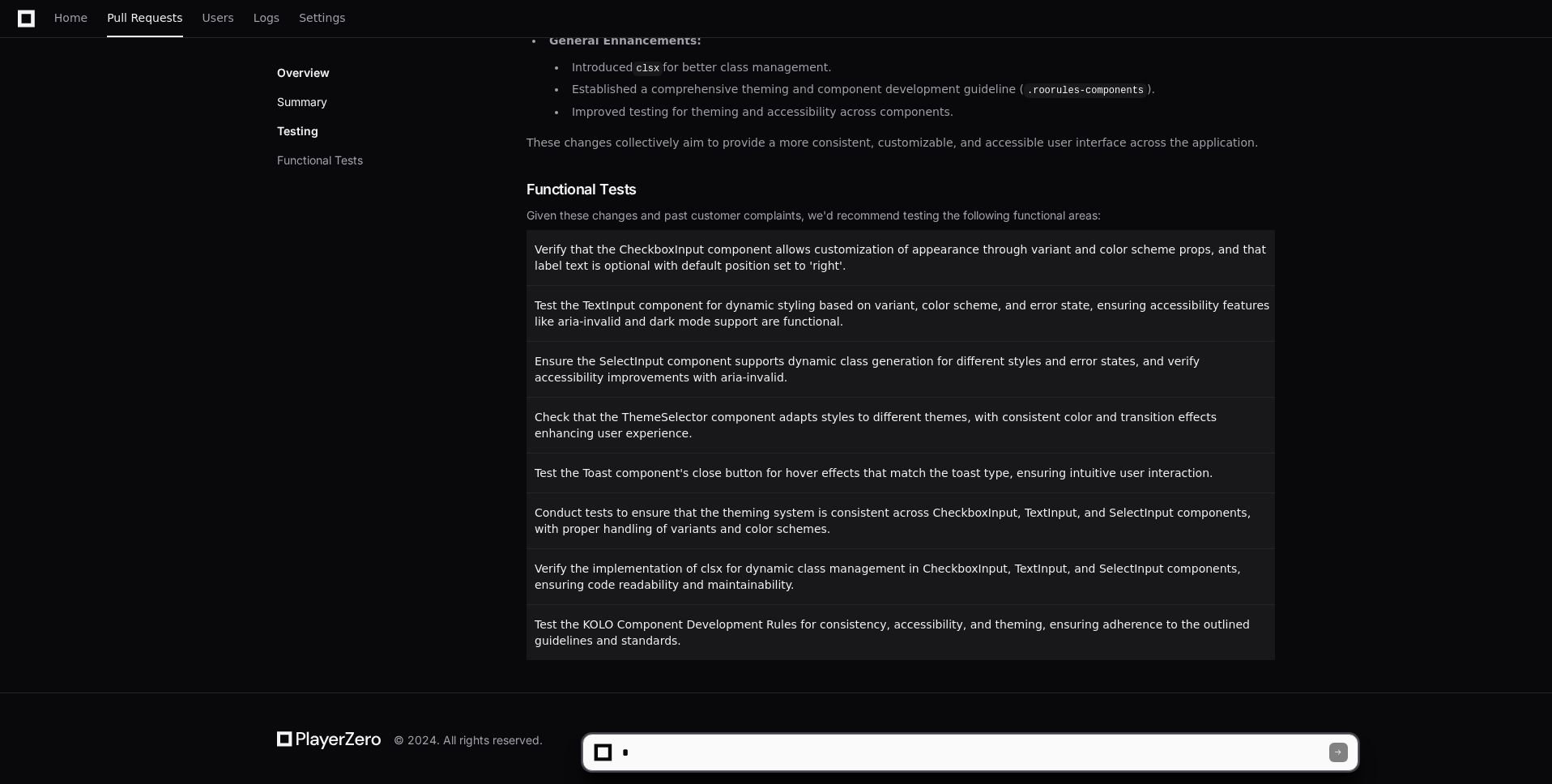
click at [309, 99] on button "Summary" at bounding box center [302, 102] width 50 height 16
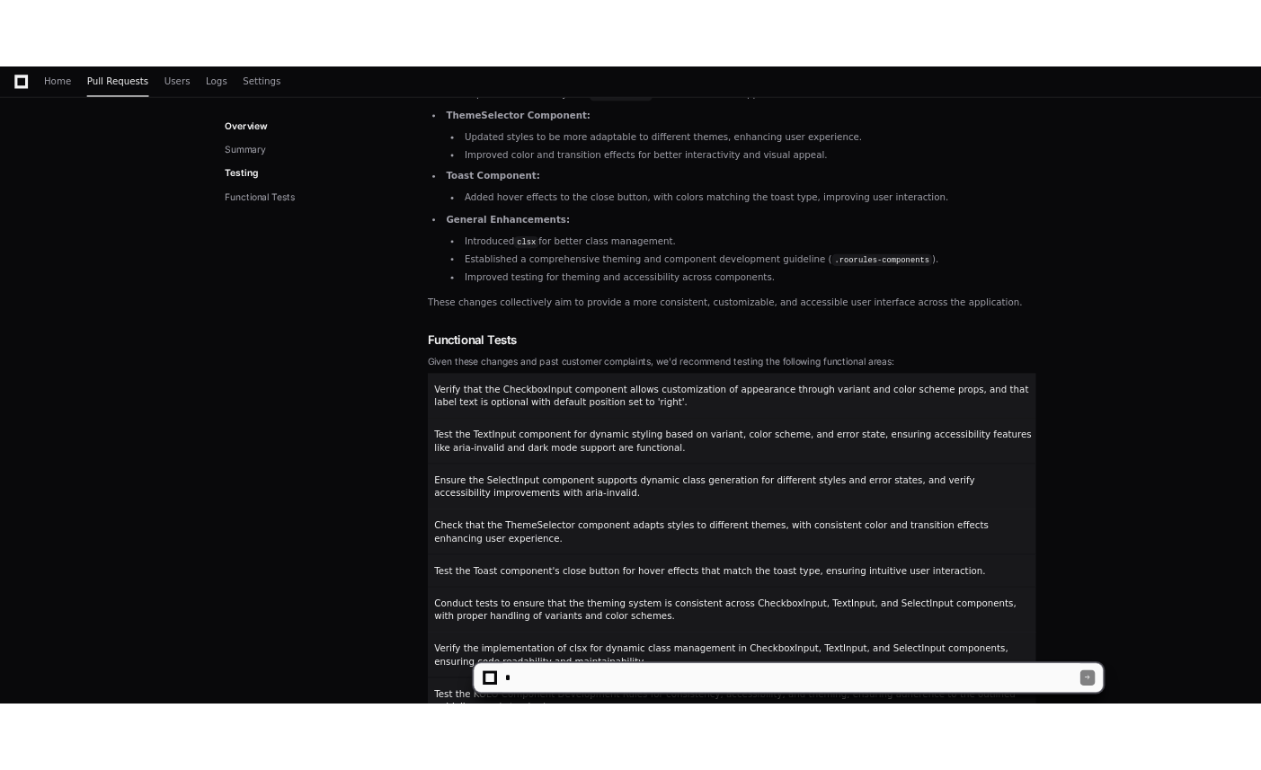
scroll to position [0, 0]
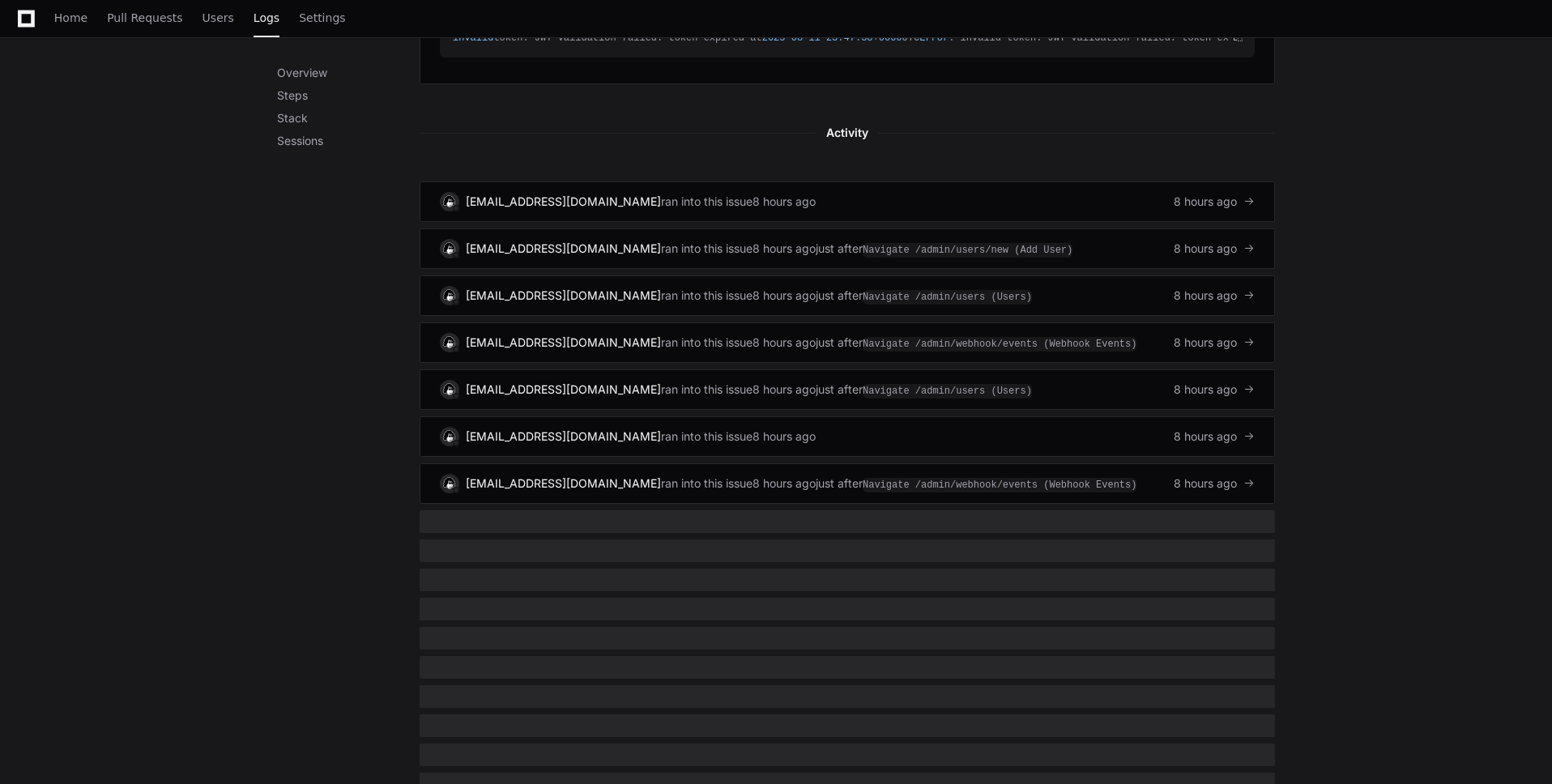
scroll to position [787, 0]
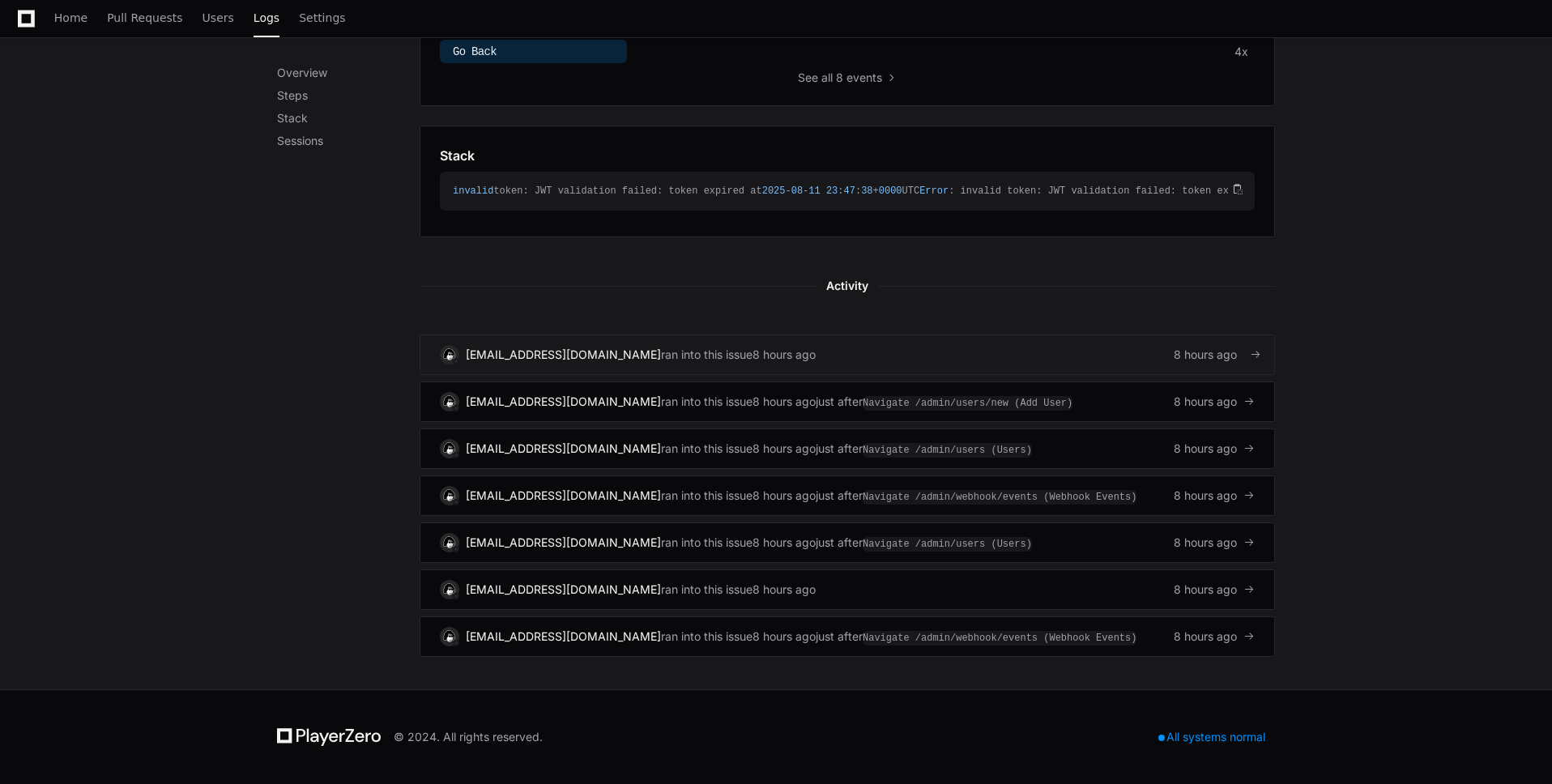
click at [1008, 352] on div "[EMAIL_ADDRESS][DOMAIN_NAME] ran into this issue 8 hours ago 8 hours ago" at bounding box center [847, 355] width 815 height 20
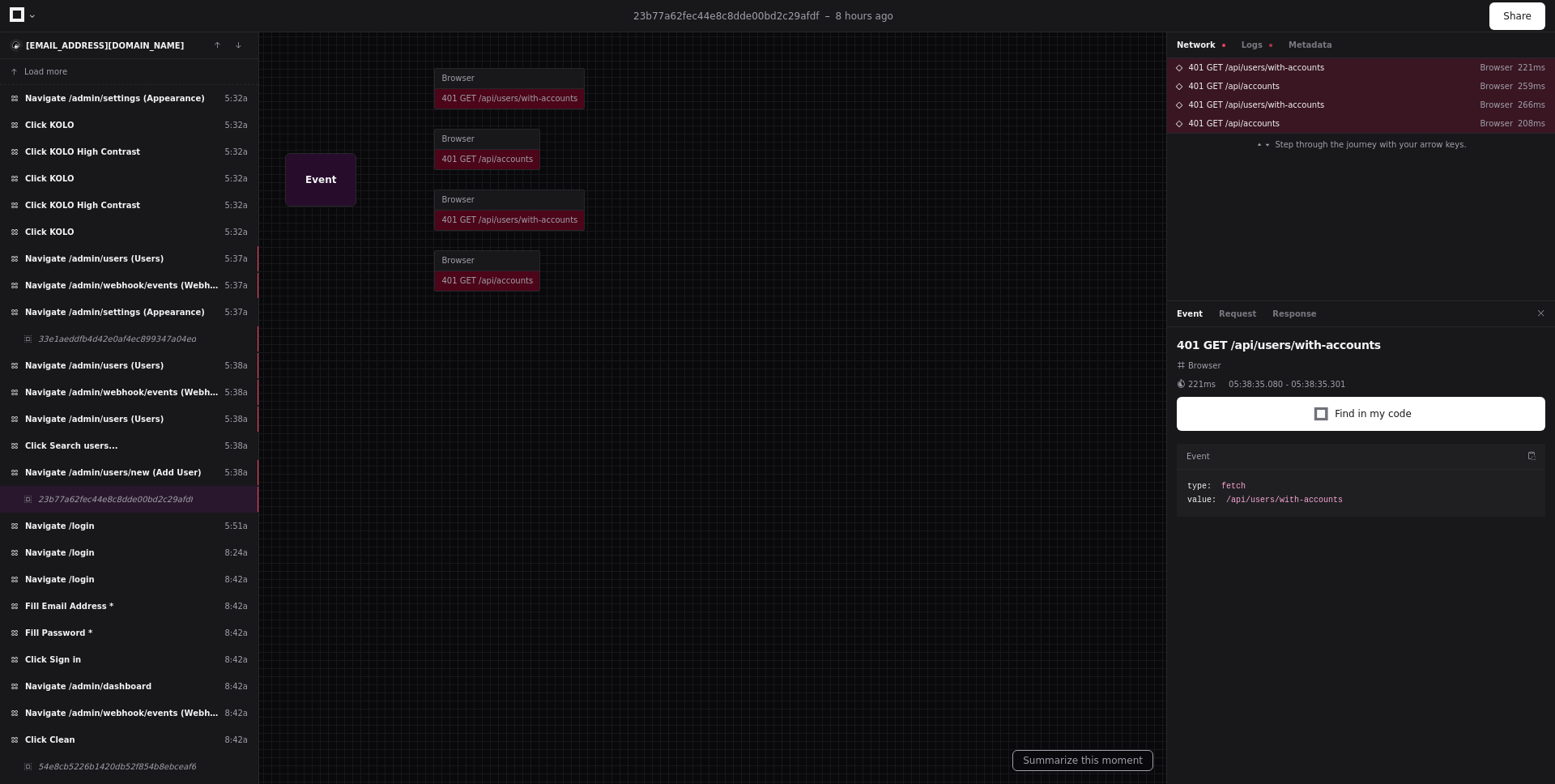
click at [468, 96] on div at bounding box center [777, 392] width 1555 height 784
click at [459, 83] on div at bounding box center [777, 392] width 1555 height 784
click at [459, 100] on div at bounding box center [777, 392] width 1555 height 784
click at [461, 147] on div at bounding box center [777, 392] width 1555 height 784
click at [1288, 410] on button "Find in my code" at bounding box center [1361, 414] width 369 height 34
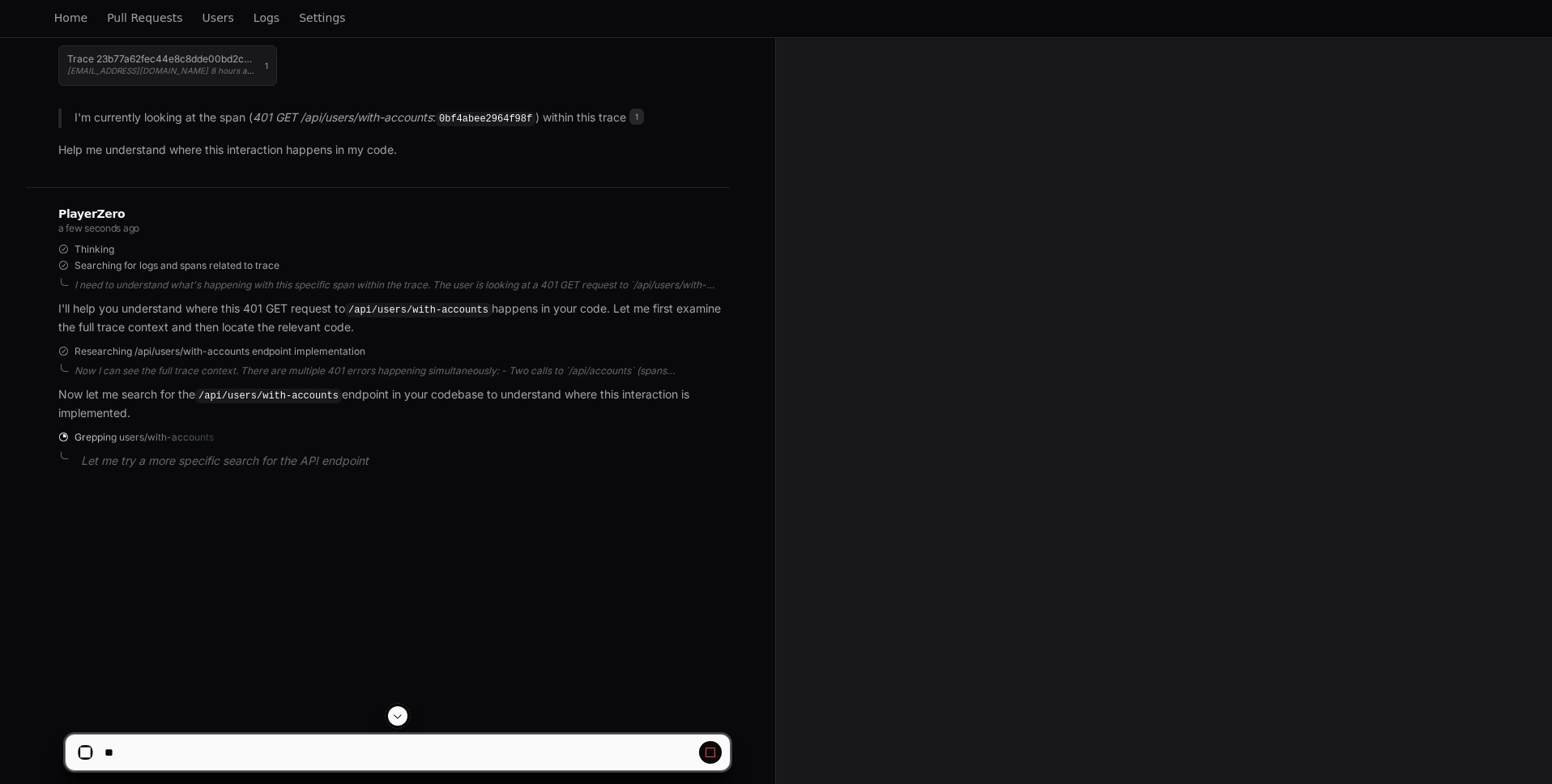
scroll to position [263, 0]
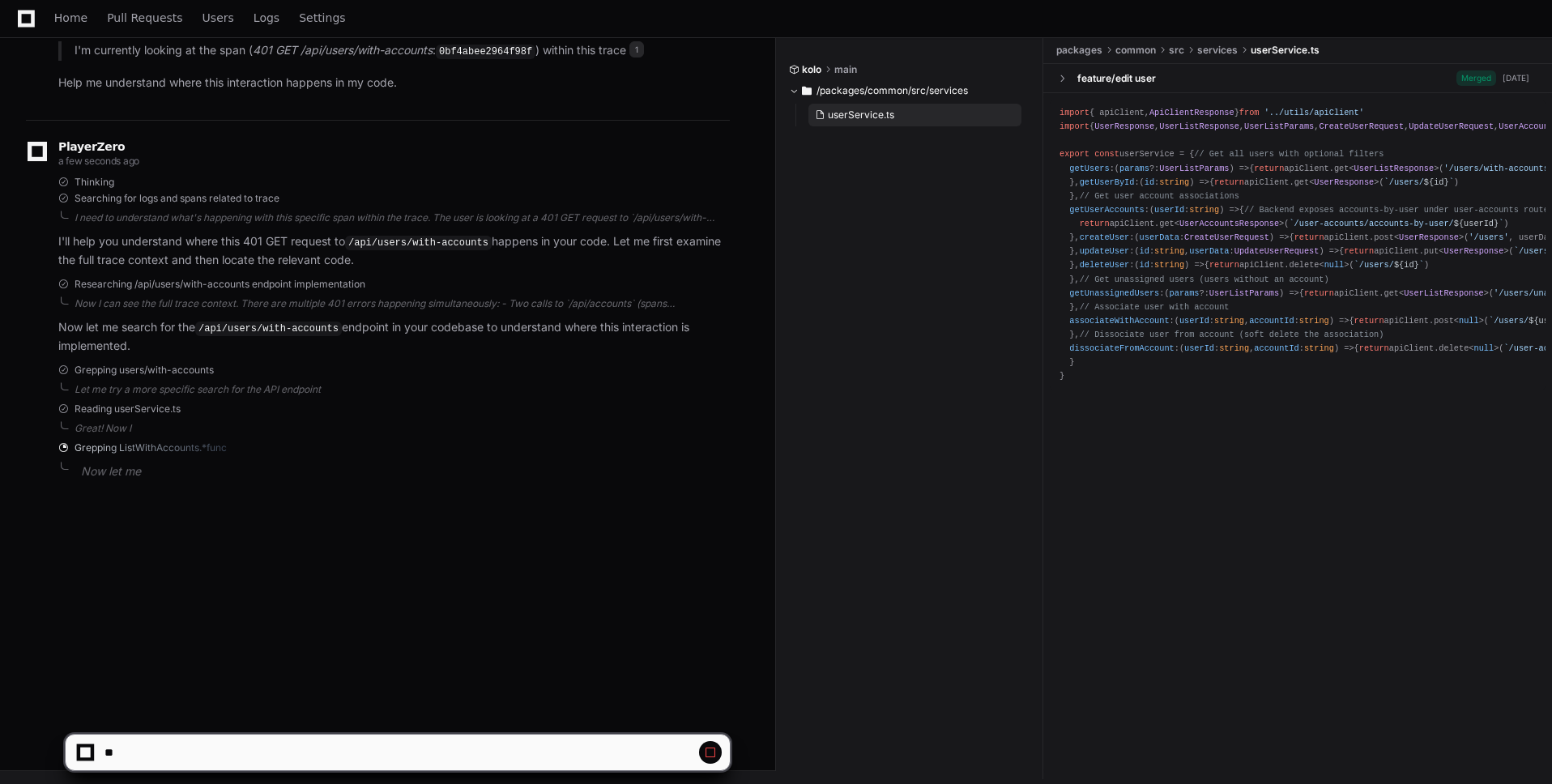
click at [848, 114] on span "userService.ts" at bounding box center [861, 114] width 67 height 13
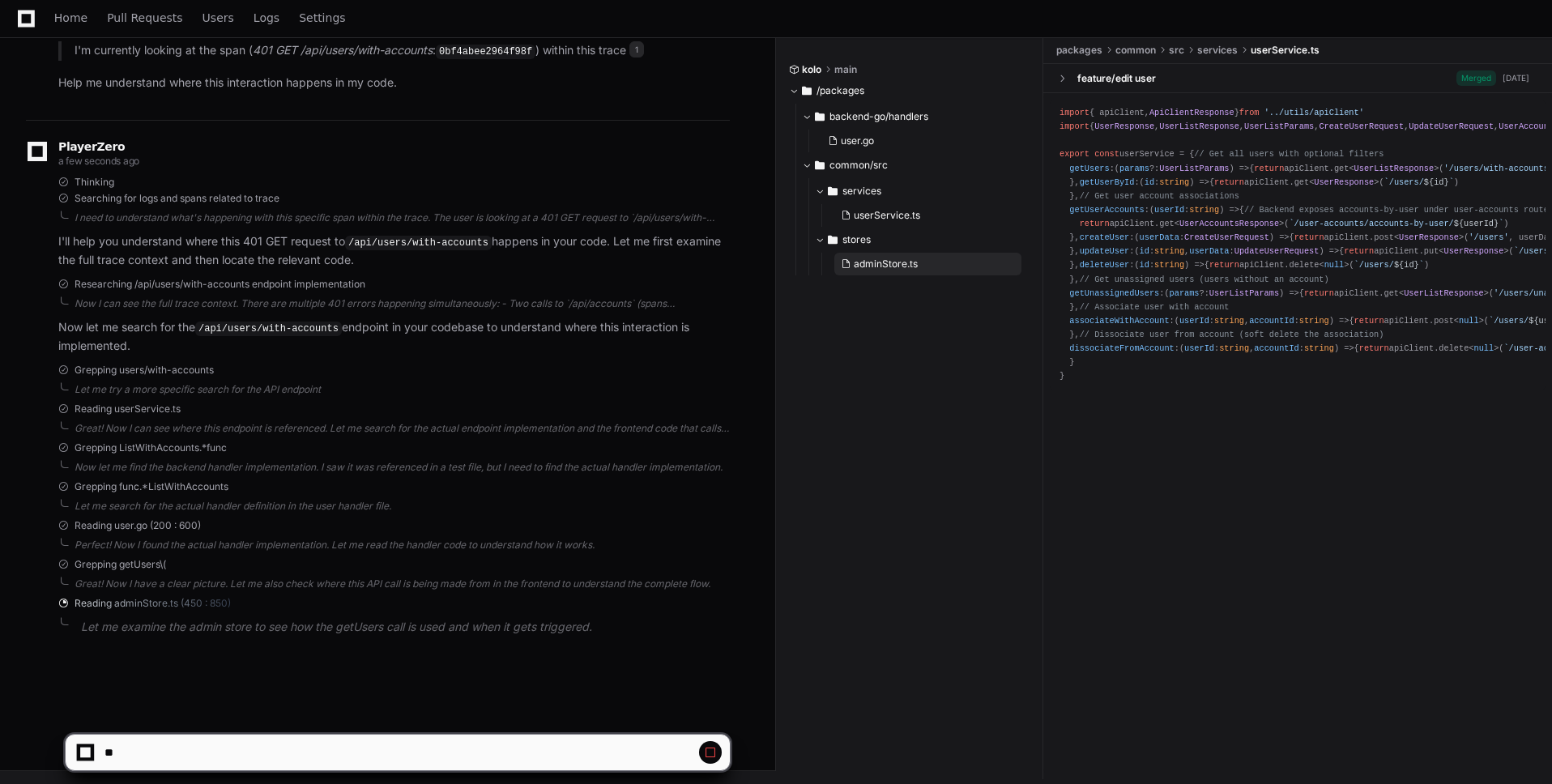
click at [877, 263] on span "adminStore.ts" at bounding box center [885, 264] width 64 height 13
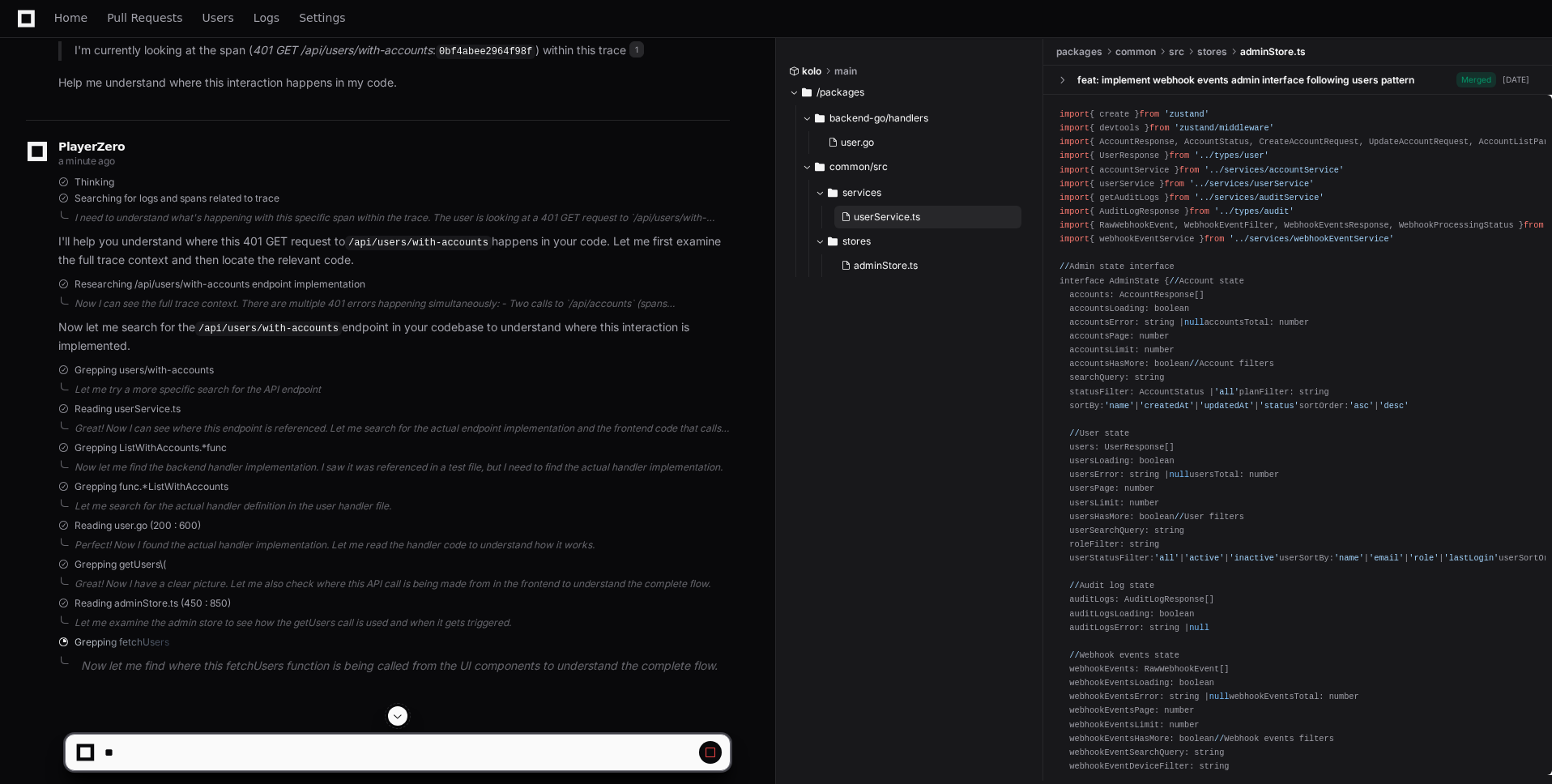
click at [888, 219] on span "userService.ts" at bounding box center [887, 217] width 67 height 13
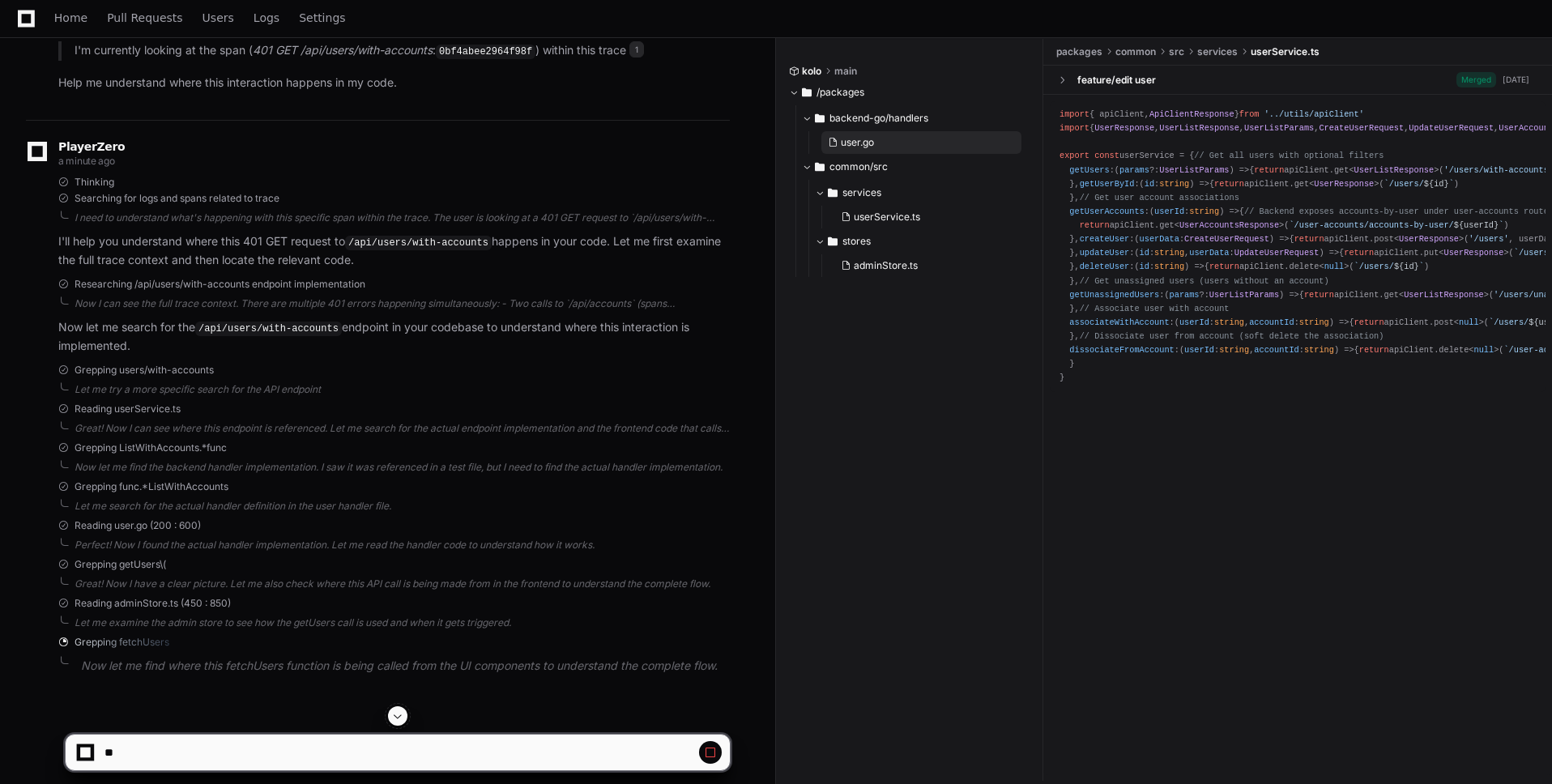
click at [864, 144] on span "user.go" at bounding box center [857, 142] width 33 height 13
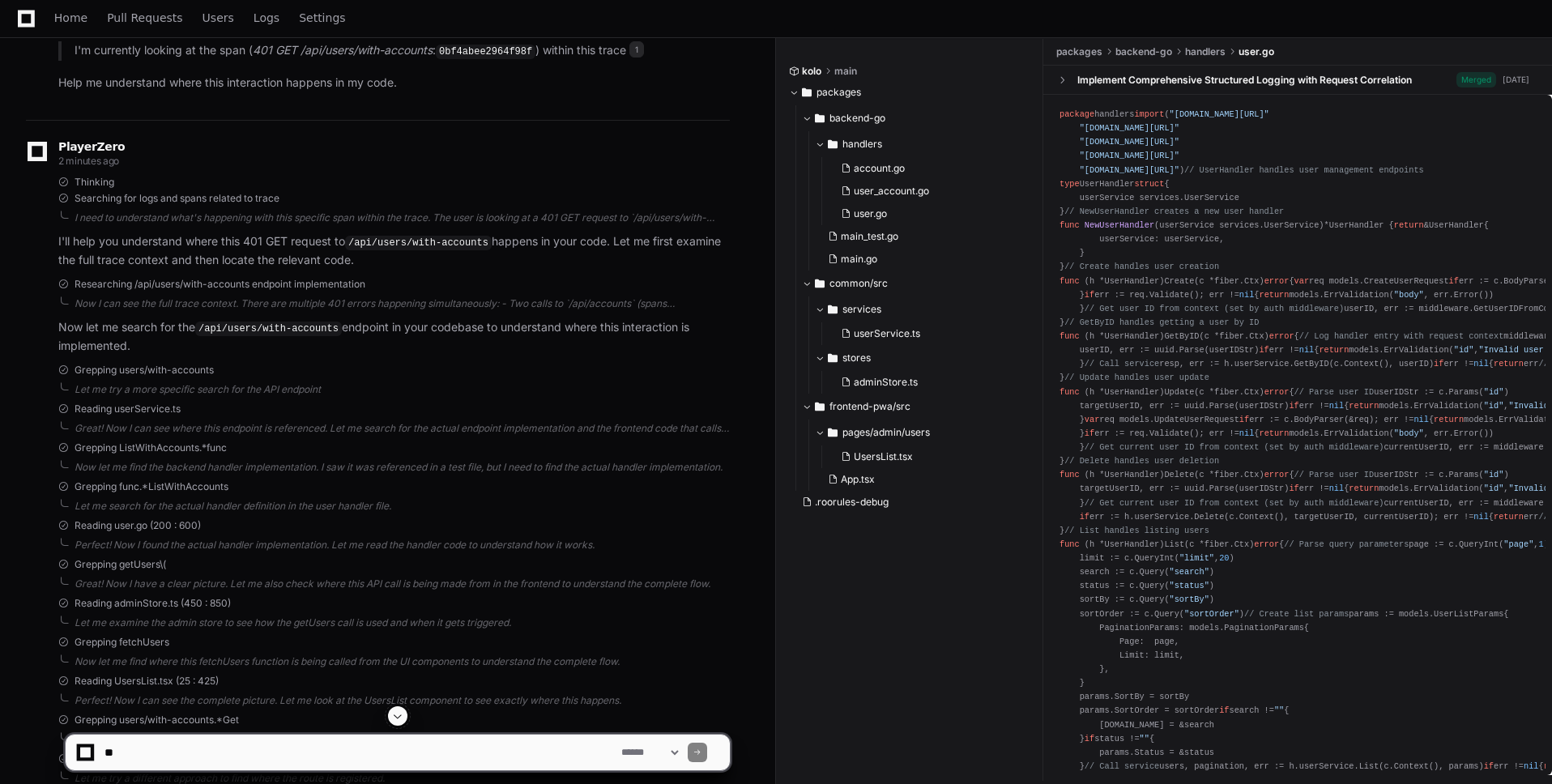
scroll to position [540, 0]
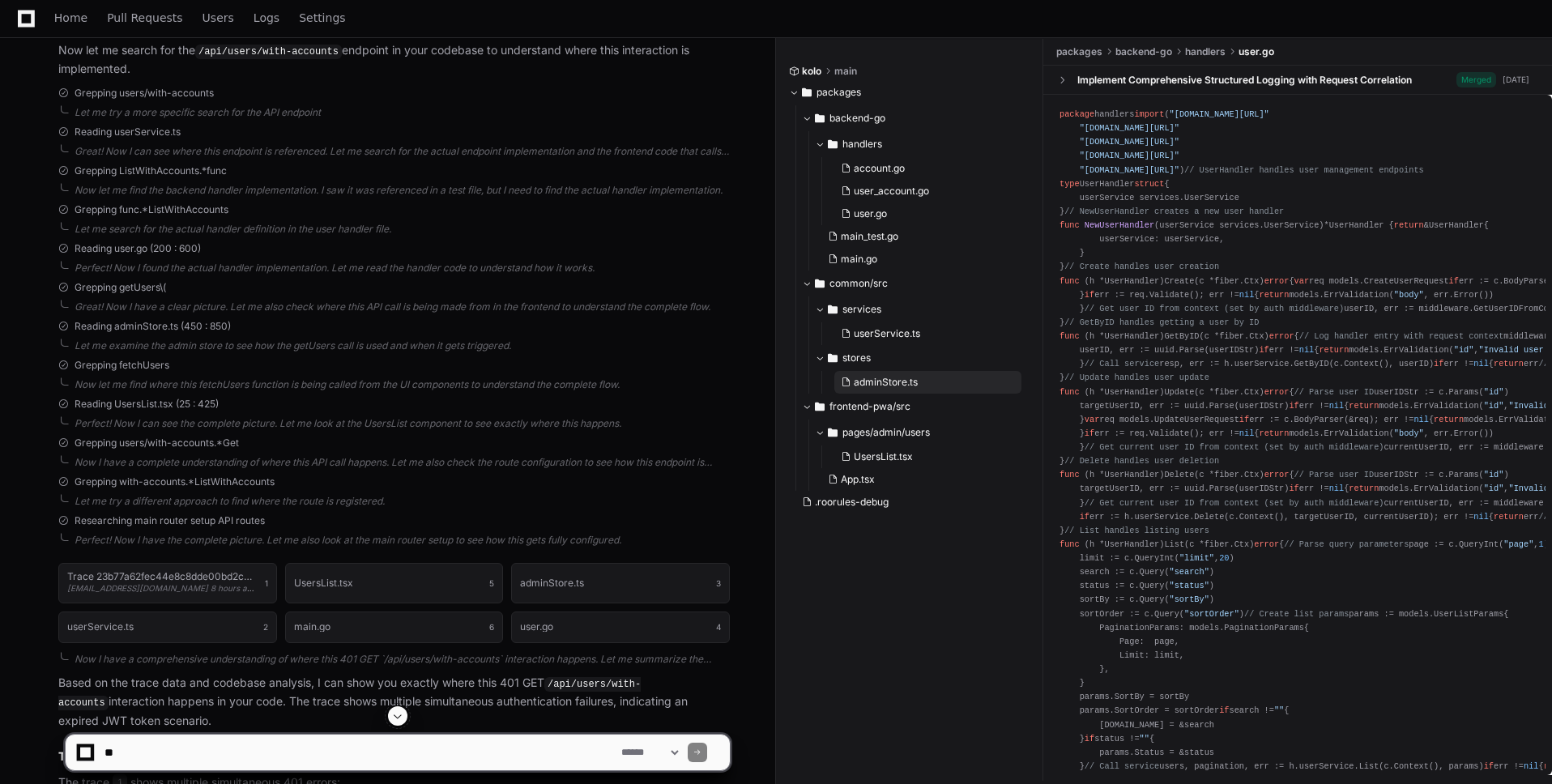
click at [890, 379] on span "adminStore.ts" at bounding box center [885, 382] width 64 height 13
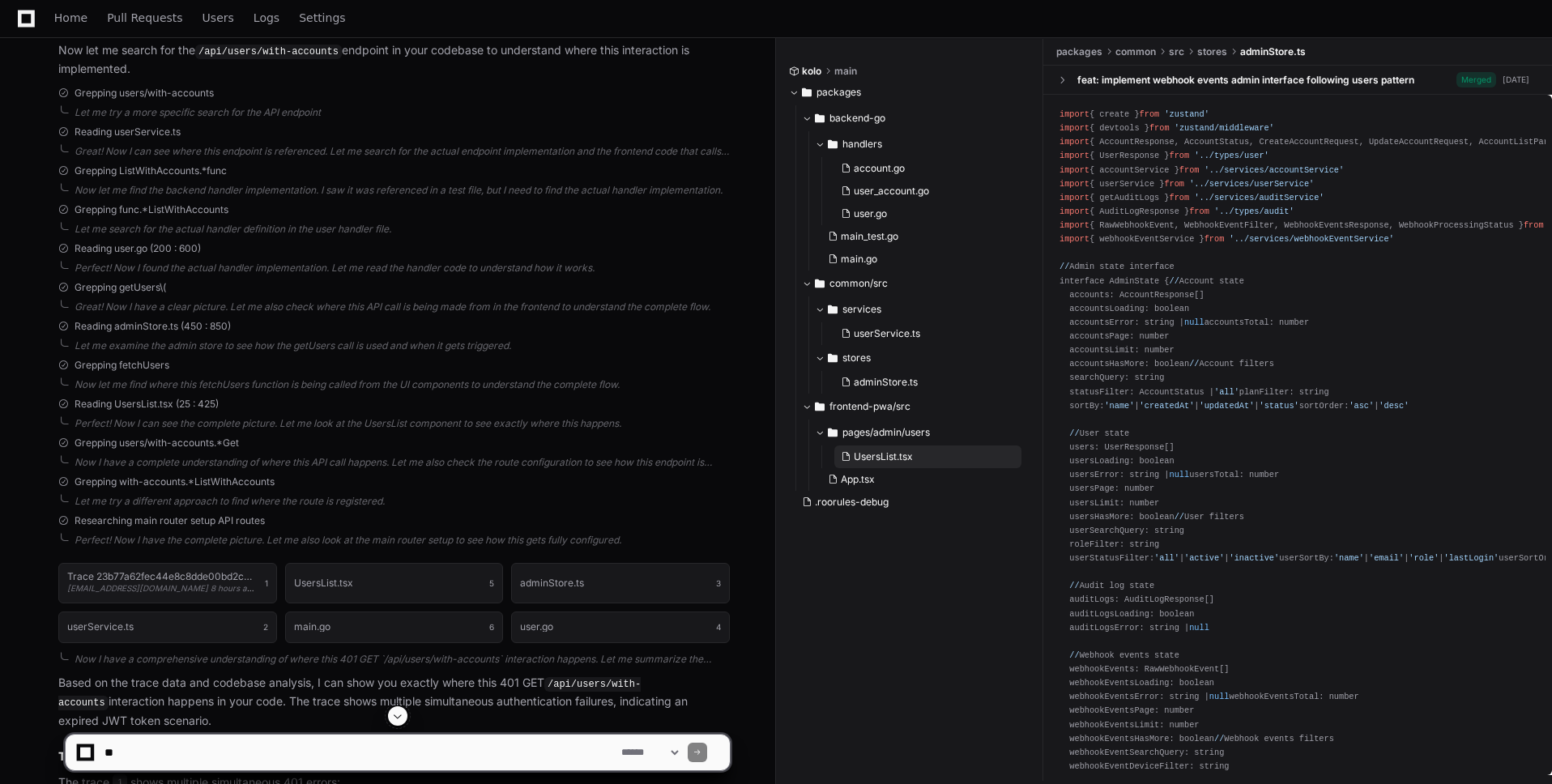
click at [893, 456] on span "UsersList.tsx" at bounding box center [883, 457] width 59 height 13
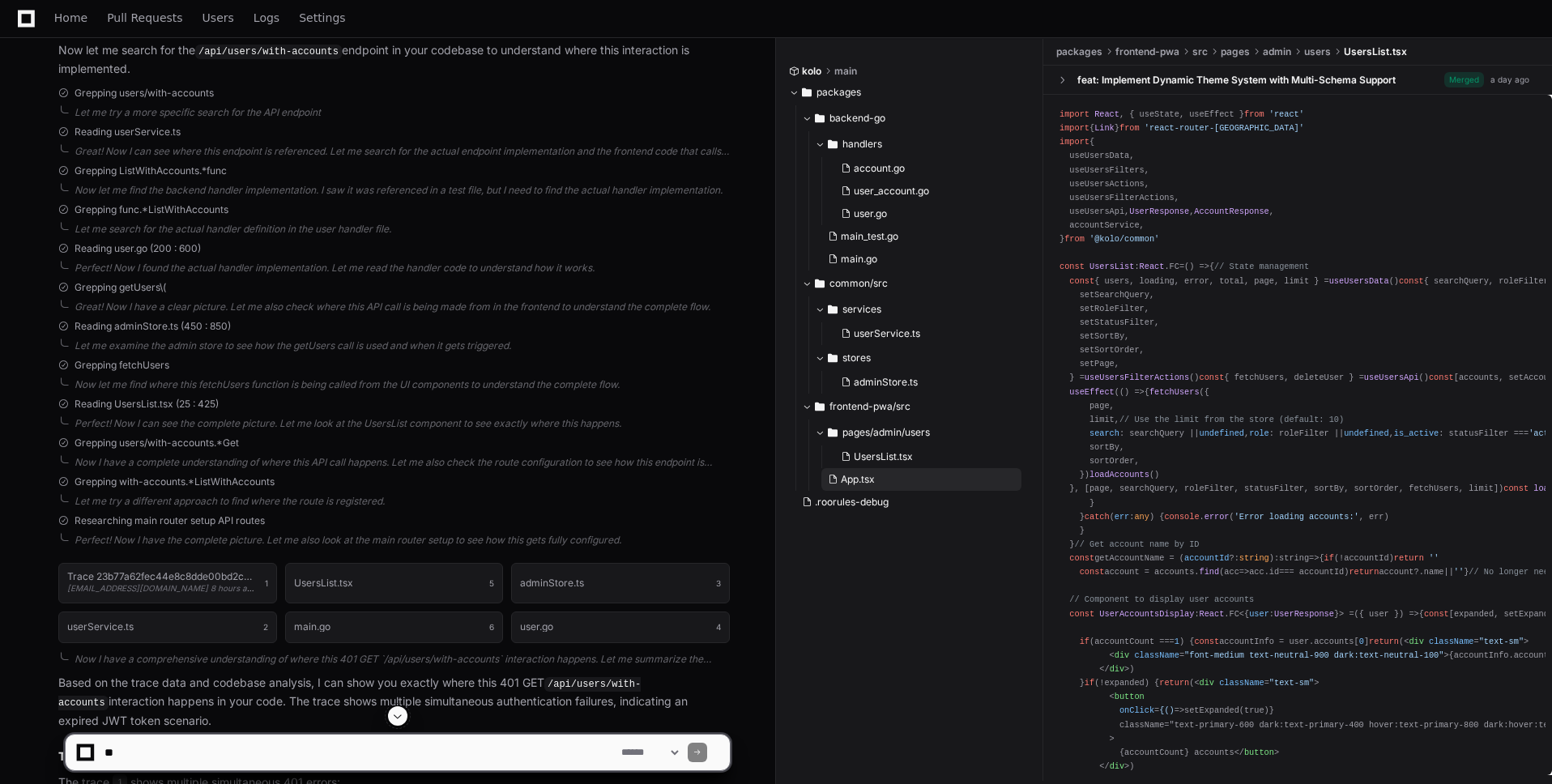
click at [881, 476] on button "App.tsx" at bounding box center [921, 479] width 200 height 23
